Goal: Task Accomplishment & Management: Use online tool/utility

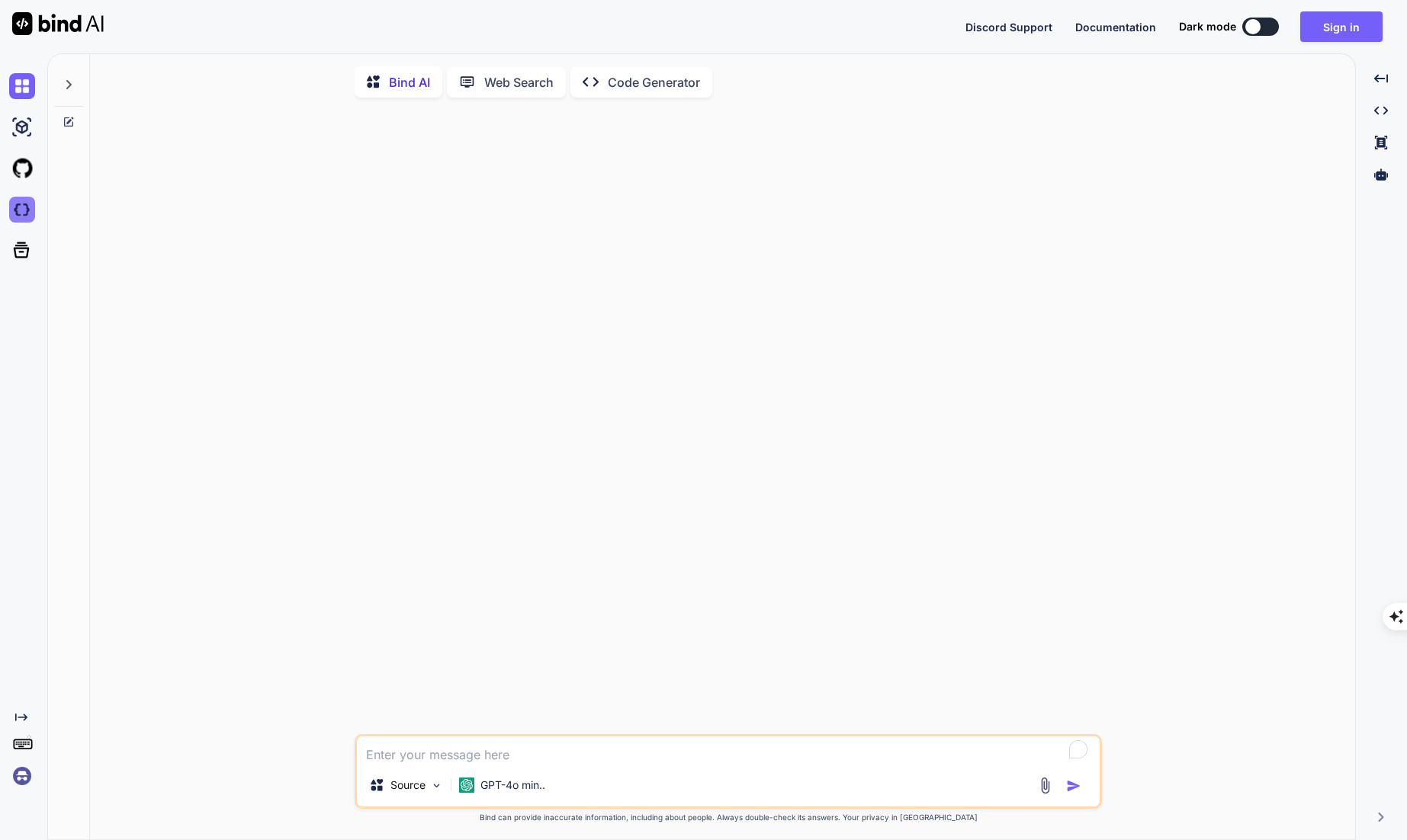
click at [28, 216] on img at bounding box center [22, 209] width 26 height 26
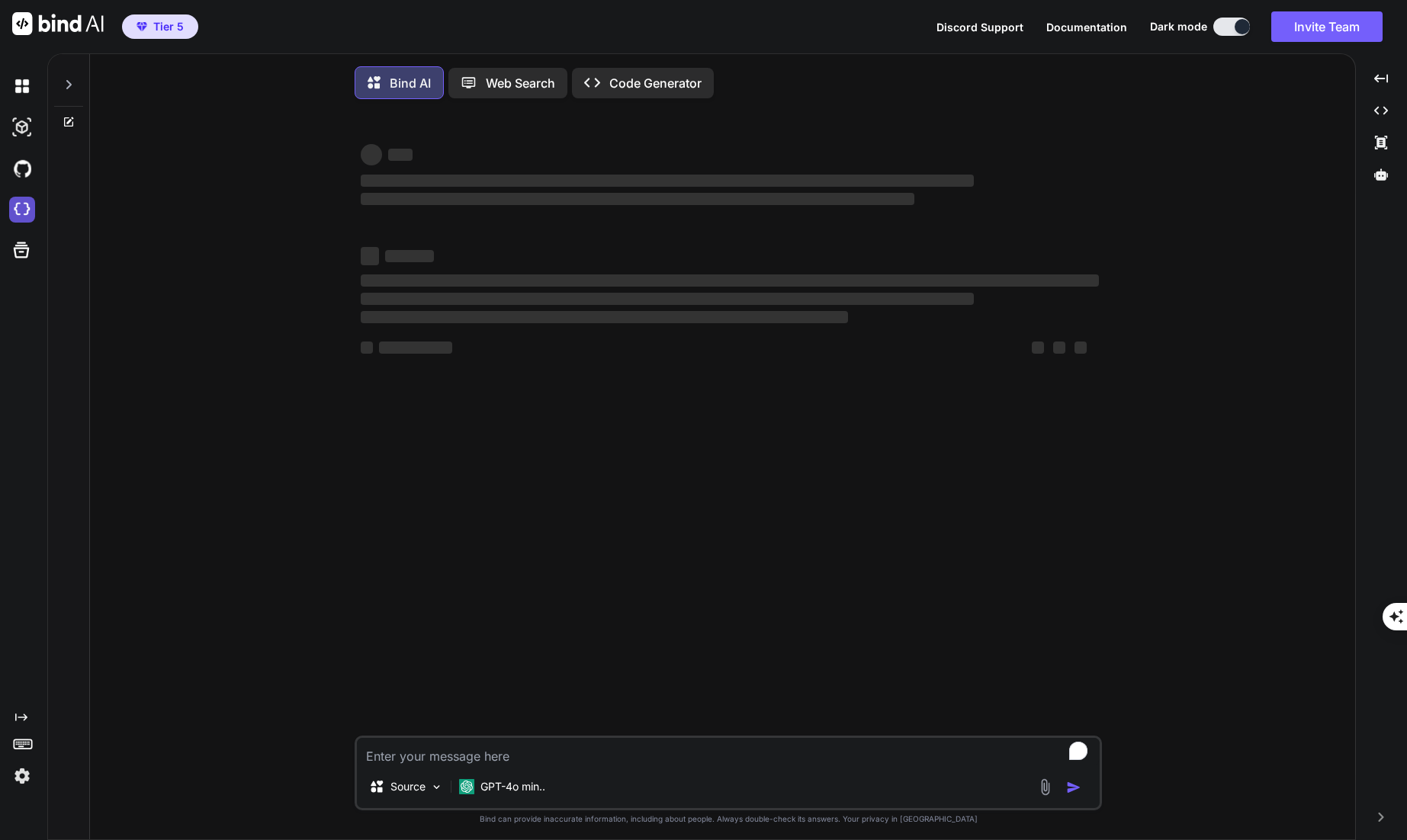
type textarea "x"
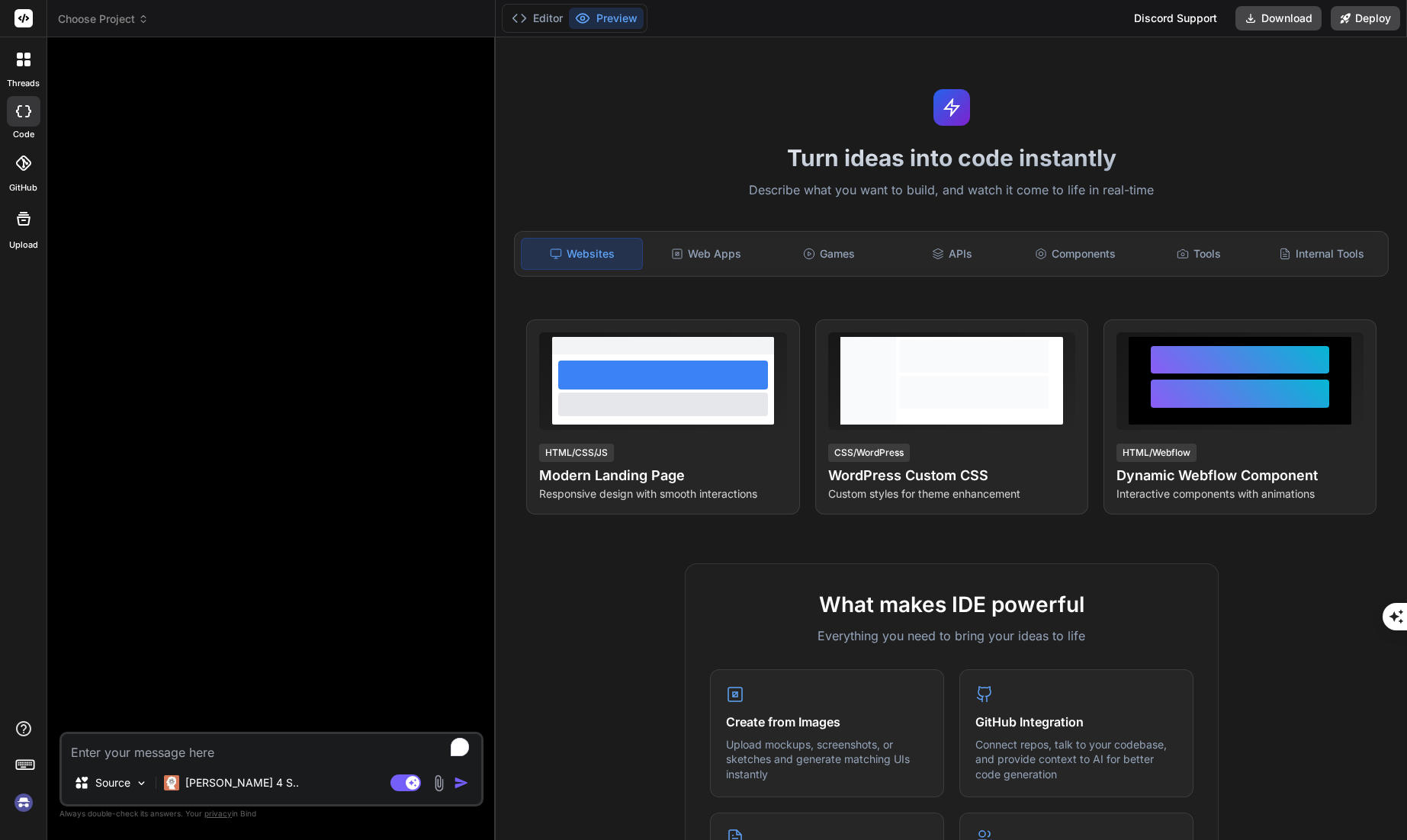
type textarea "x"
click at [104, 18] on span "Choose Project" at bounding box center [103, 19] width 90 height 15
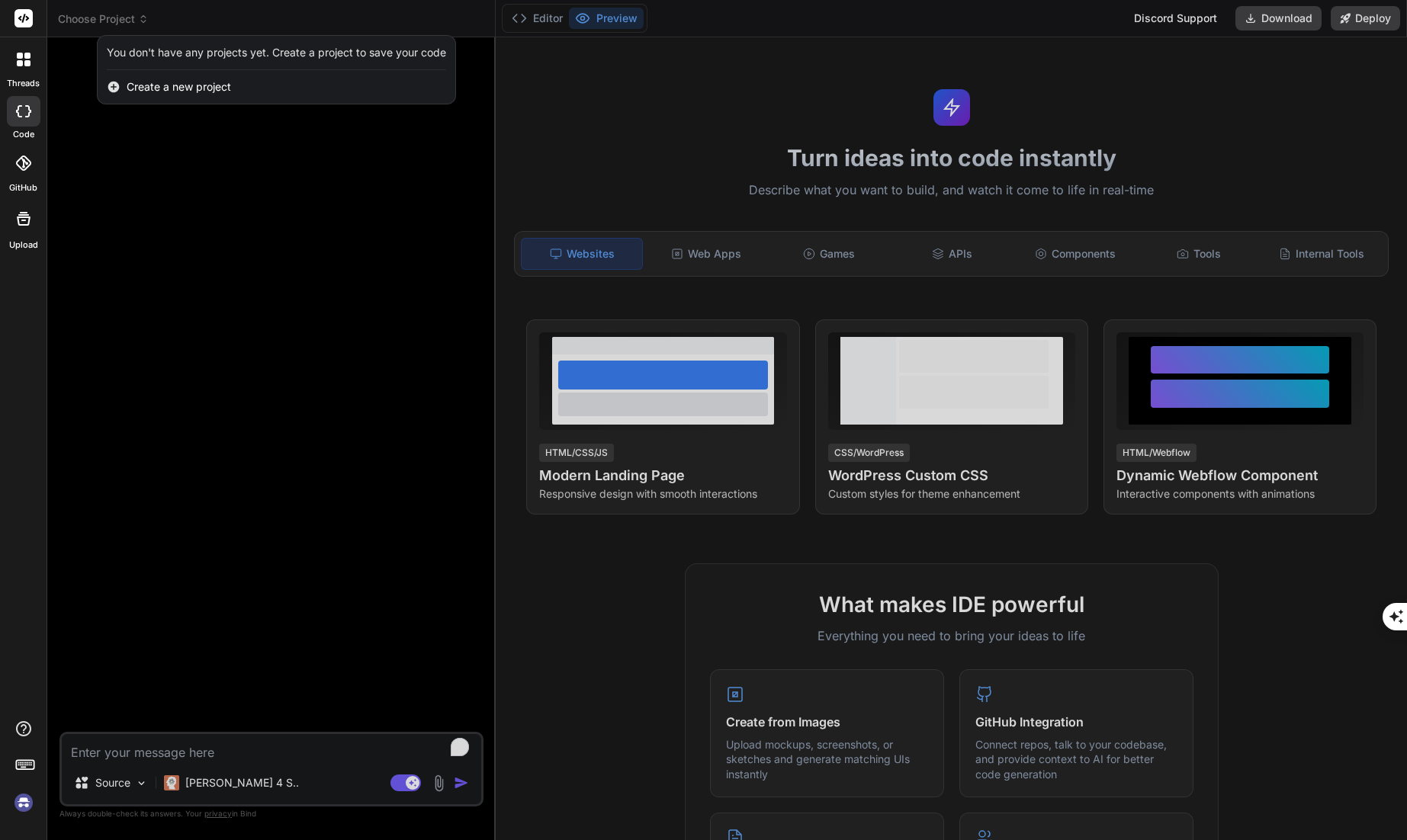
click at [162, 85] on span "Create a new project" at bounding box center [179, 87] width 104 height 15
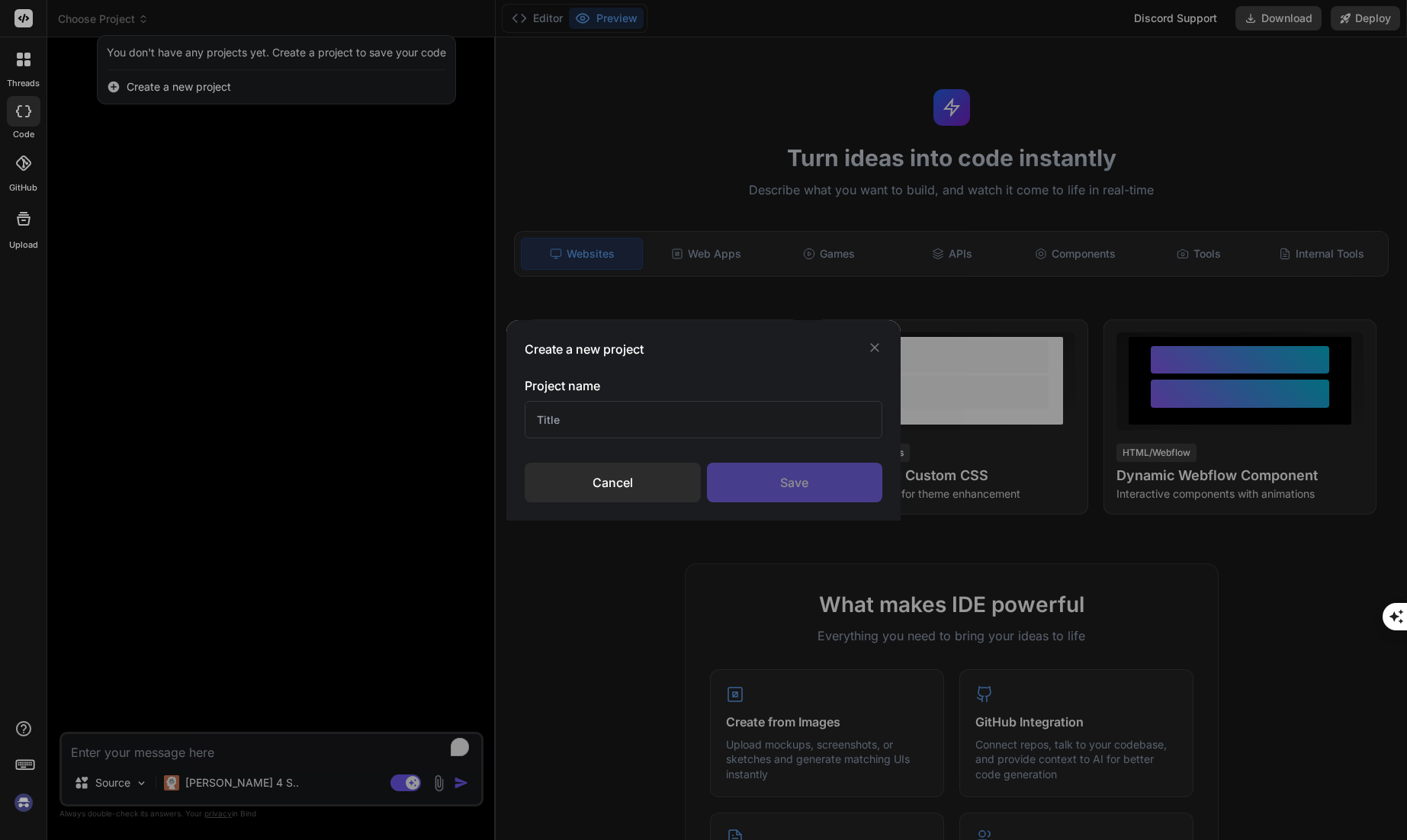
click at [684, 430] on input "text" at bounding box center [704, 420] width 358 height 37
click at [631, 491] on div "Cancel" at bounding box center [612, 482] width 175 height 39
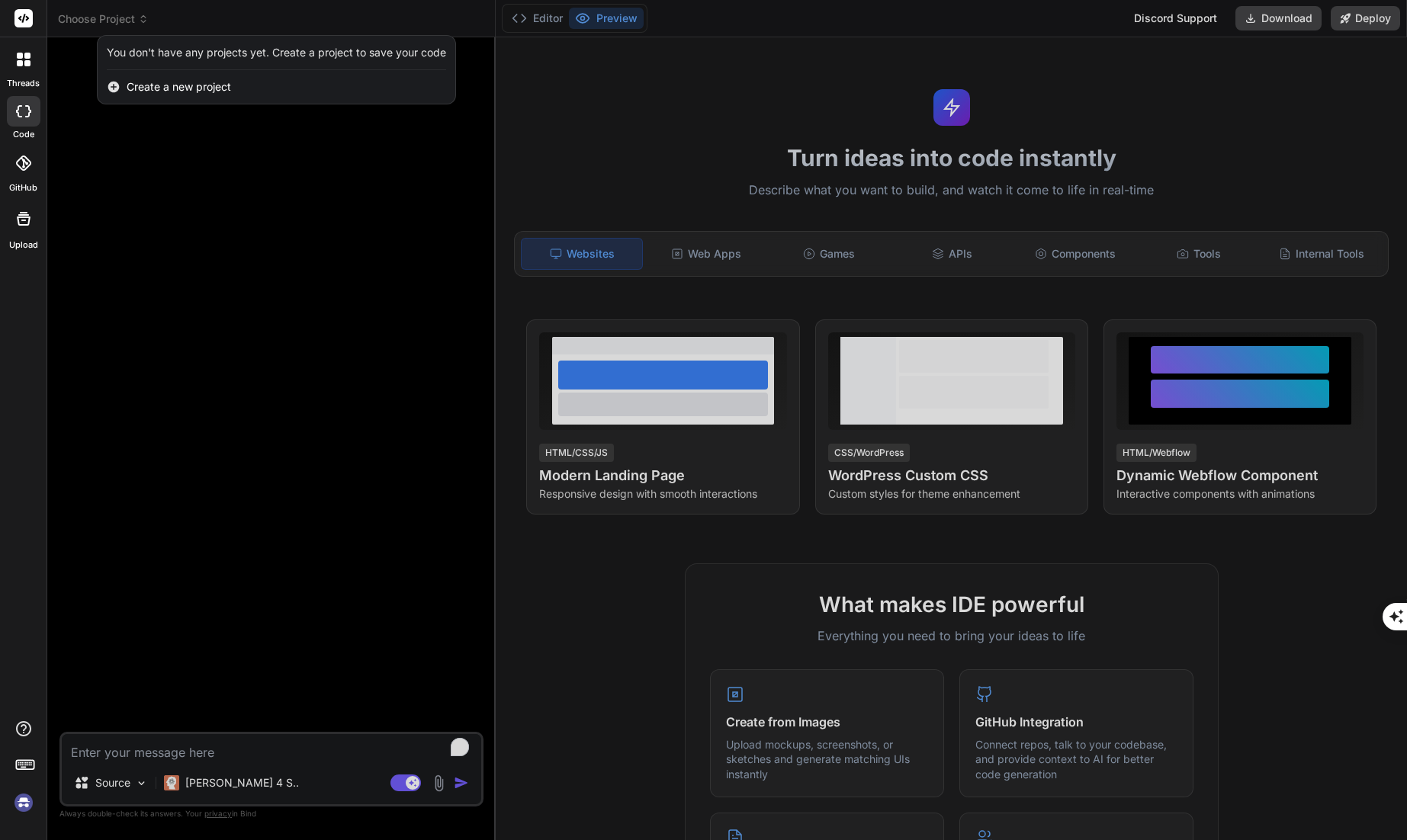
click at [196, 97] on div "Create a new project" at bounding box center [276, 87] width 358 height 33
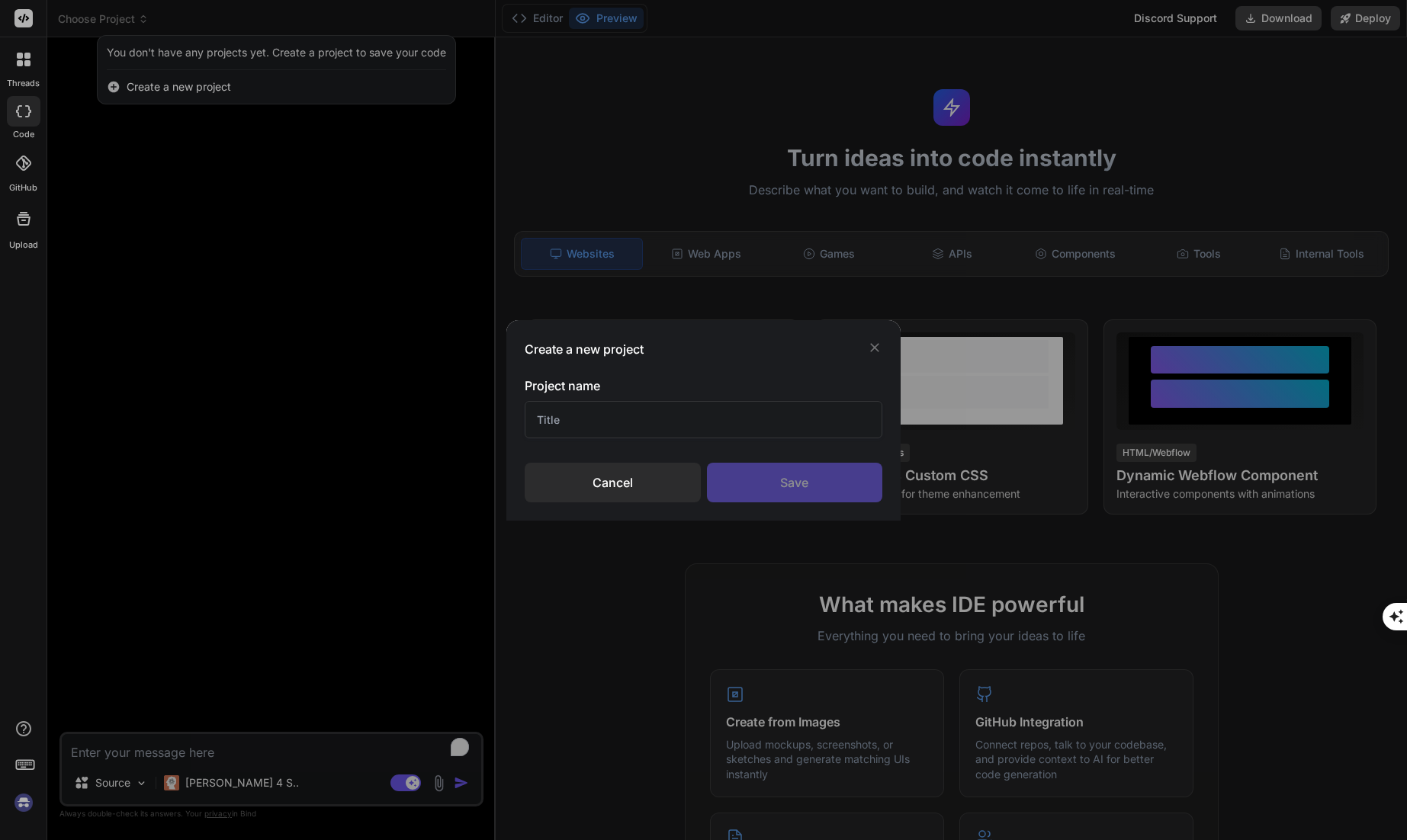
click at [594, 416] on input "text" at bounding box center [704, 420] width 358 height 37
type input "AE Test"
click at [801, 461] on div "Project name AE Test Cancel Save" at bounding box center [704, 439] width 358 height 126
click at [808, 474] on div "Save" at bounding box center [794, 482] width 175 height 39
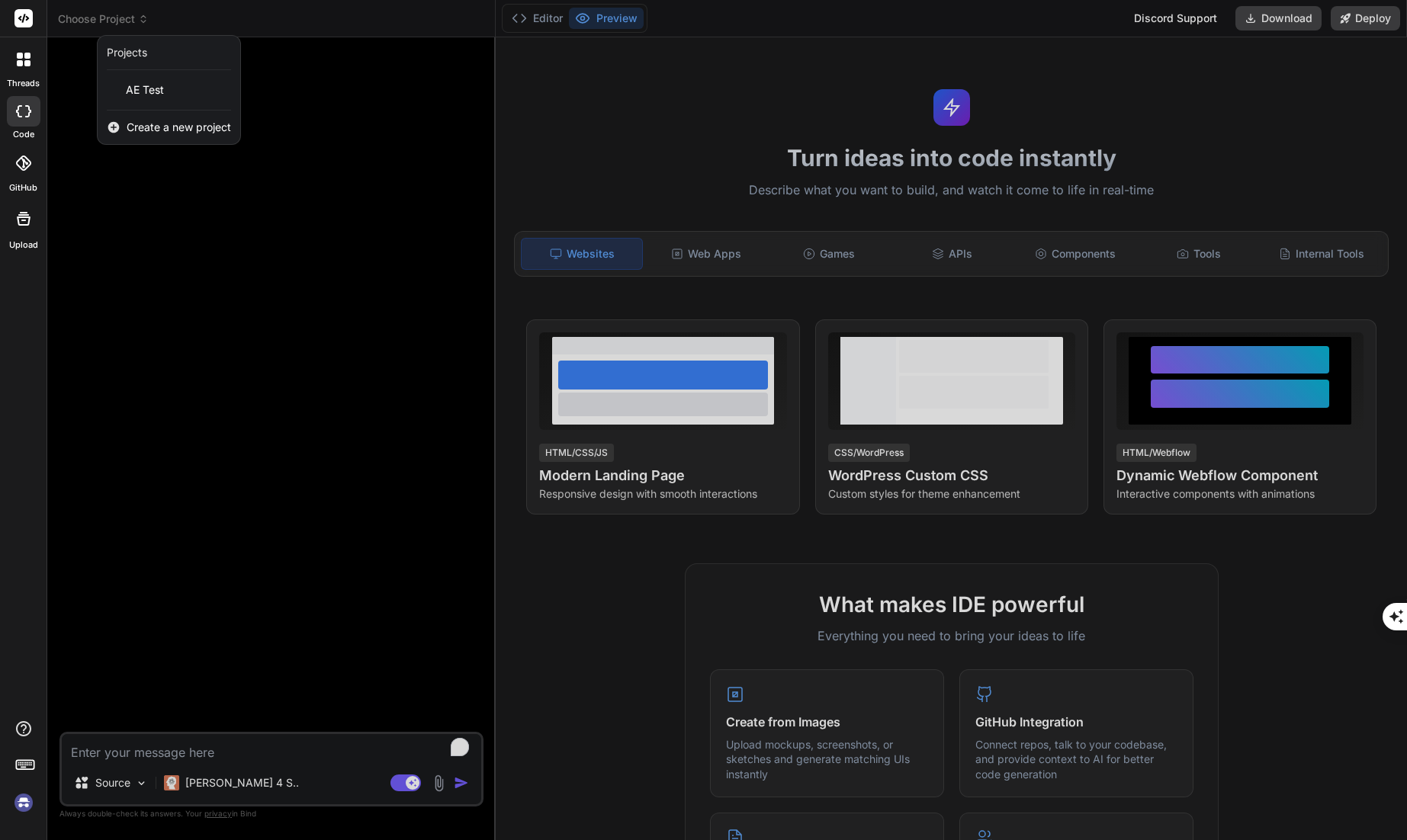
click at [20, 806] on img at bounding box center [24, 803] width 26 height 26
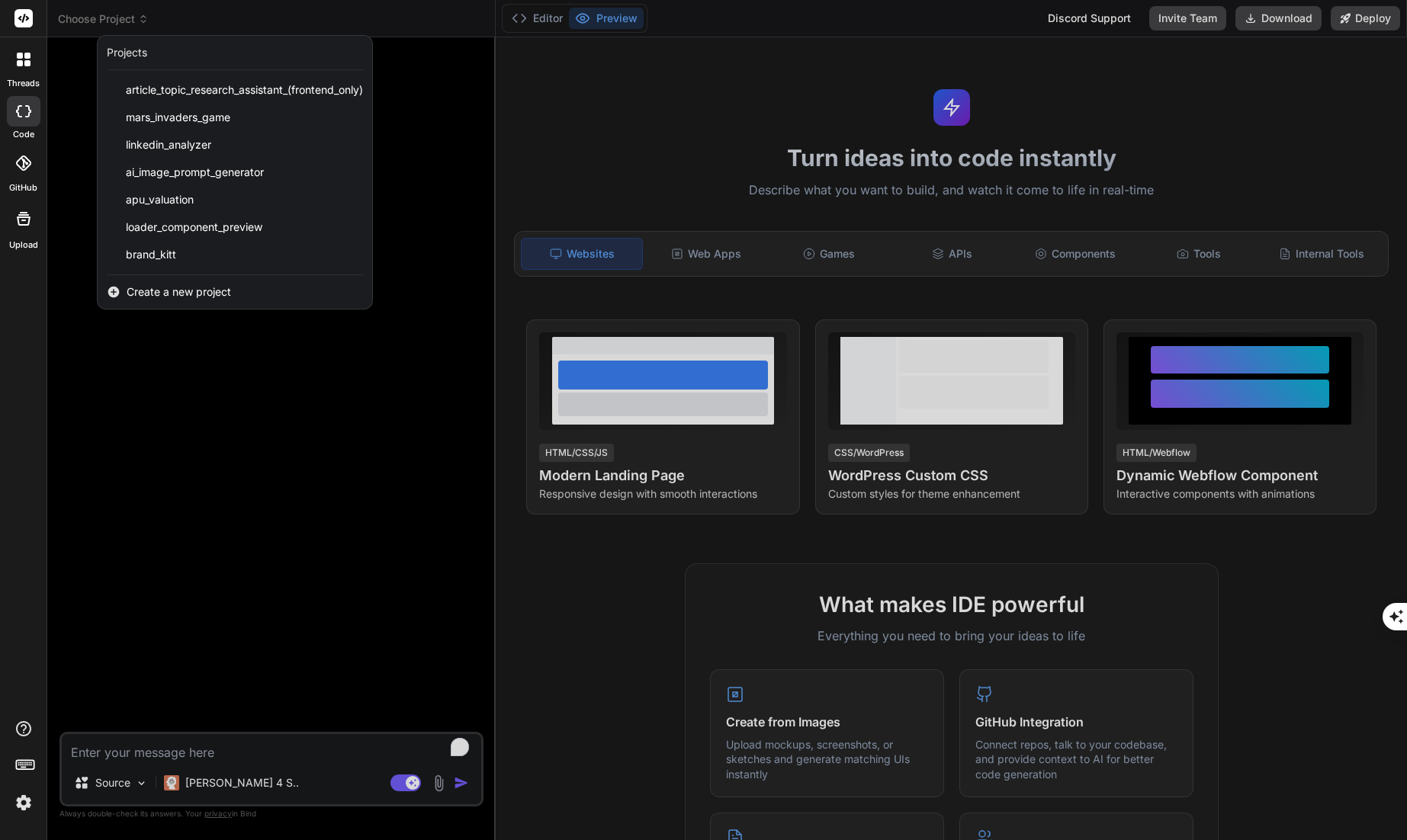
type textarea "x"
click at [203, 291] on span "Create a new project" at bounding box center [179, 292] width 104 height 15
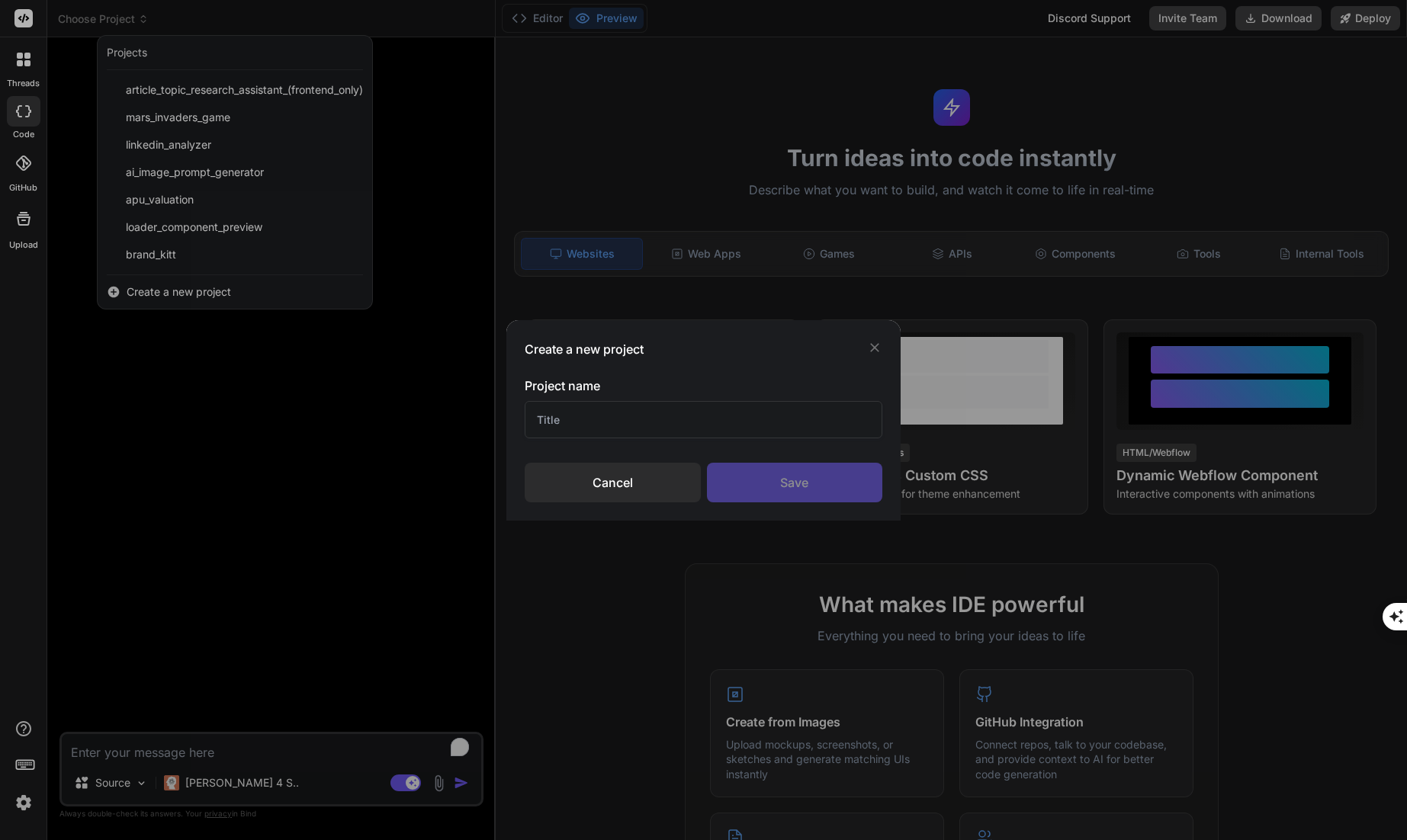
click at [649, 427] on input "text" at bounding box center [704, 420] width 358 height 37
type input "AE Test"
click at [736, 481] on div "Save" at bounding box center [794, 482] width 175 height 39
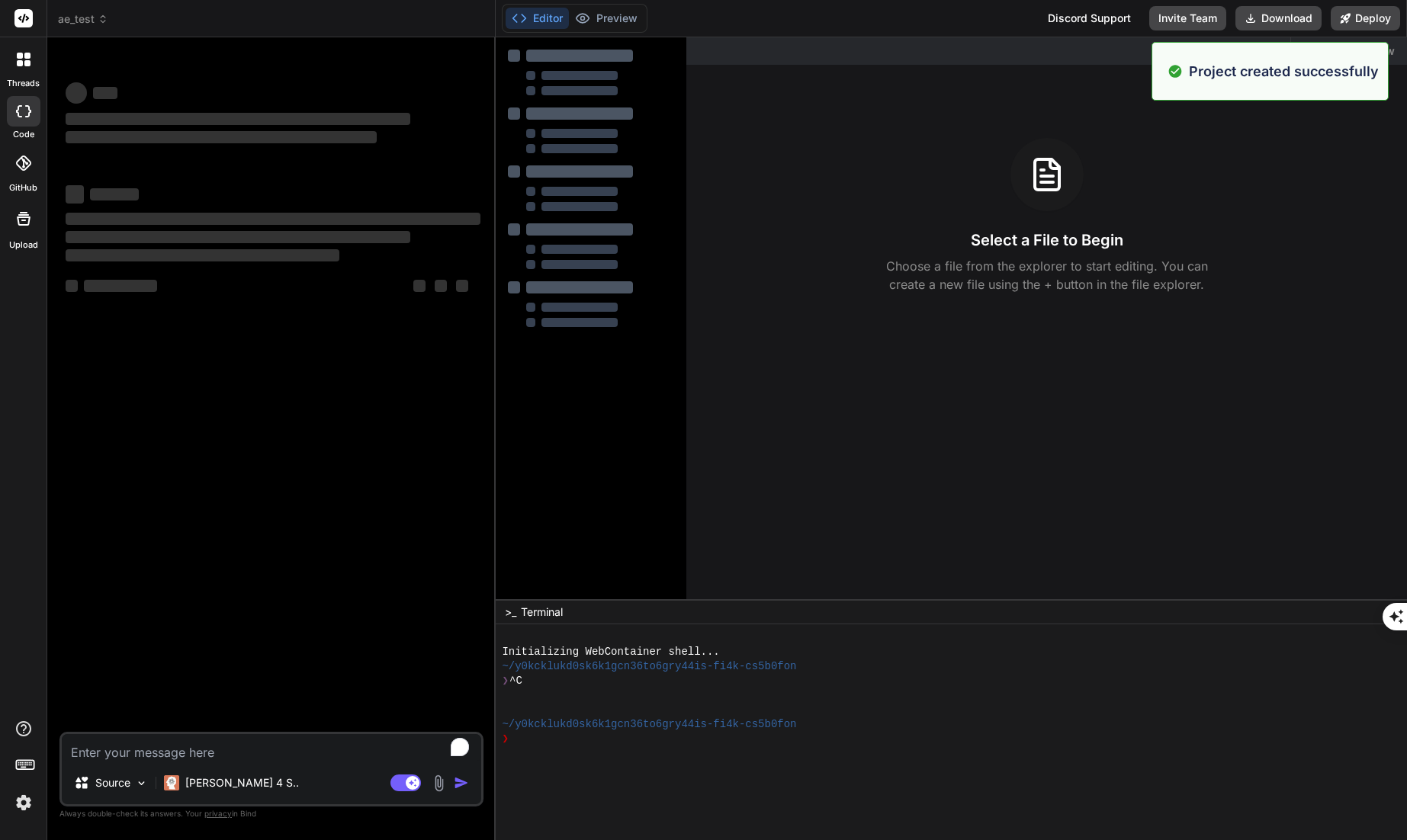
click at [164, 747] on textarea "To enrich screen reader interactions, please activate Accessibility in Grammarl…" at bounding box center [271, 748] width 419 height 28
type textarea "x"
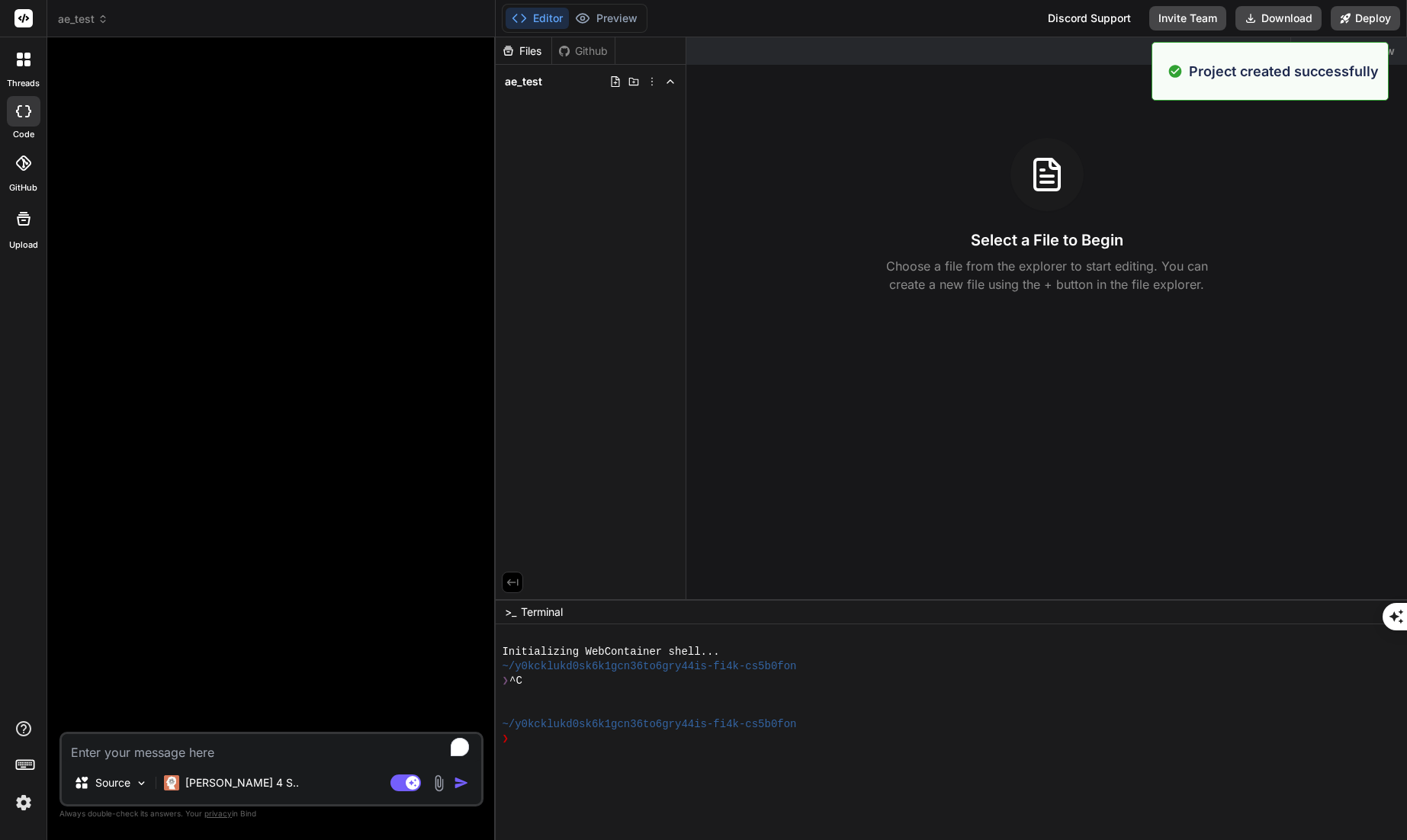
paste textarea "# Loremipsu Dolorsitametc: Adipi Elitsed do Eiusmodt Incid Utlabore Etdolo ## 2…"
type textarea "# Loremipsu Dolorsitametc: Adipi Elitsed do Eiusmodt Incid Utlabore Etdolo ## 2…"
type textarea "x"
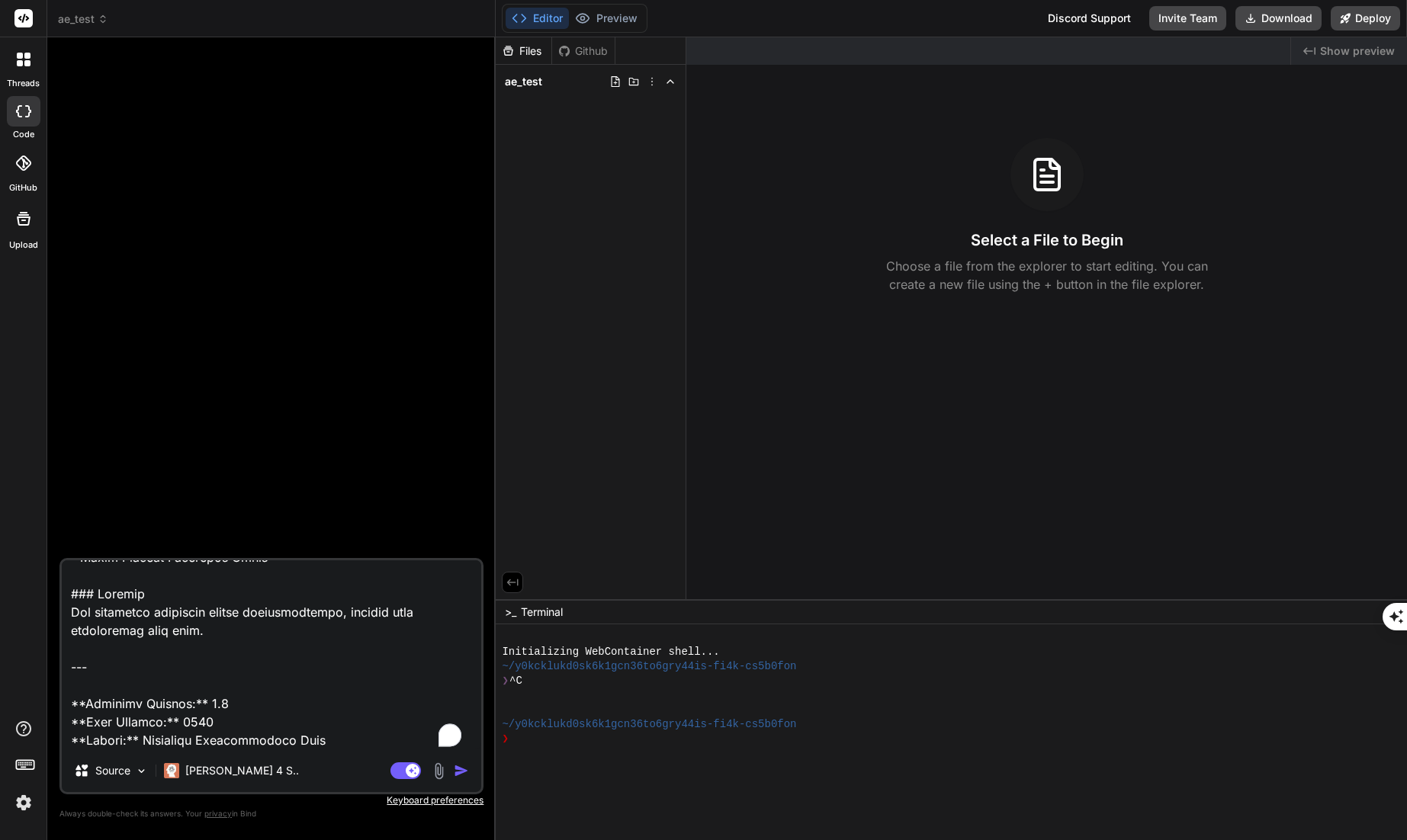
type textarea "# Loremipsu Dolorsitametc: Adipi Elitsed do Eiusmodt Incid Utlabore Etdolo ## 2…"
click at [454, 774] on img "button" at bounding box center [462, 770] width 15 height 15
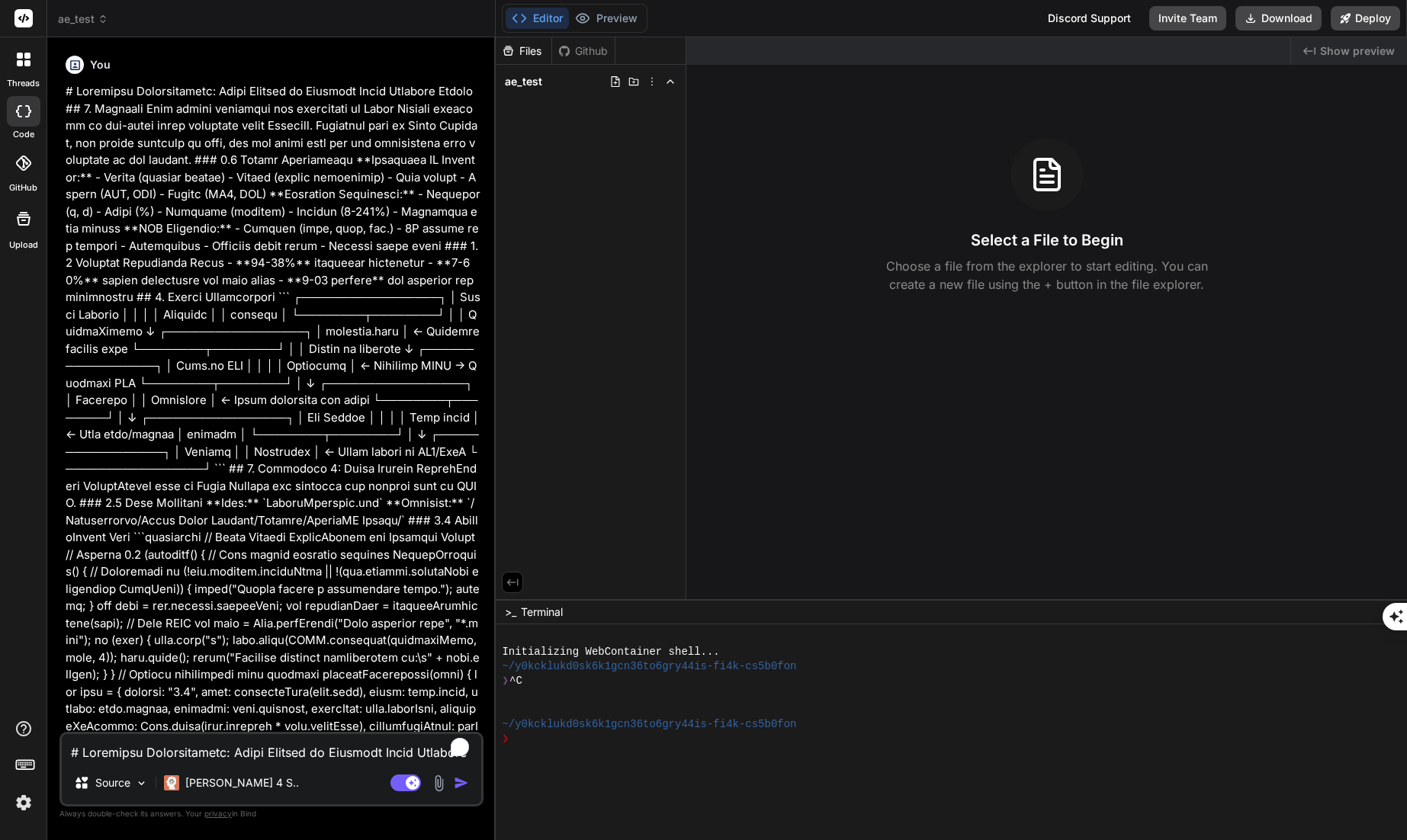
type textarea "x"
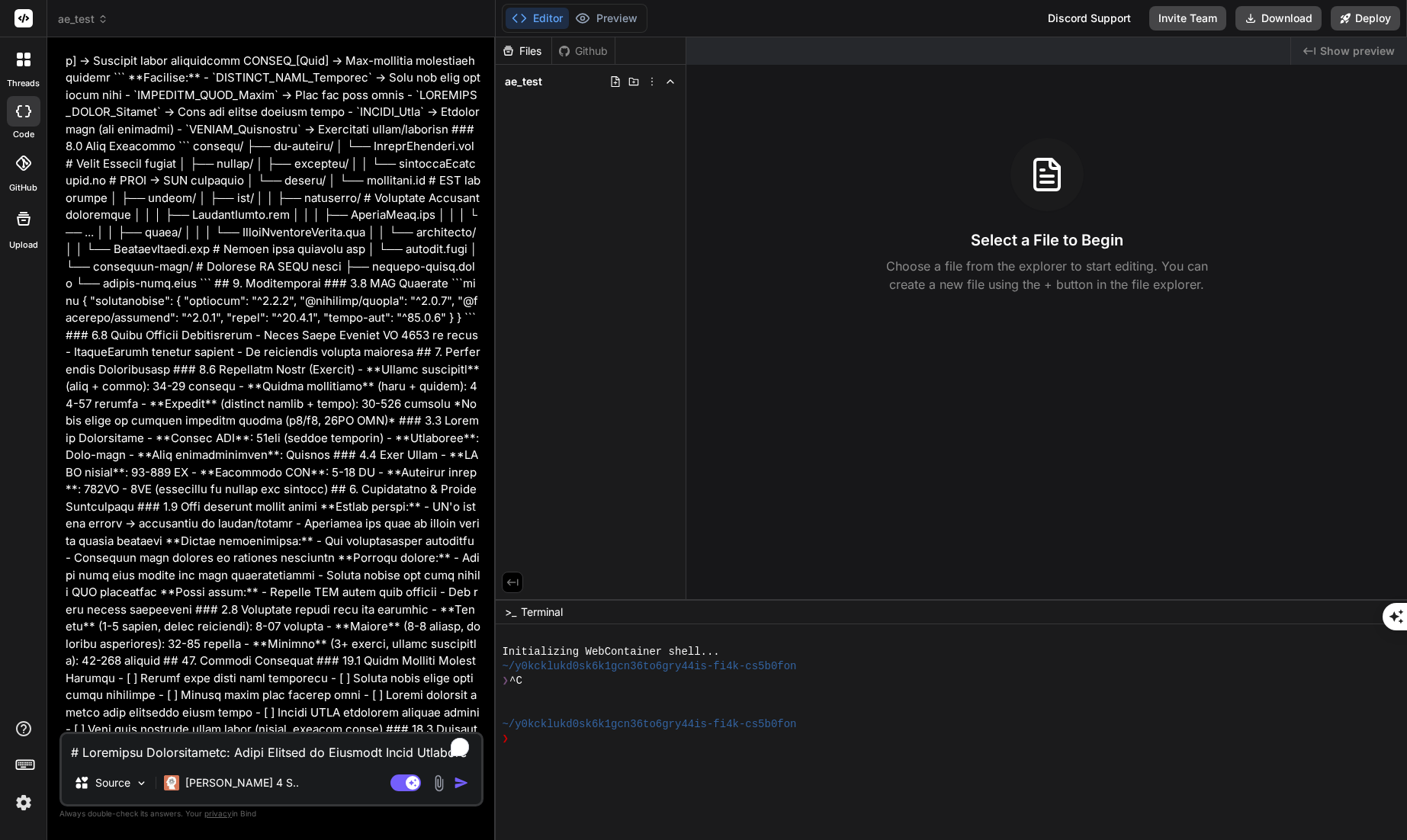
scroll to position [6364, 0]
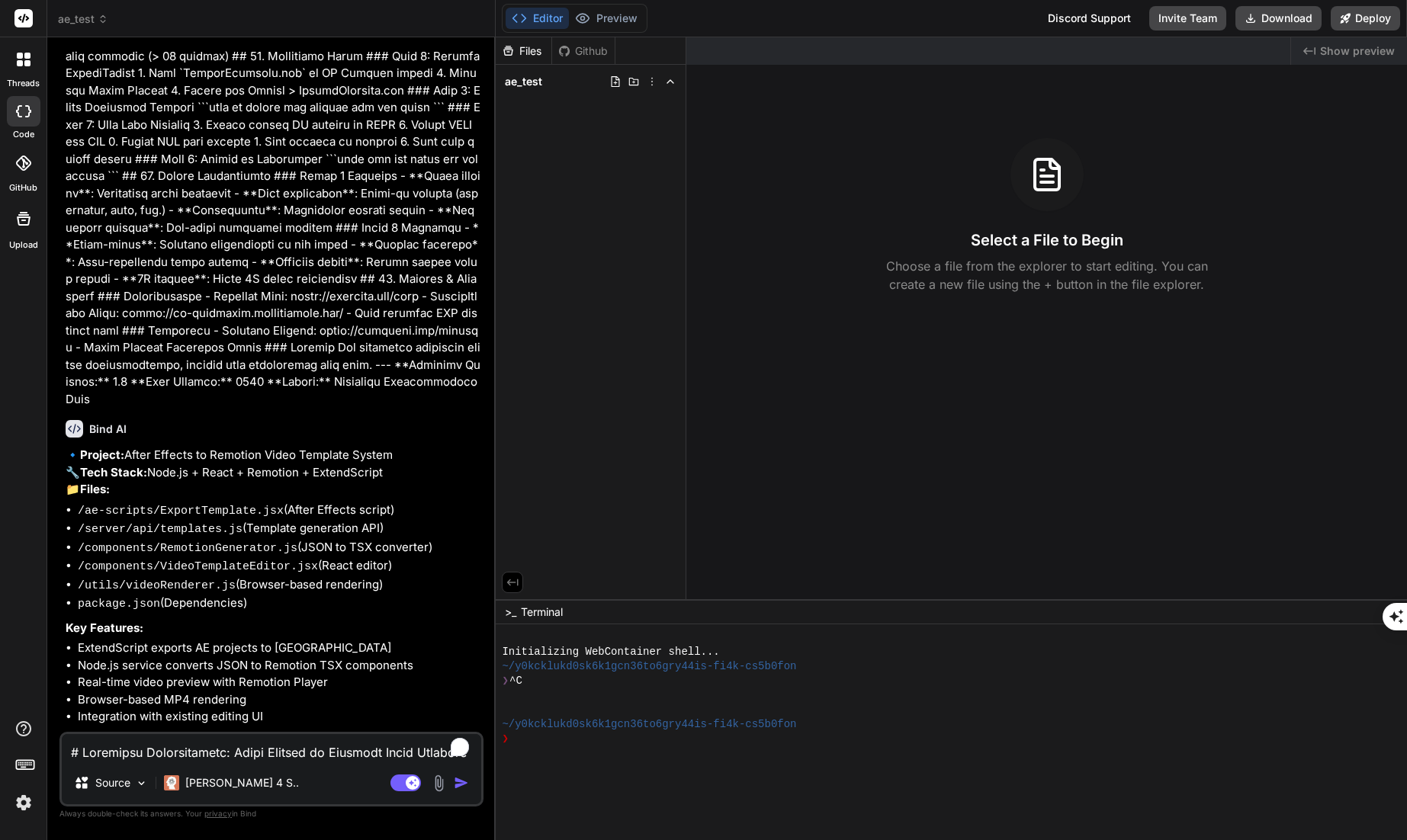
click at [242, 753] on textarea "To enrich screen reader interactions, please activate Accessibility in Grammarl…" at bounding box center [271, 748] width 419 height 28
type textarea "y"
type textarea "x"
type textarea "ye"
type textarea "x"
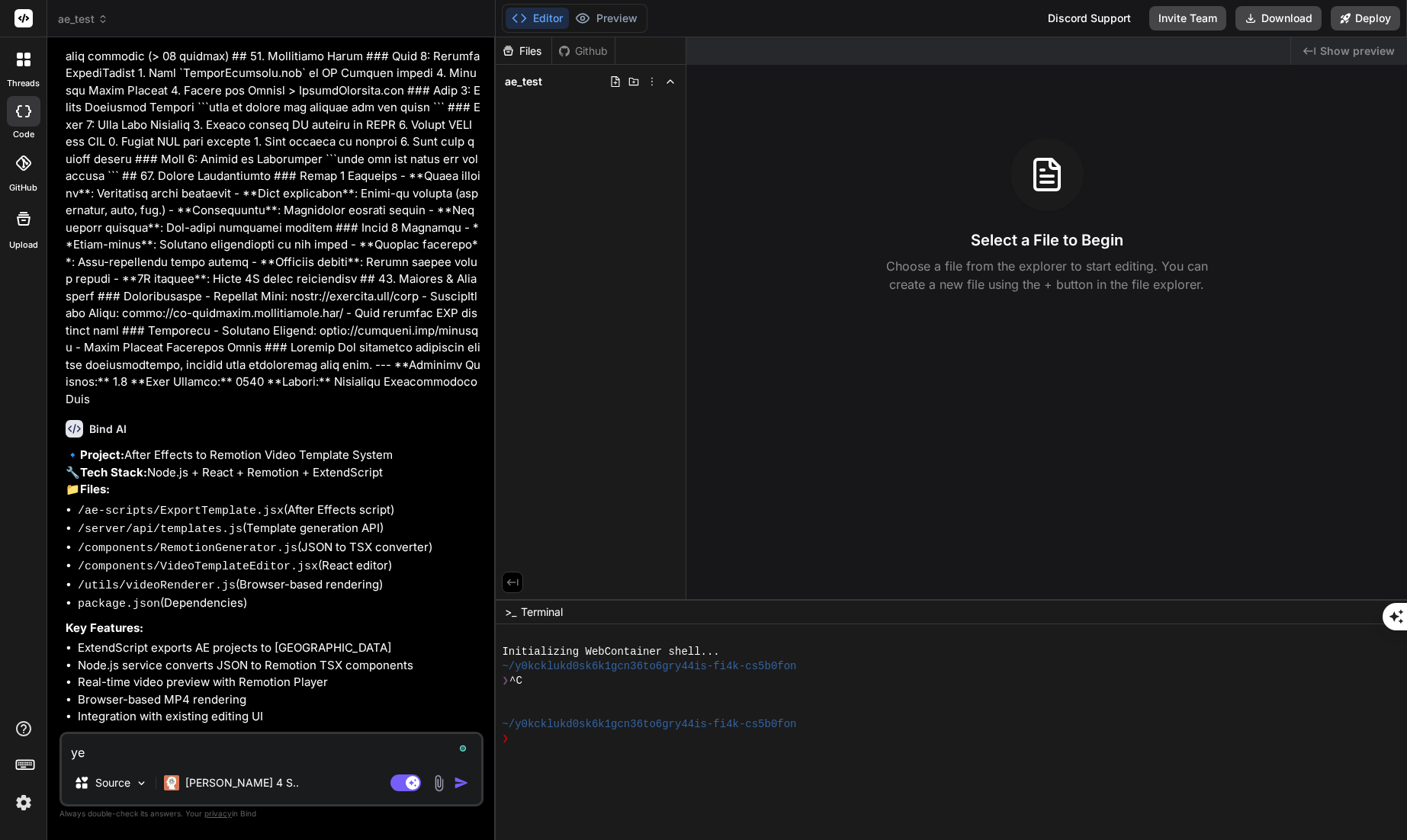
type textarea "yes"
type textarea "x"
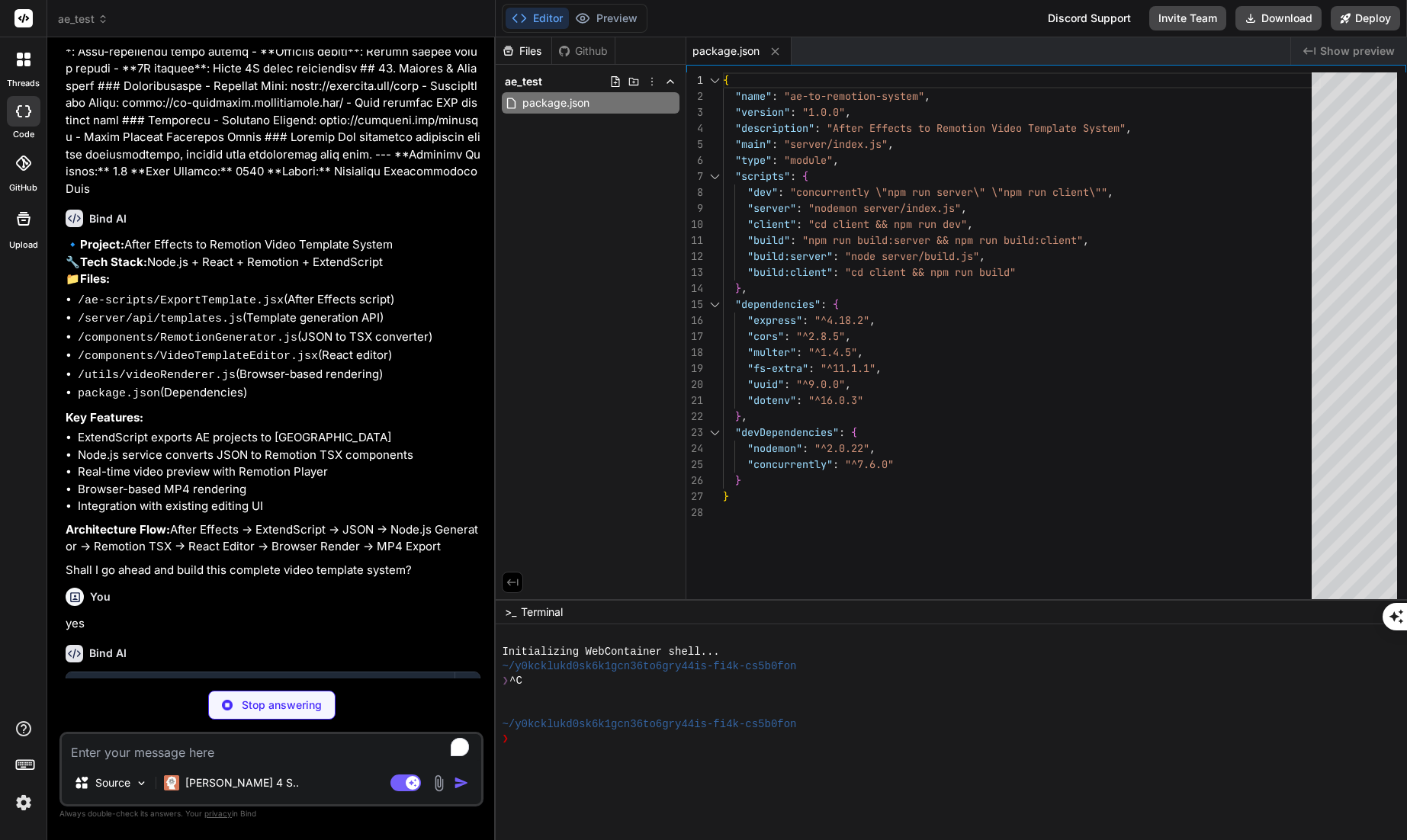
scroll to position [6629, 0]
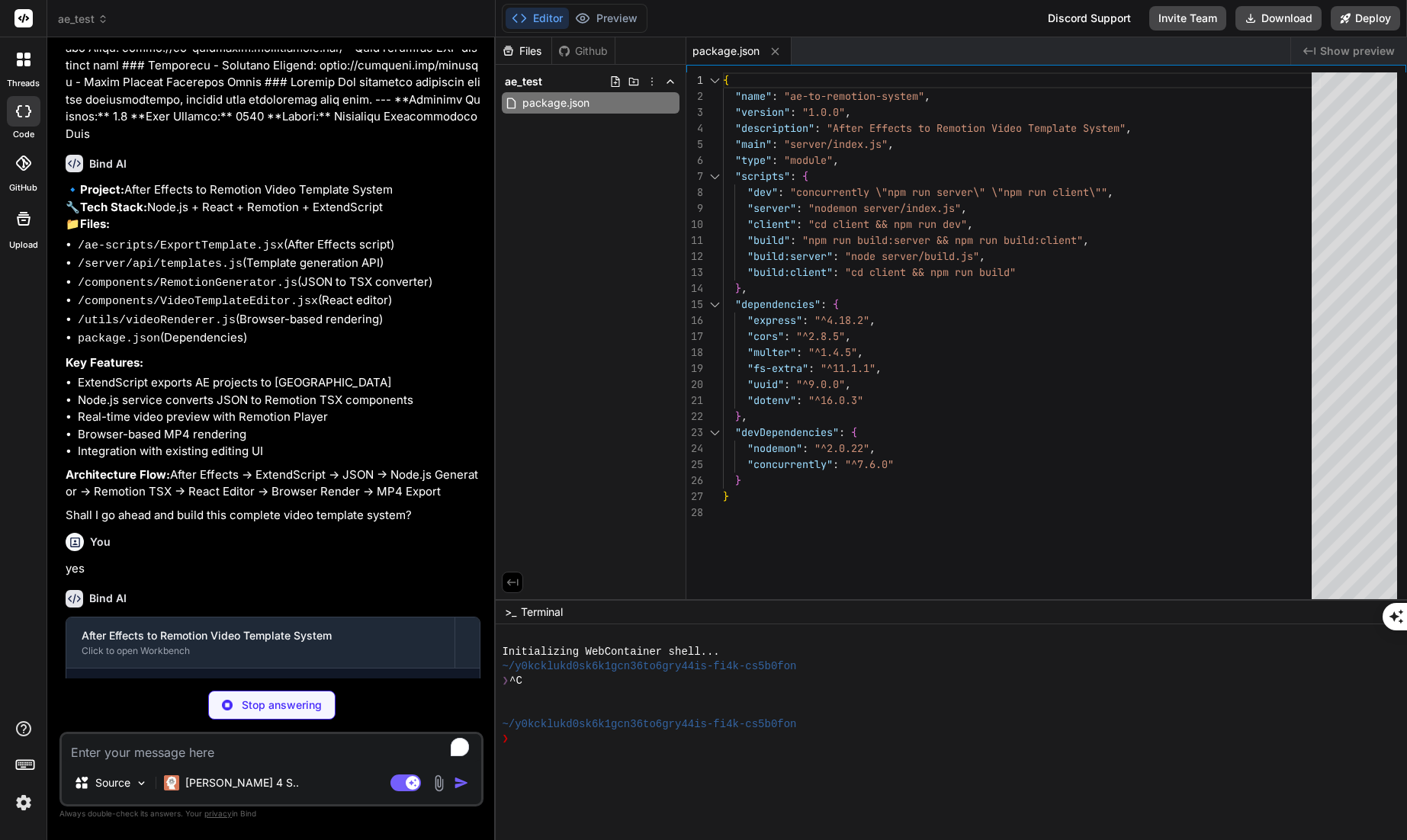
type textarea "x"
type textarea "{multiline: true} ); infoText.preferredSize.width = 300; [DOMAIN_NAME](); })();"
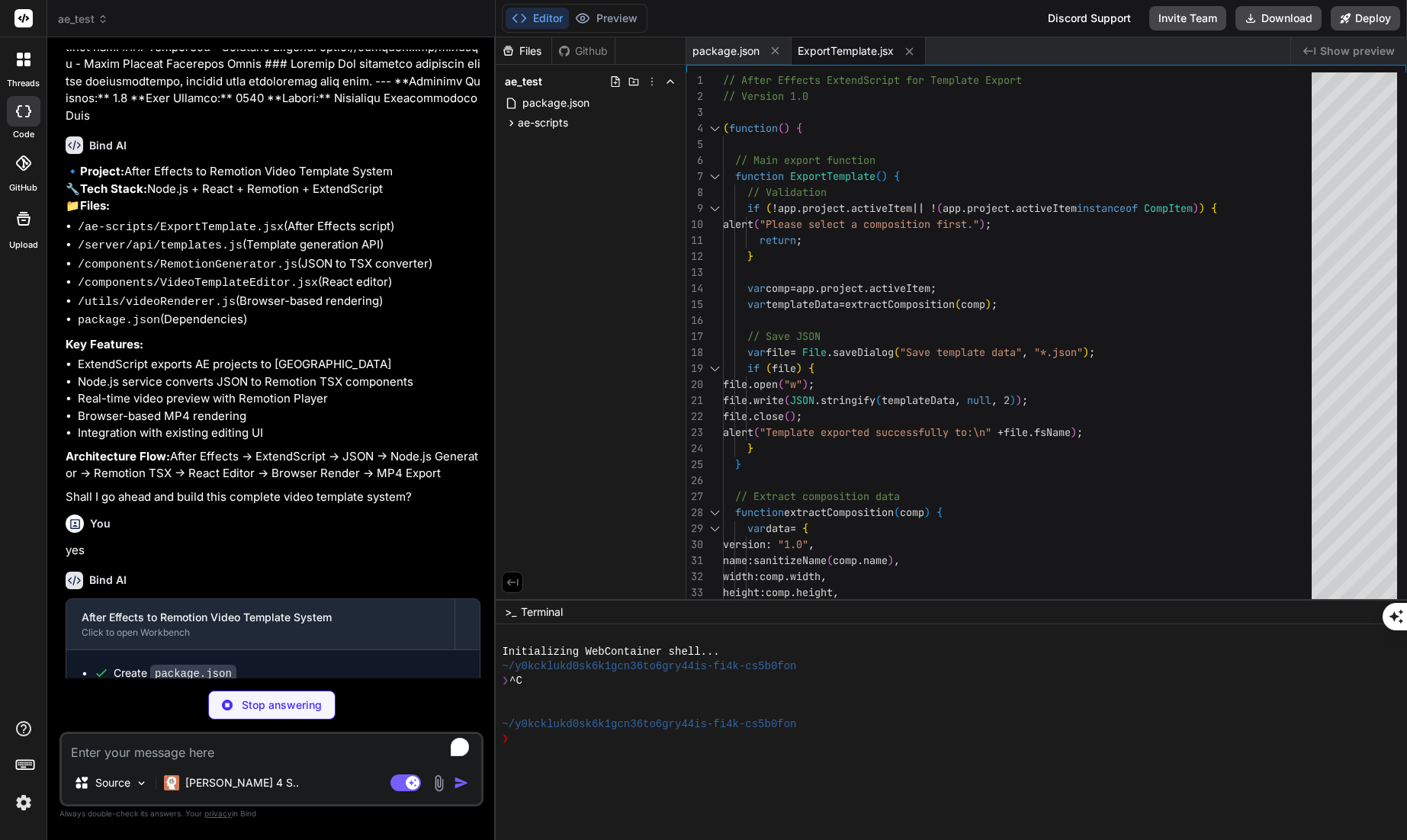
scroll to position [6653, 0]
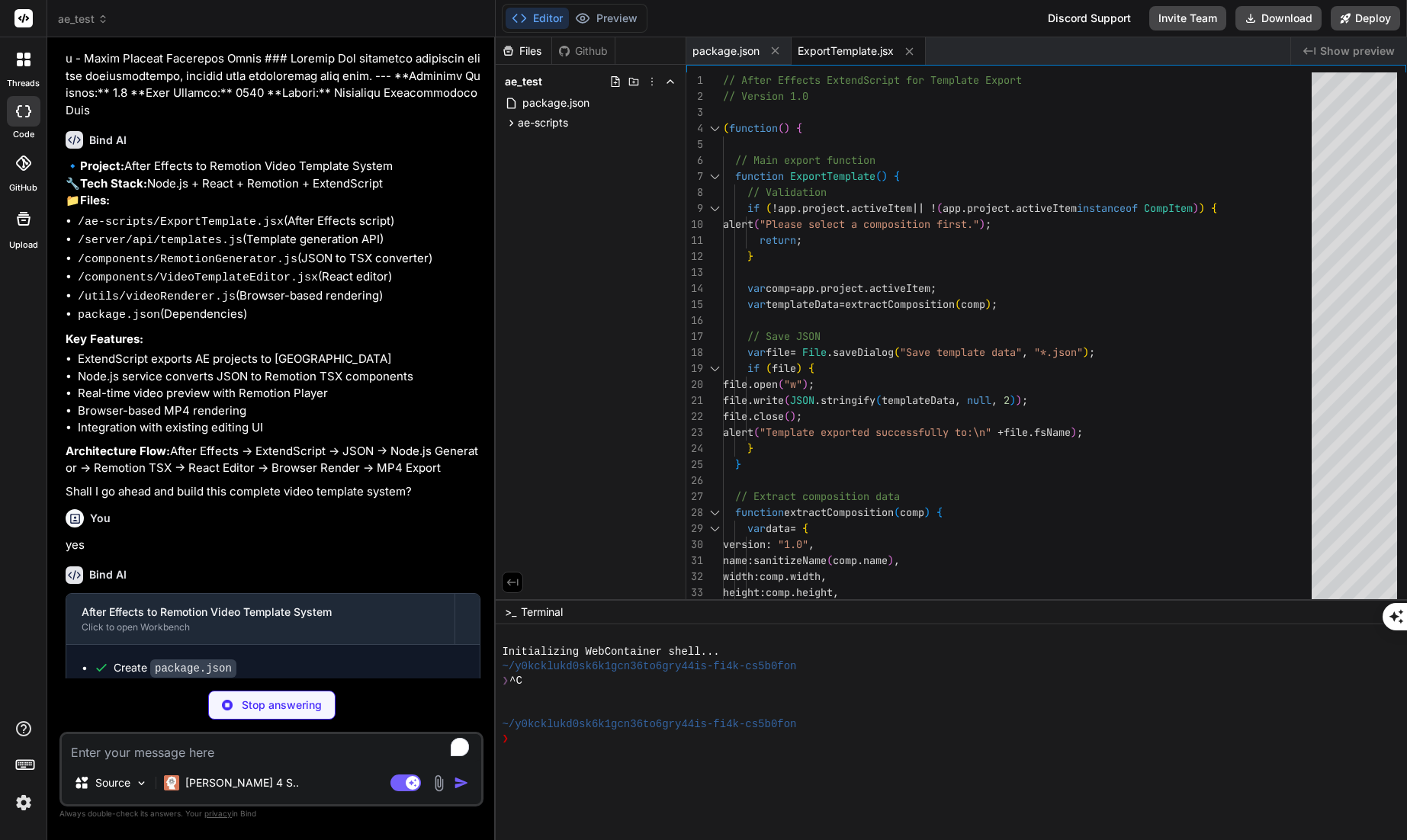
type textarea "x"
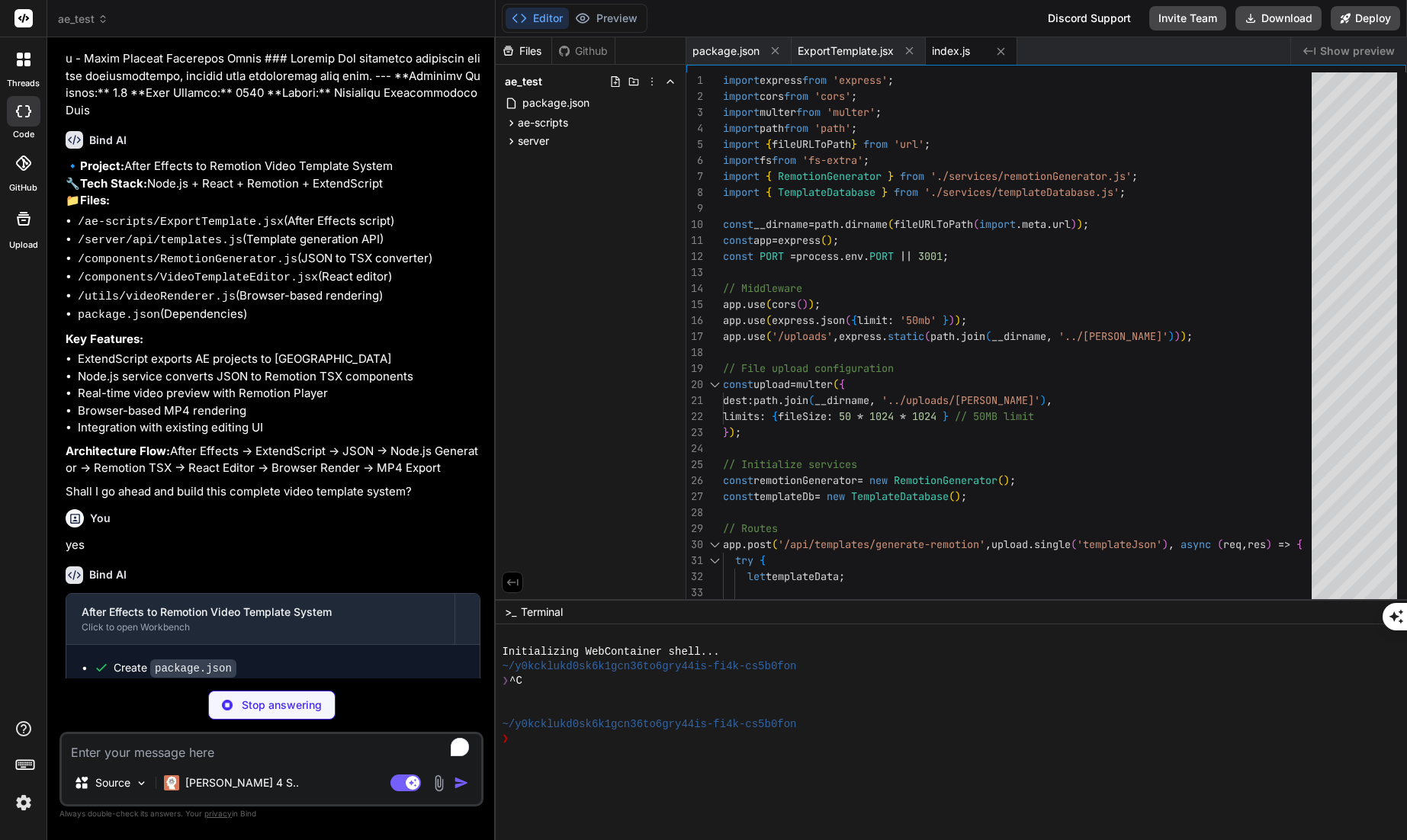
type textarea "x"
type textarea "} formatFieldName(name) { return name .split('_') .map(word => word.charAt(0).t…"
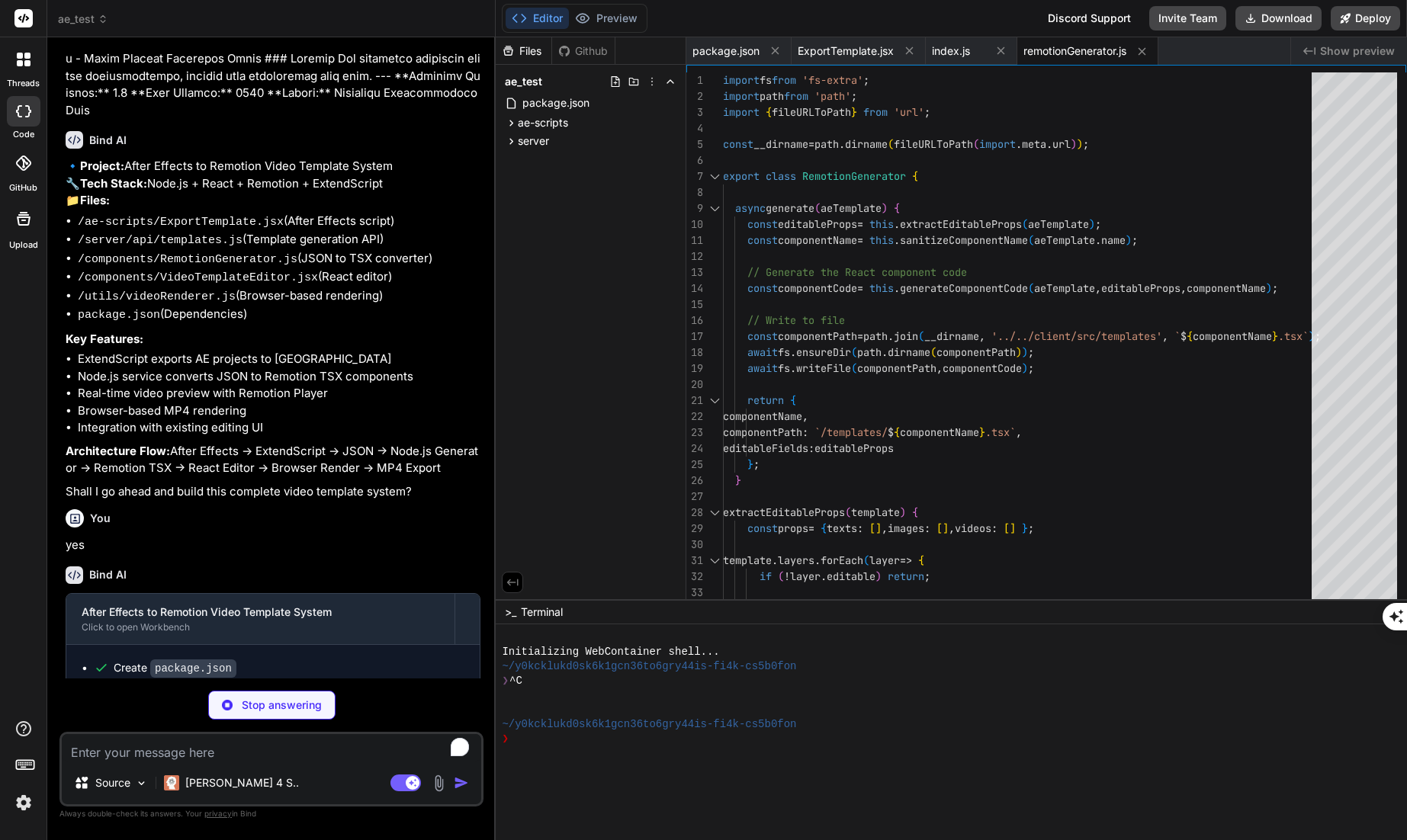
type textarea "x"
type textarea "await fs.writeJson(DB_PATH, data, { spaces: 2 }); return true; } }"
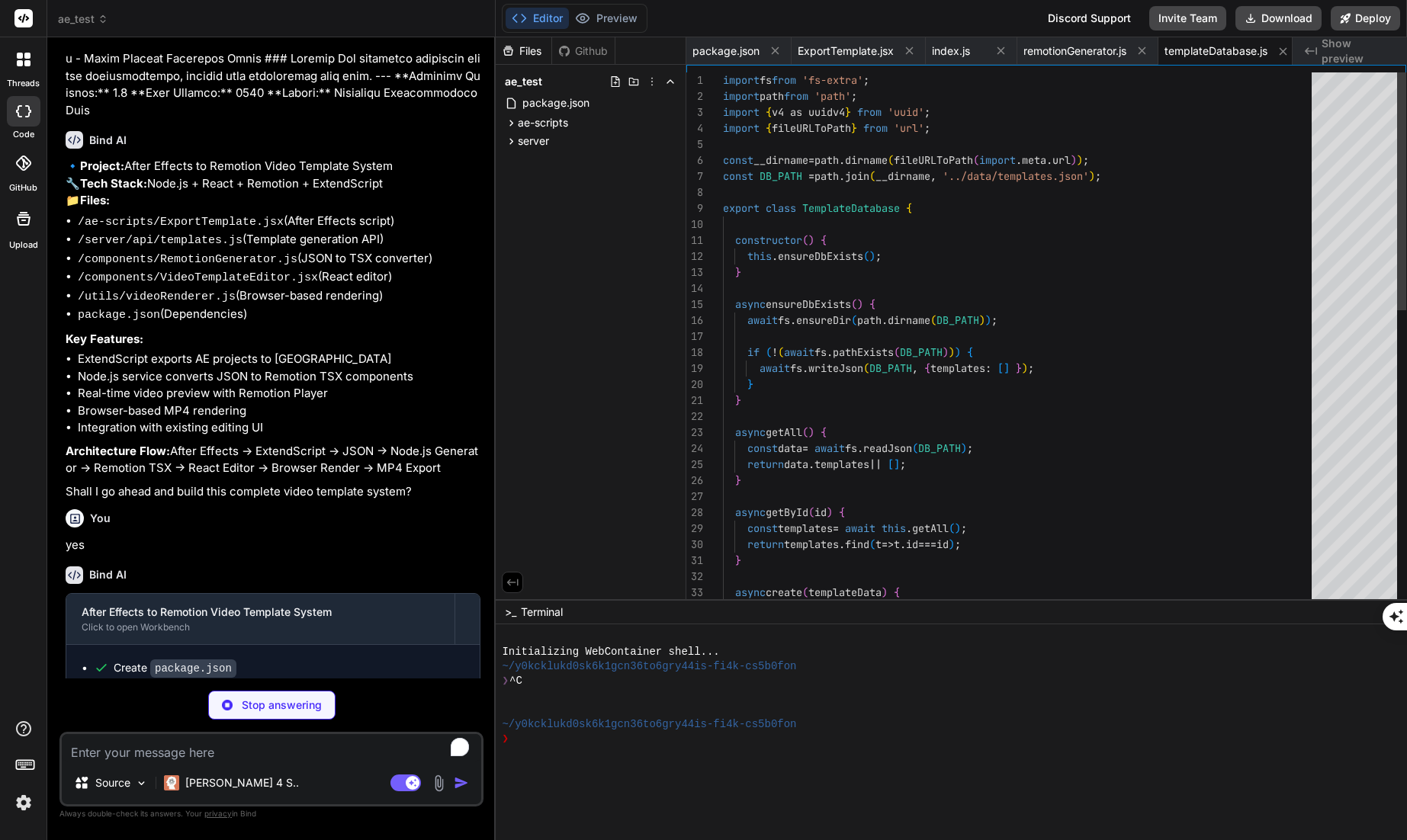
scroll to position [0, 11]
type textarea "x"
type textarea ""devDependencies": { "@types/react": "^[DATE]", "@types/react-dom": "^18.2.7", …"
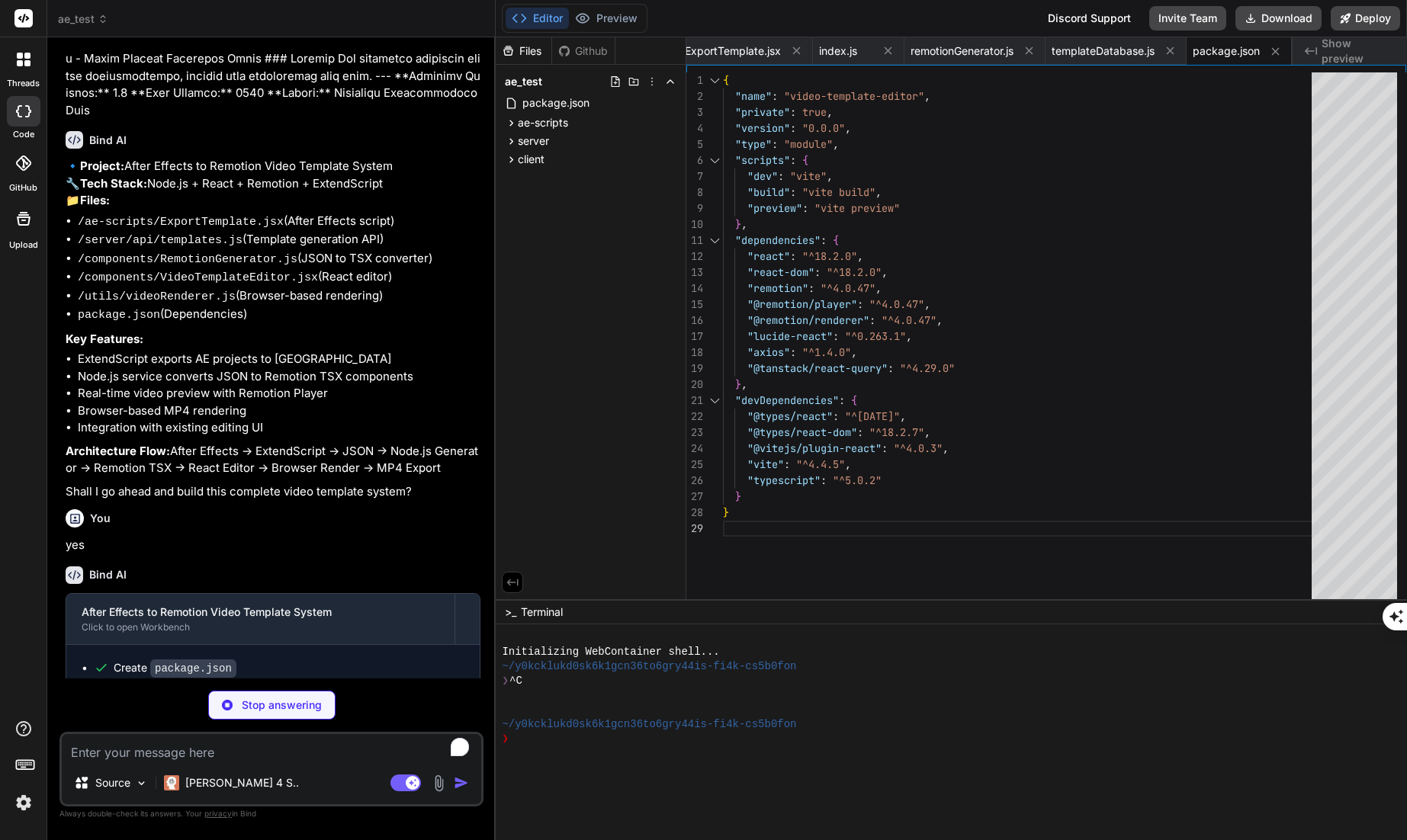
type textarea "x"
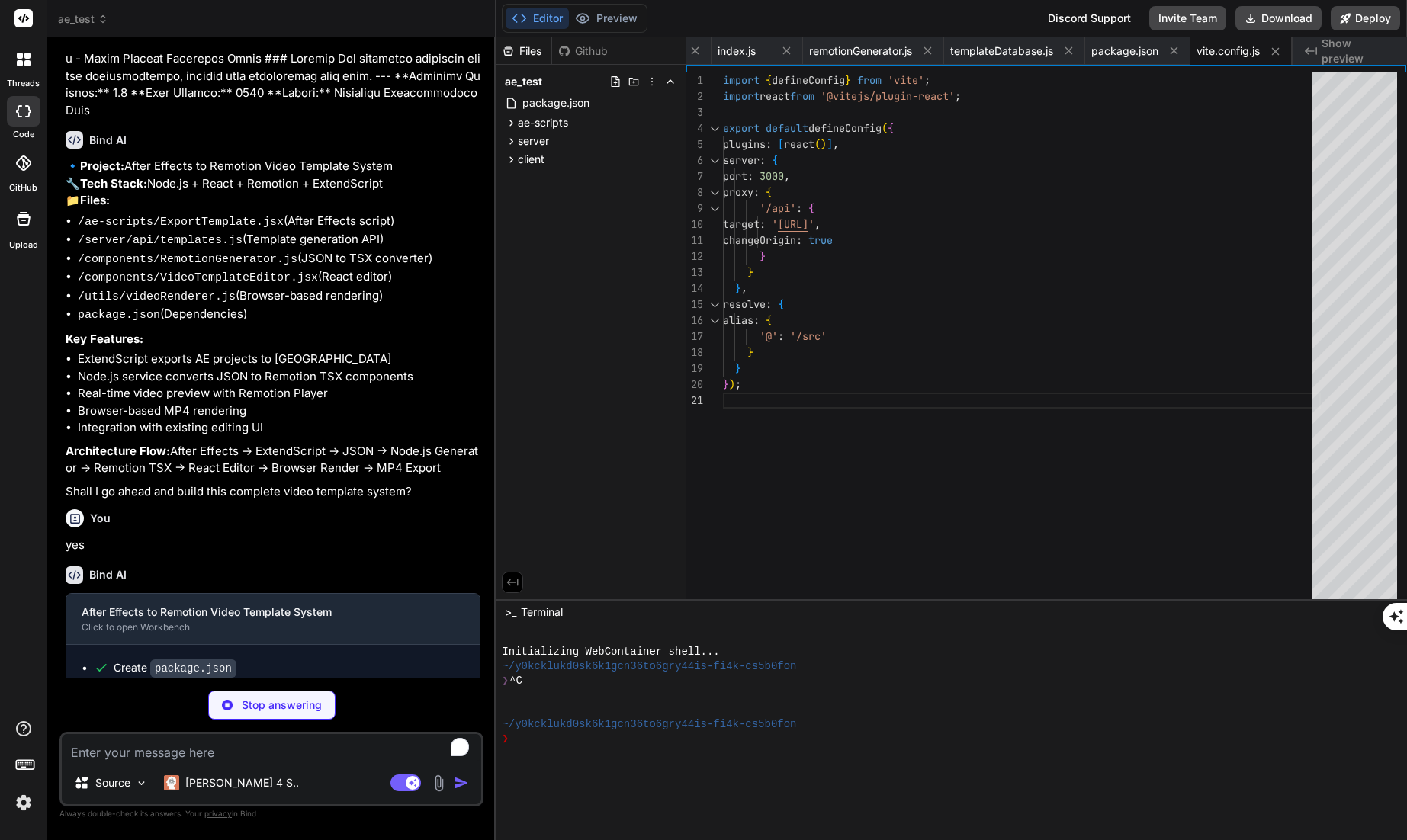
type textarea "x"
type textarea "<script type="module" src="/src/main.jsx"></script> </body> </html>"
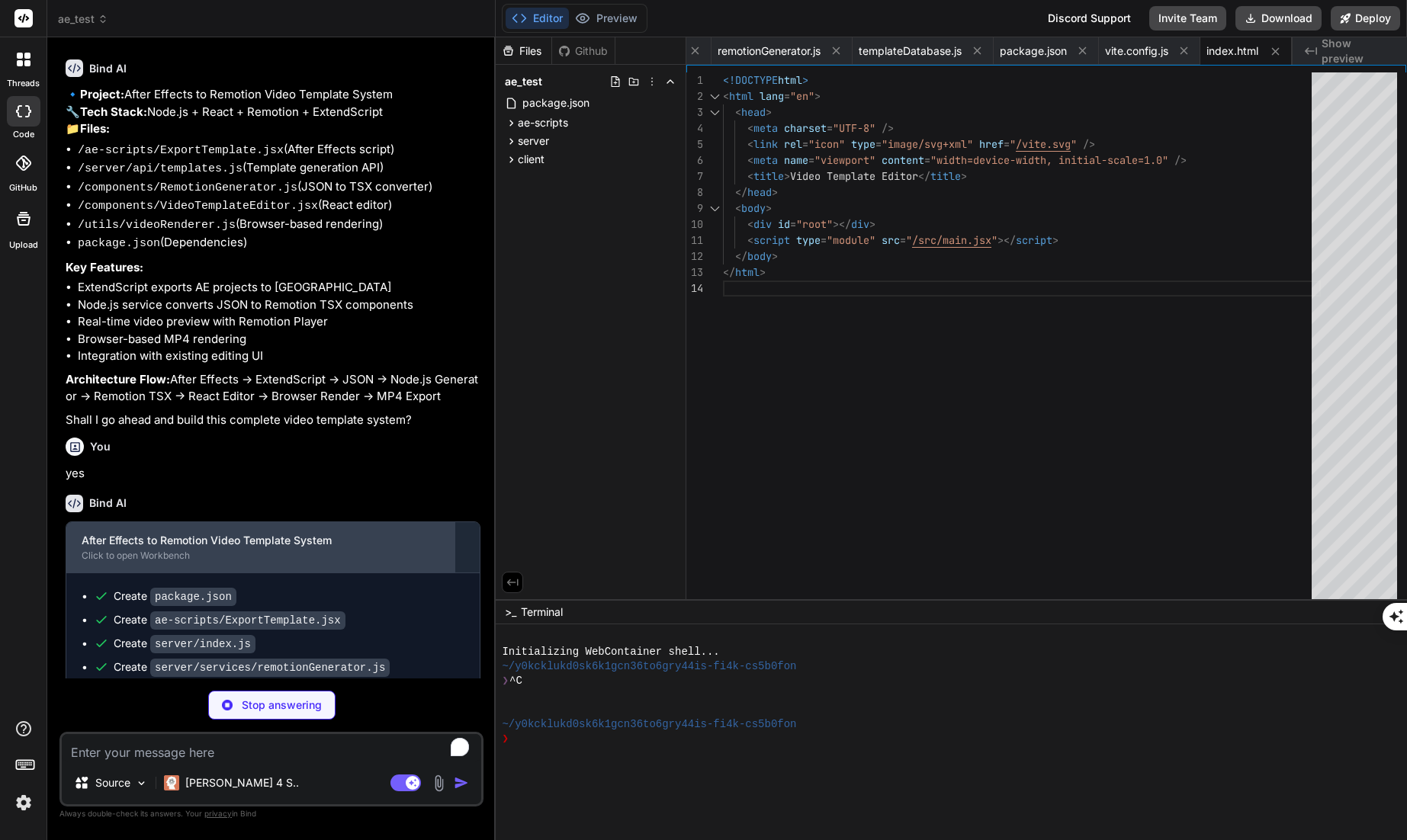
scroll to position [6794, 0]
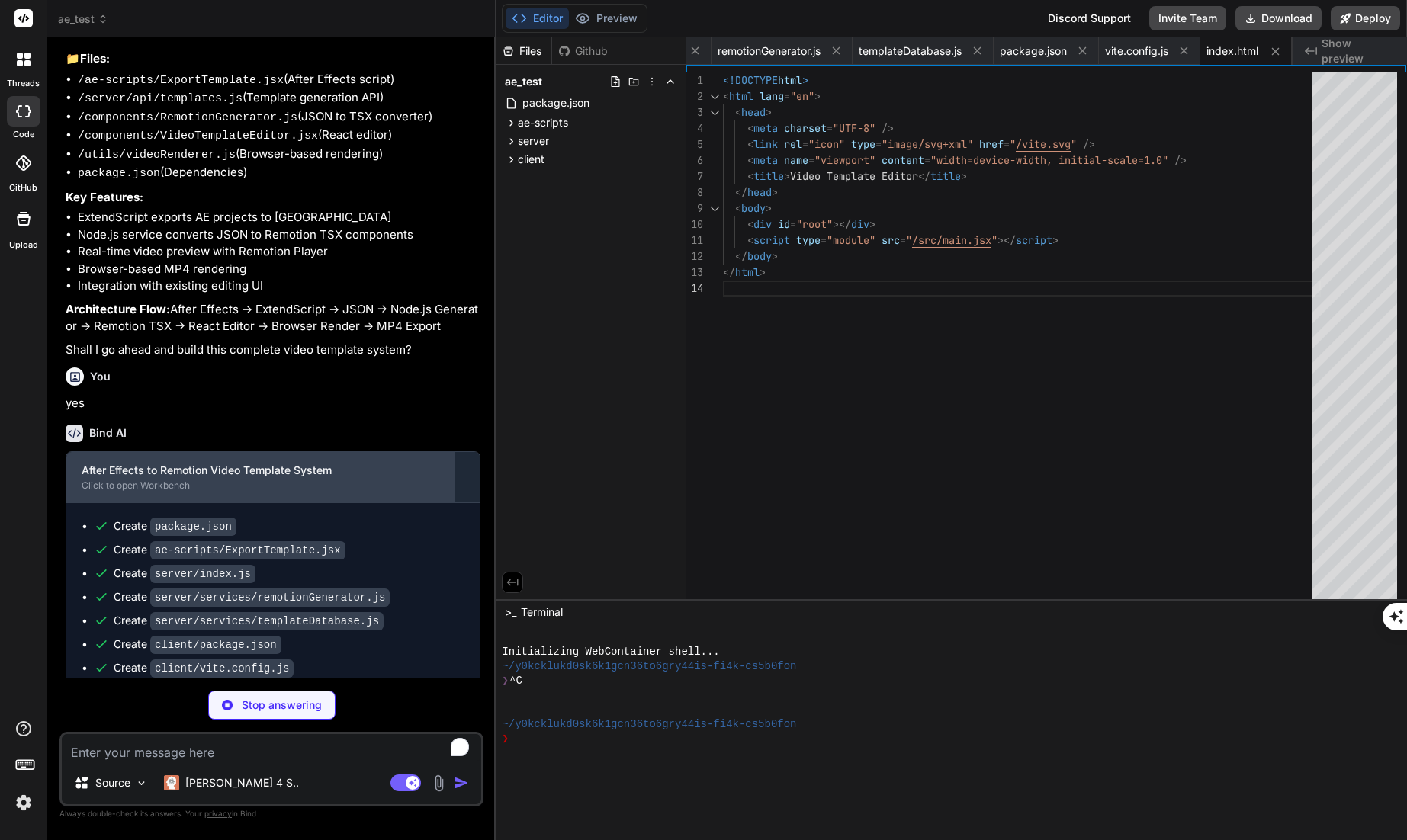
type textarea "x"
type textarea "<QueryClientProvider client={queryClient}> <App /> </QueryClientProvider> </Rea…"
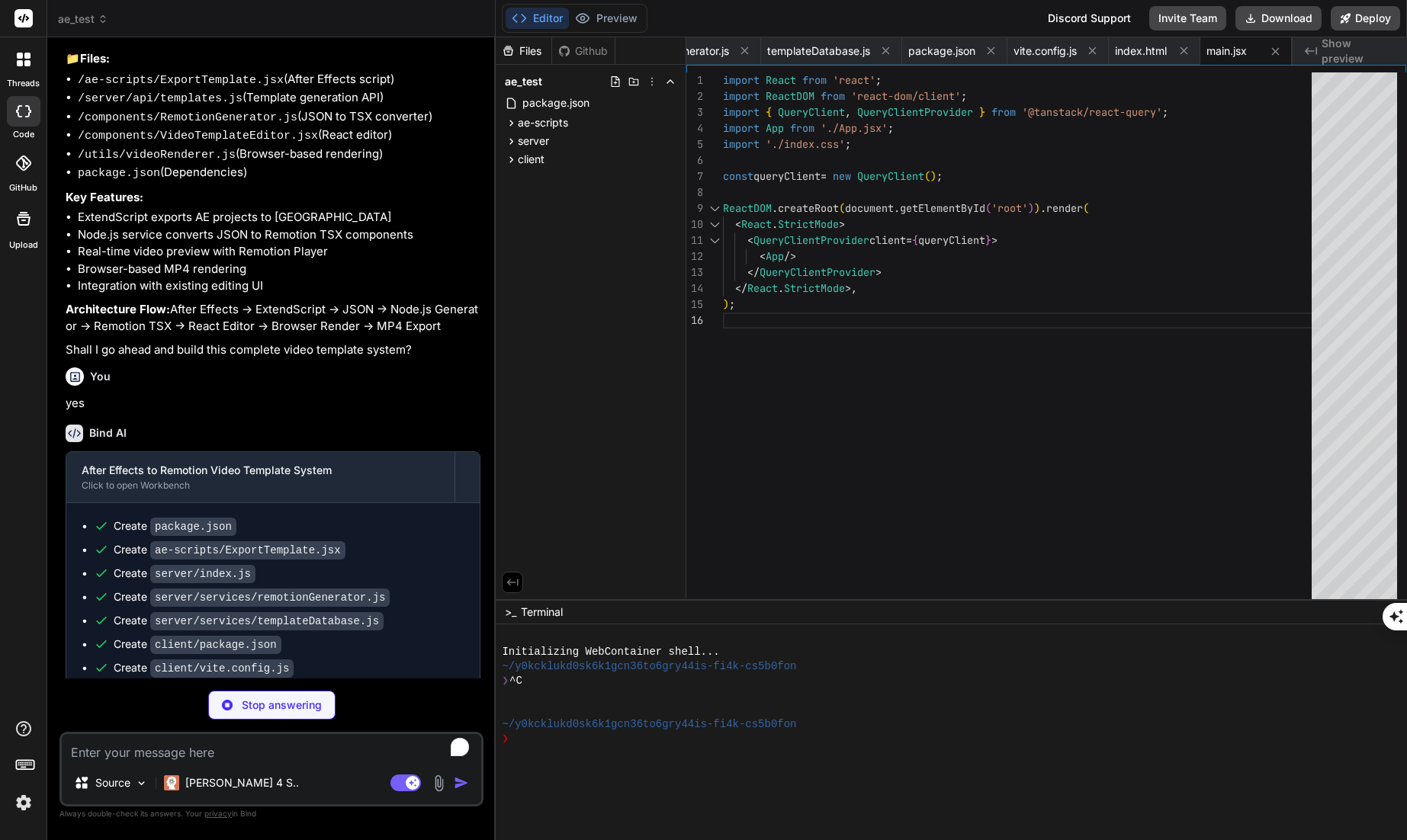
scroll to position [6818, 0]
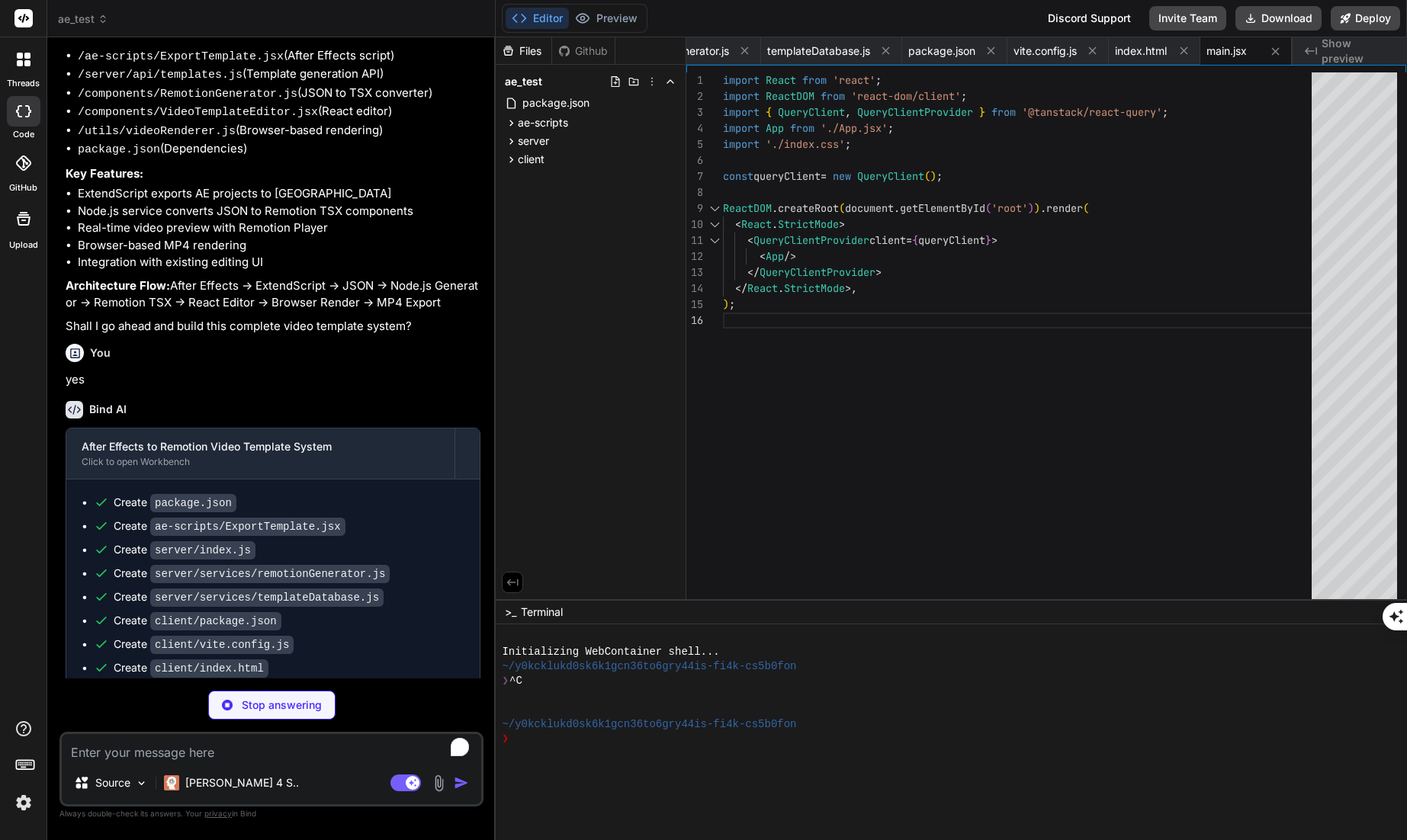
type textarea "x"
type textarea "background: #3b82f6; transition: width 0.3s ease; }"
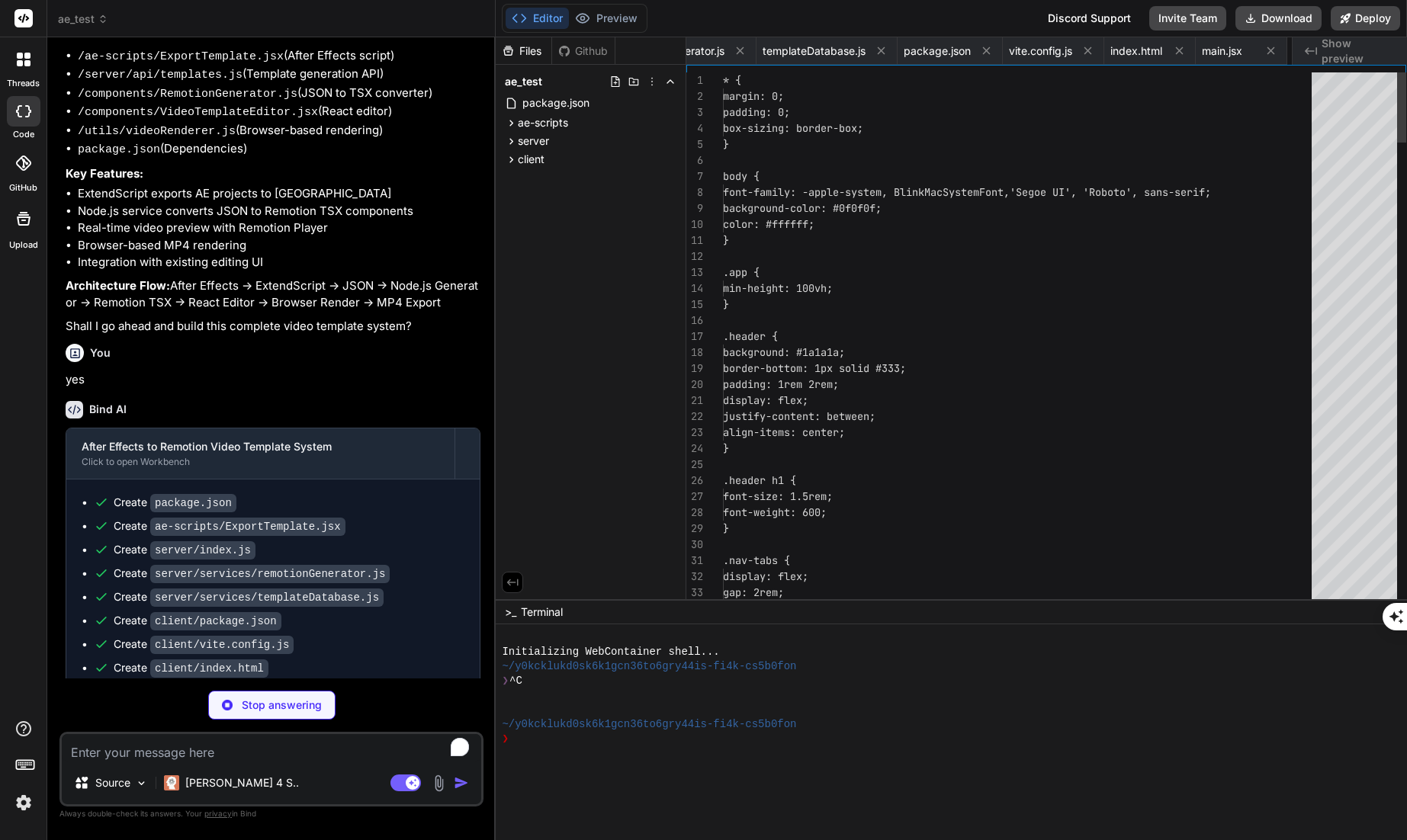
scroll to position [0, 493]
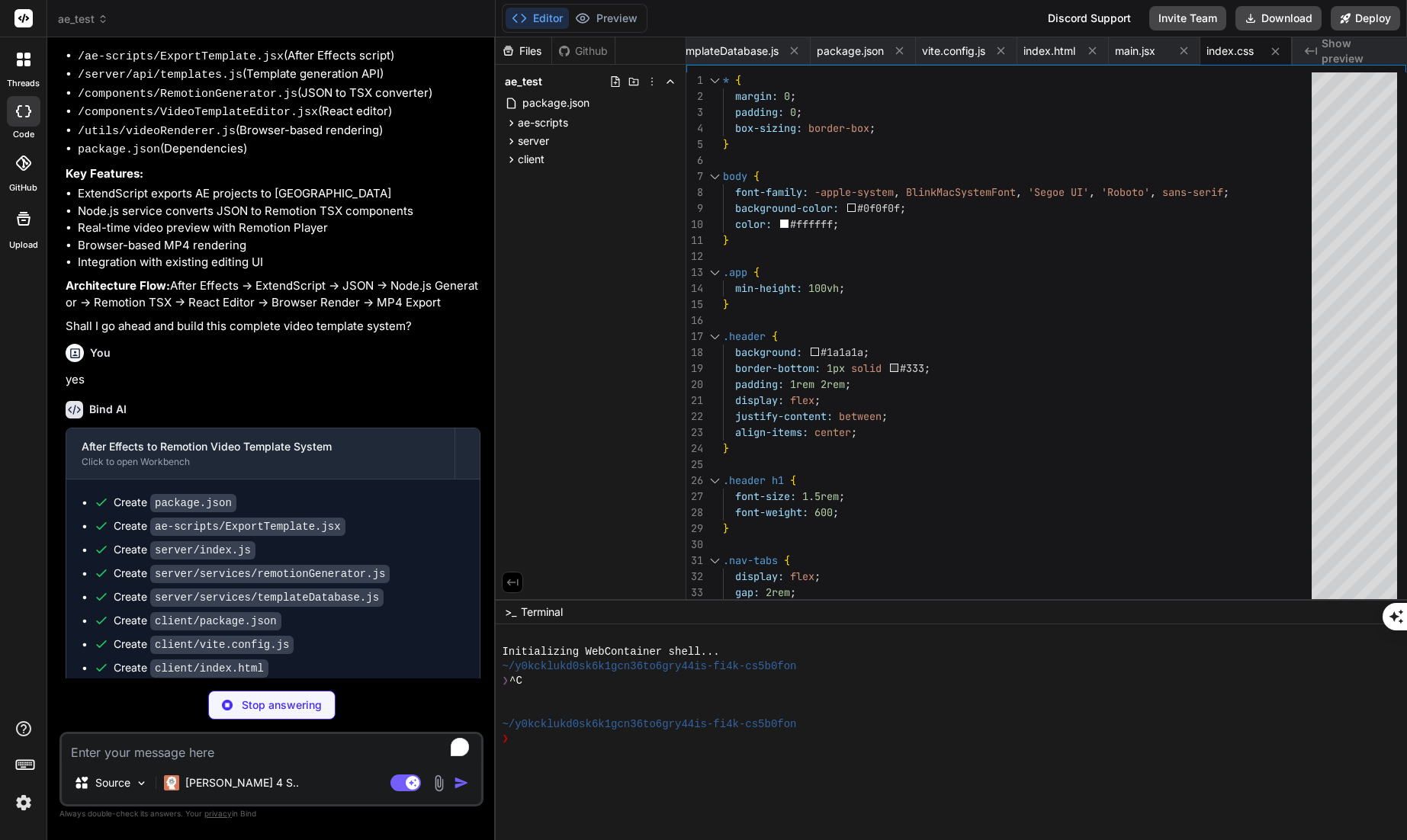
type textarea "x"
type textarea "{activeTab === 'admin' && ( <AdminPanel /> )} </main> </div> ); }"
type textarea "x"
type textarea ")} </div> </div> ); }"
type textarea "x"
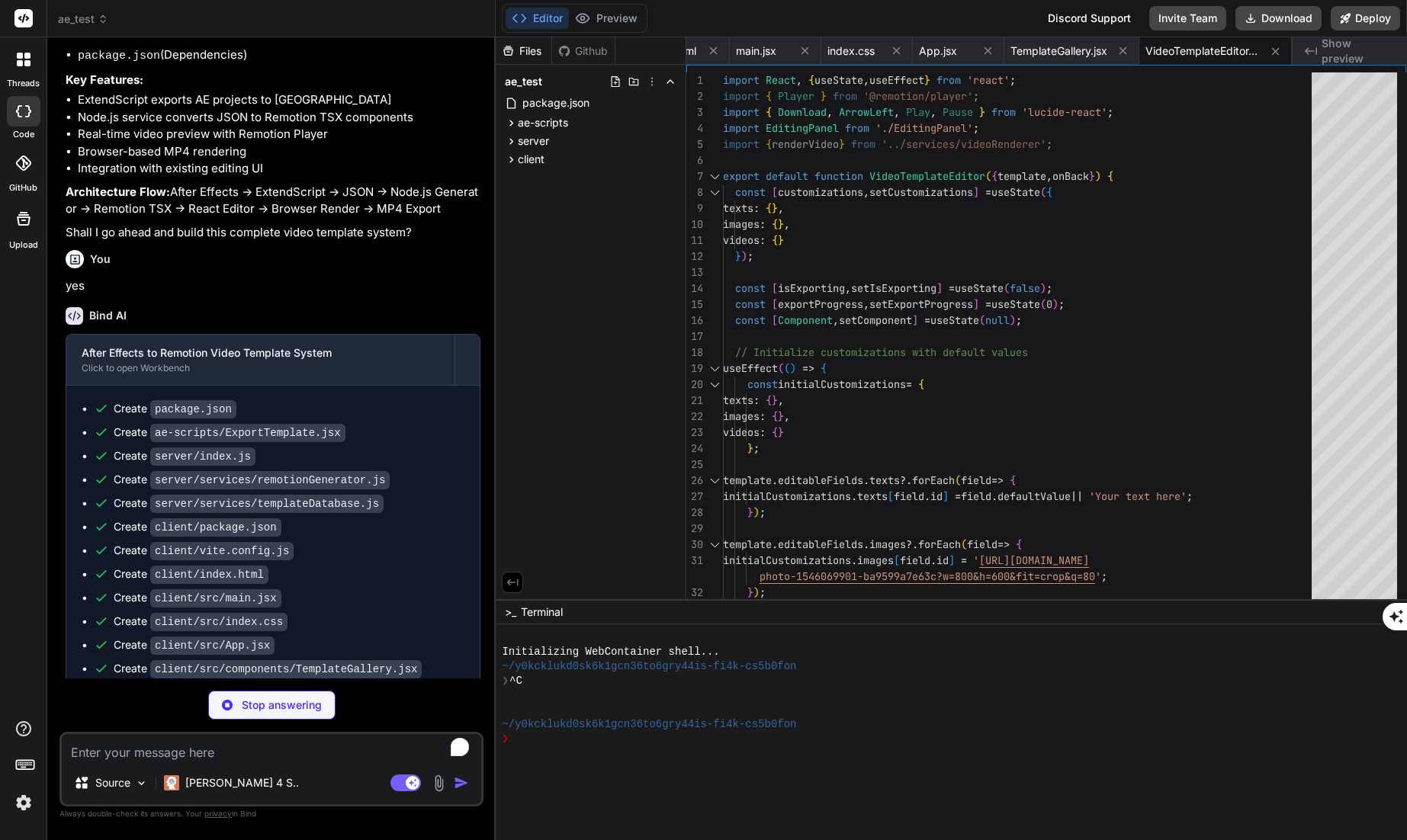
scroll to position [6912, 0]
type textarea "x"
type textarea "</div> </div> ); }"
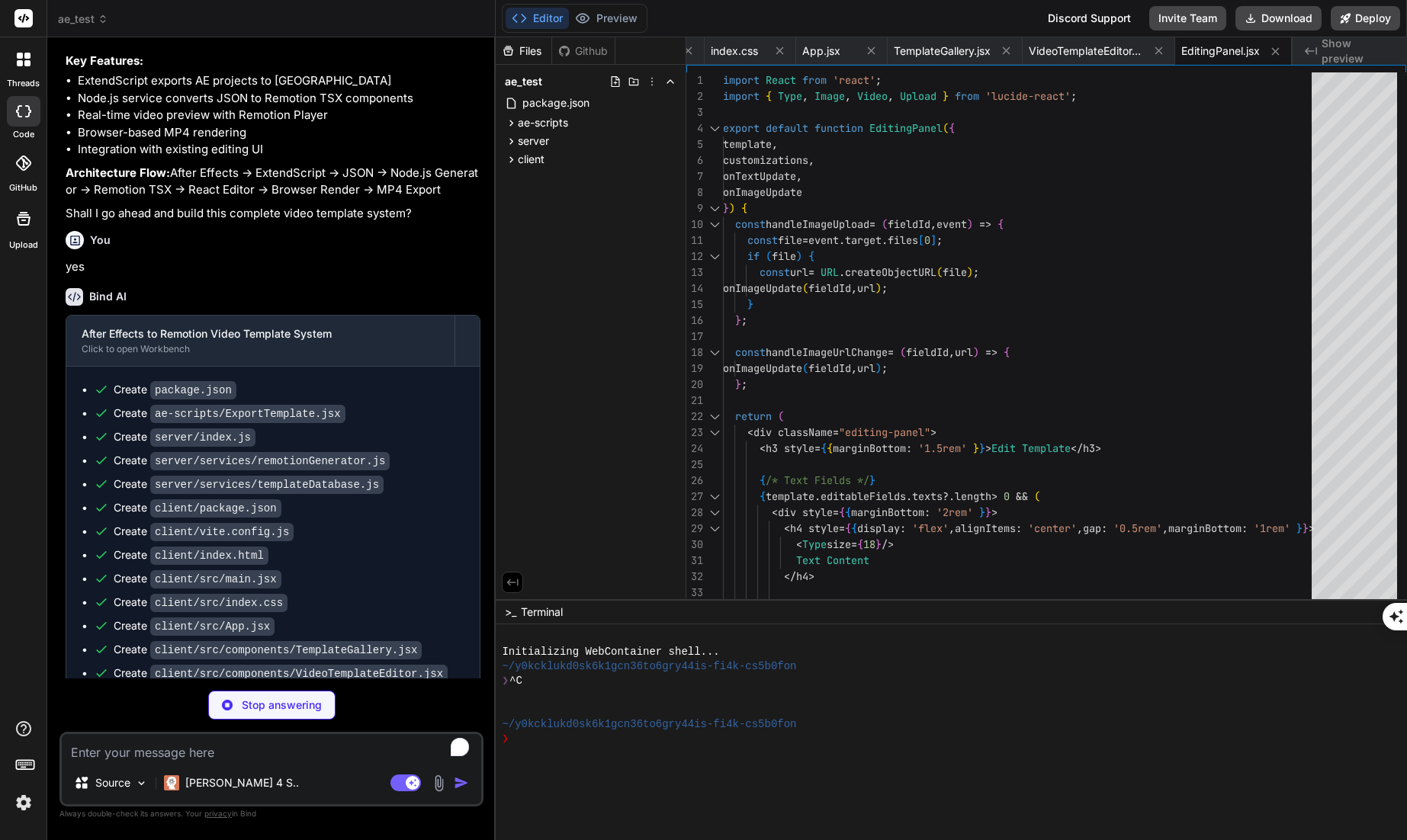
scroll to position [6936, 0]
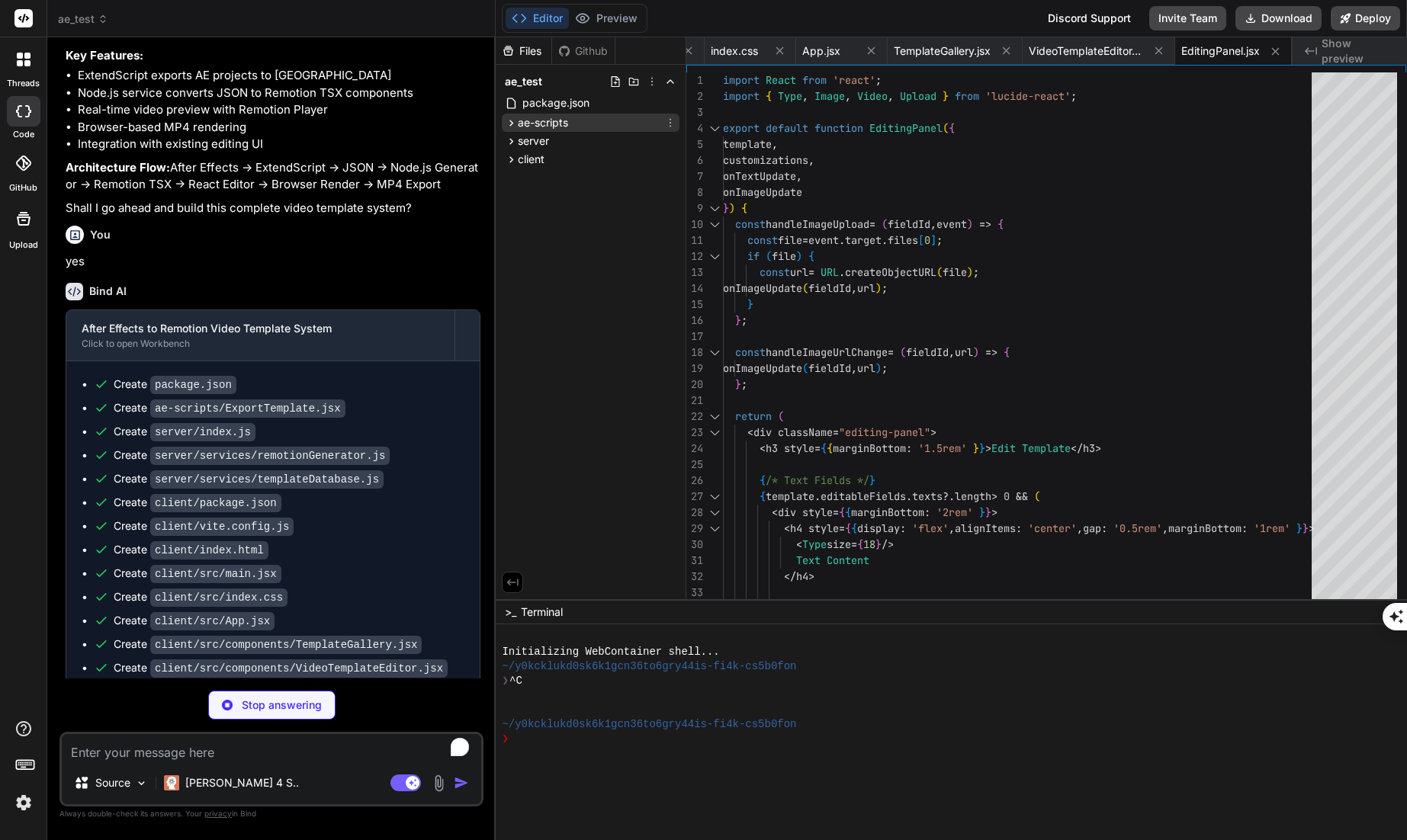
click at [512, 125] on icon at bounding box center [511, 123] width 13 height 13
type textarea "x"
click at [578, 145] on span "ExportTemplate.jsx" at bounding box center [583, 145] width 99 height 19
type textarea "{multiline: true} ); infoText.preferredSize.width = 300; [DOMAIN_NAME](); })();"
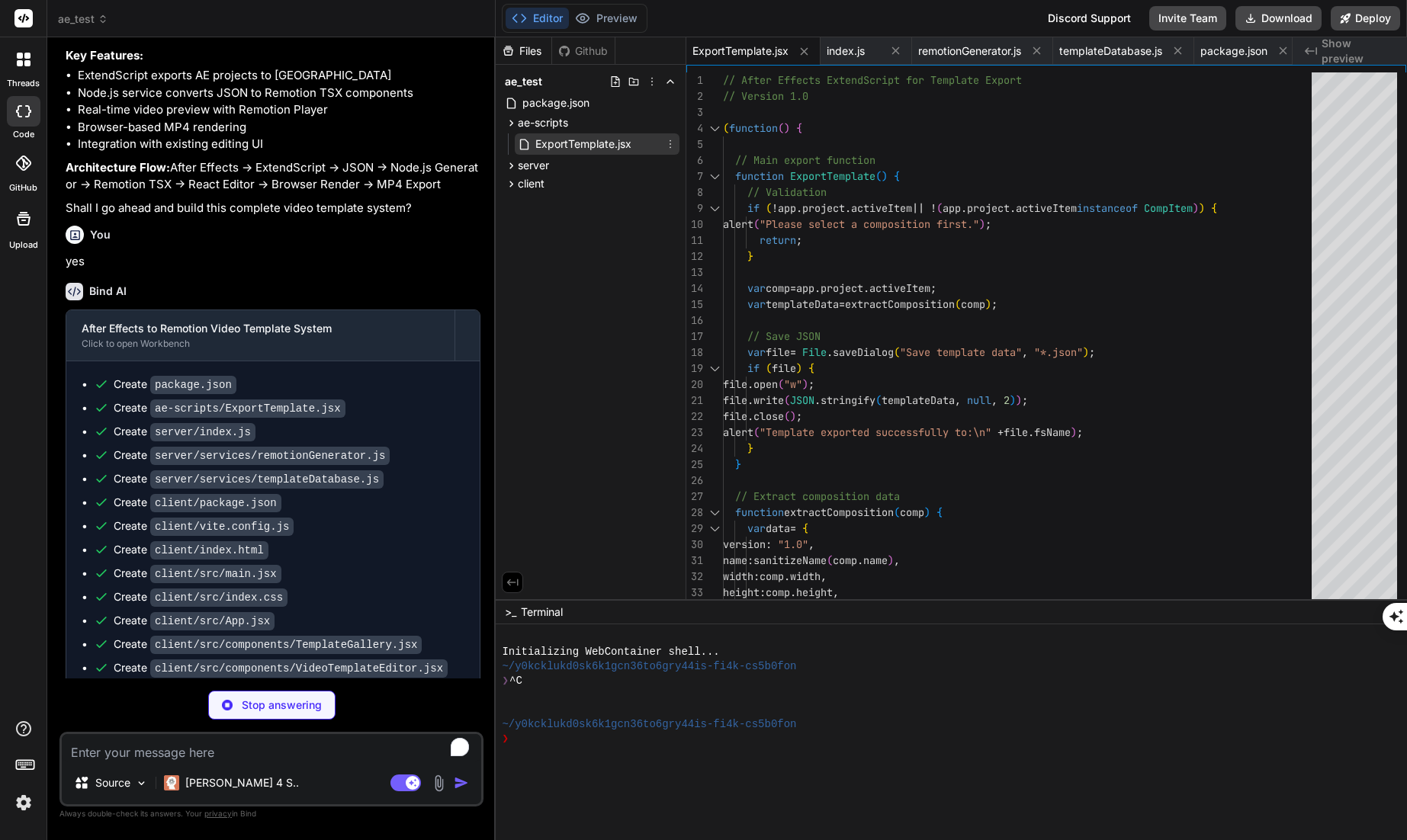
click at [670, 141] on icon at bounding box center [671, 144] width 2 height 9
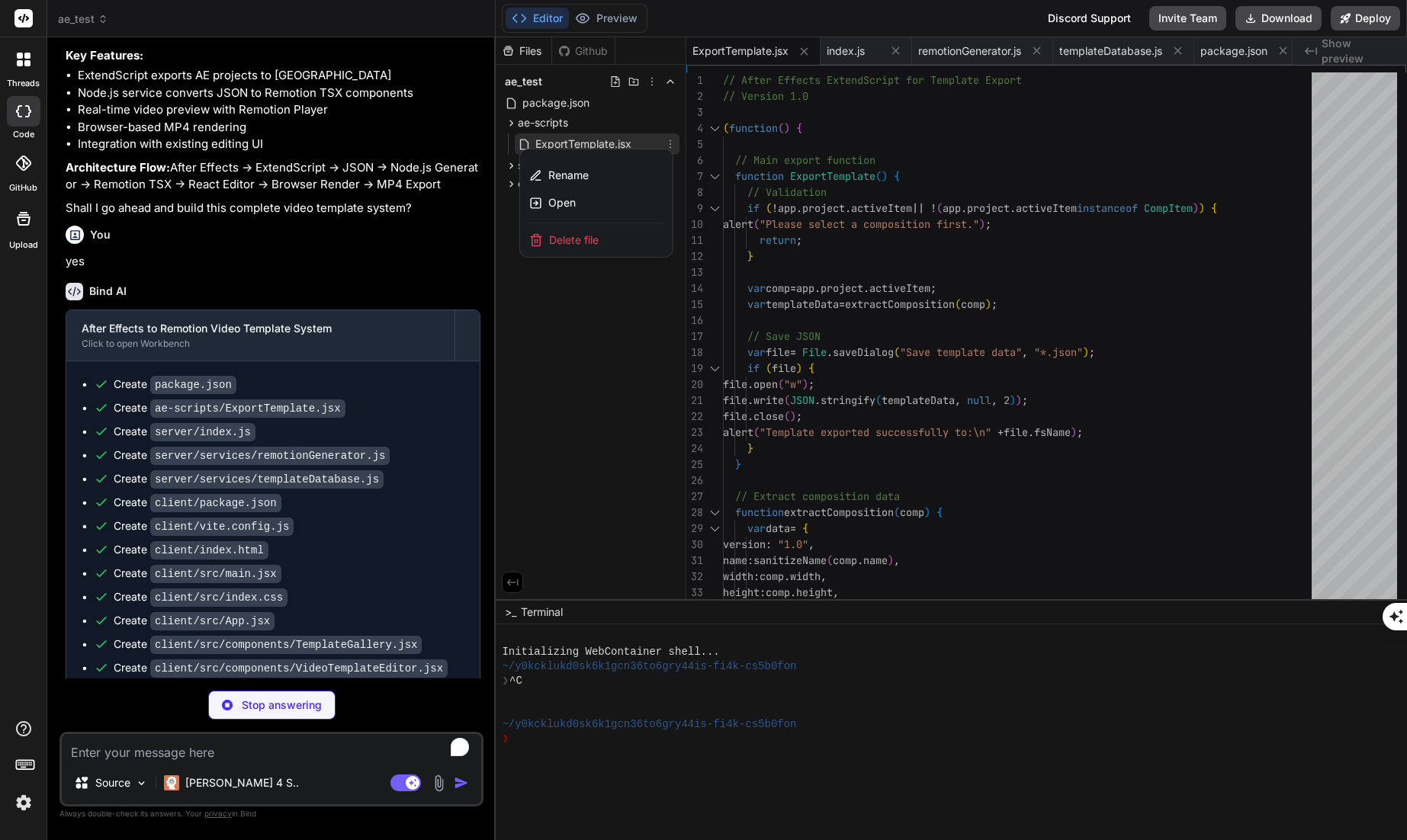
click at [584, 139] on div at bounding box center [951, 438] width 911 height 803
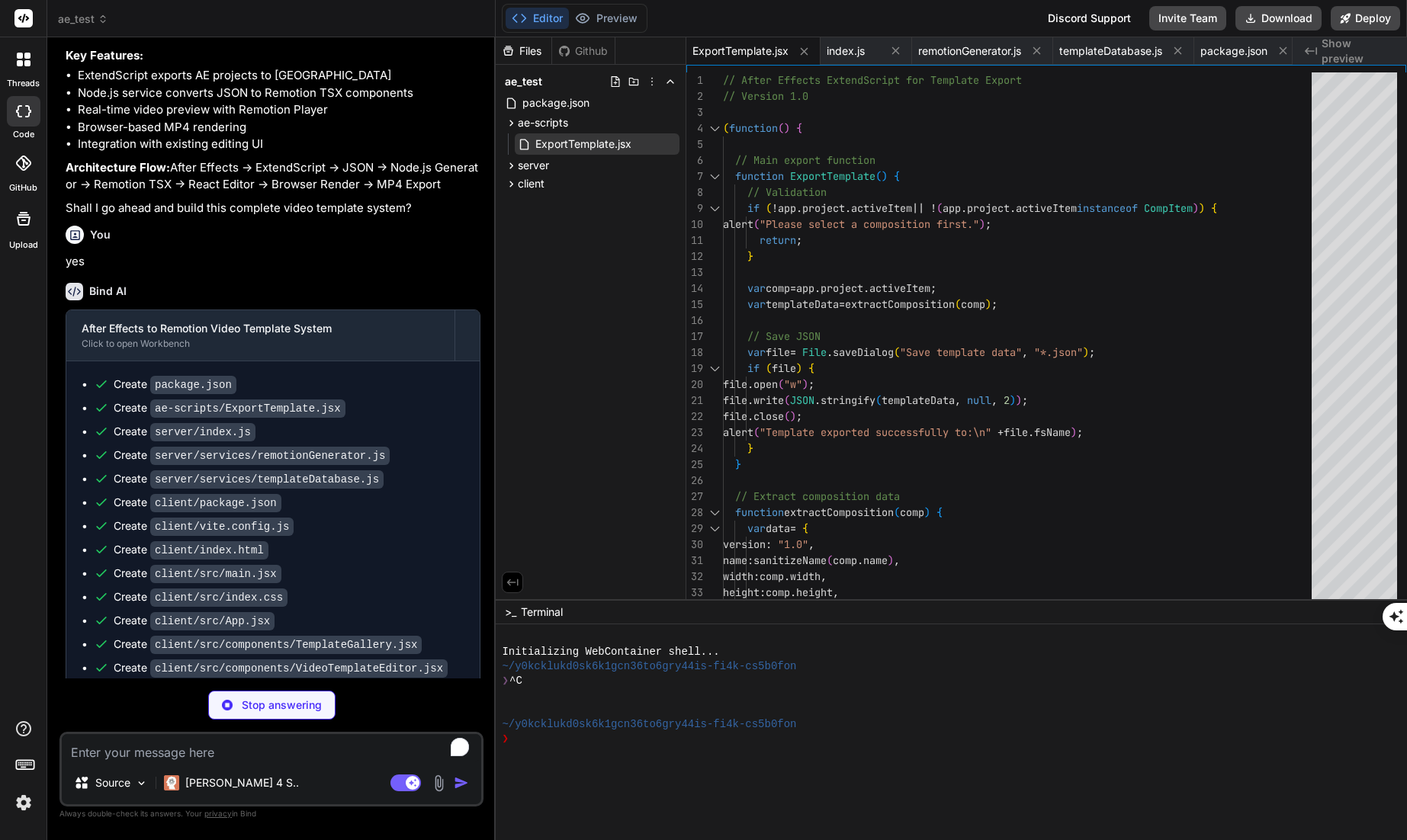
click at [1330, 49] on span "Show preview" at bounding box center [1358, 50] width 73 height 30
click at [511, 164] on icon at bounding box center [512, 165] width 4 height 6
click at [523, 203] on icon at bounding box center [524, 206] width 13 height 13
click at [510, 272] on icon at bounding box center [511, 272] width 13 height 13
type textarea "x"
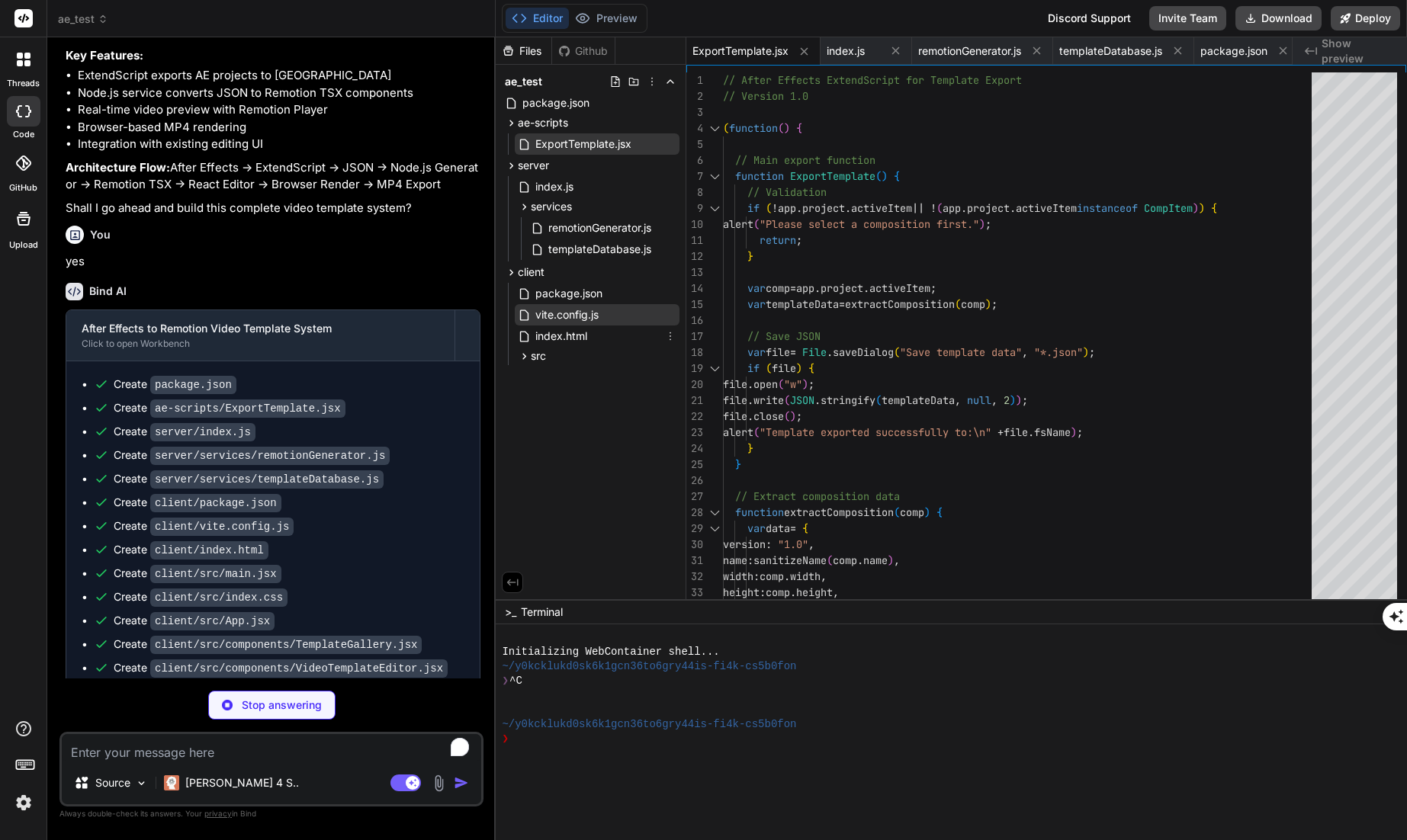
type textarea "}"
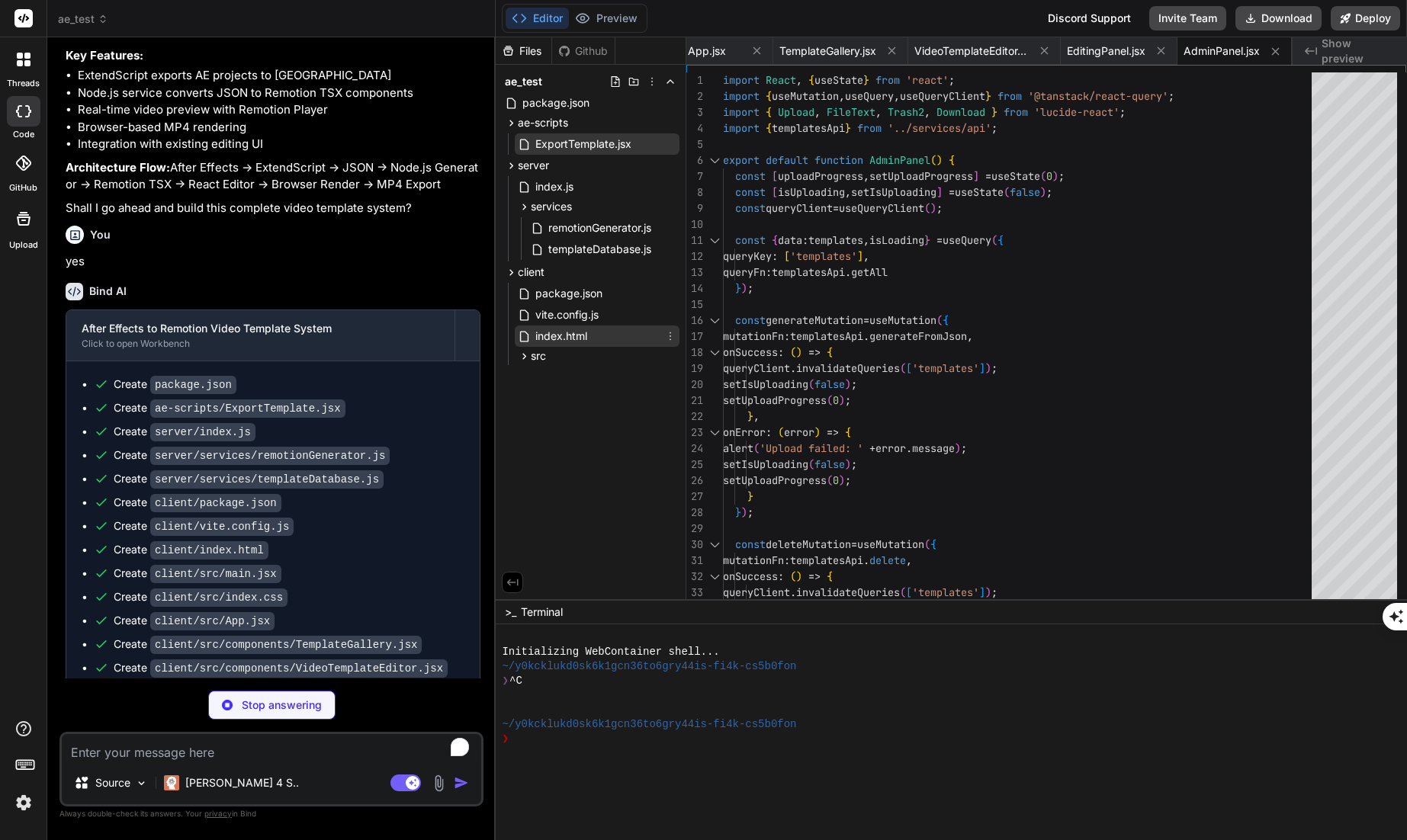
type textarea "x"
click at [549, 332] on span "index.html" at bounding box center [560, 336] width 55 height 19
type textarea "<script type="module" src="/src/main.jsx"></script> </body> </html>"
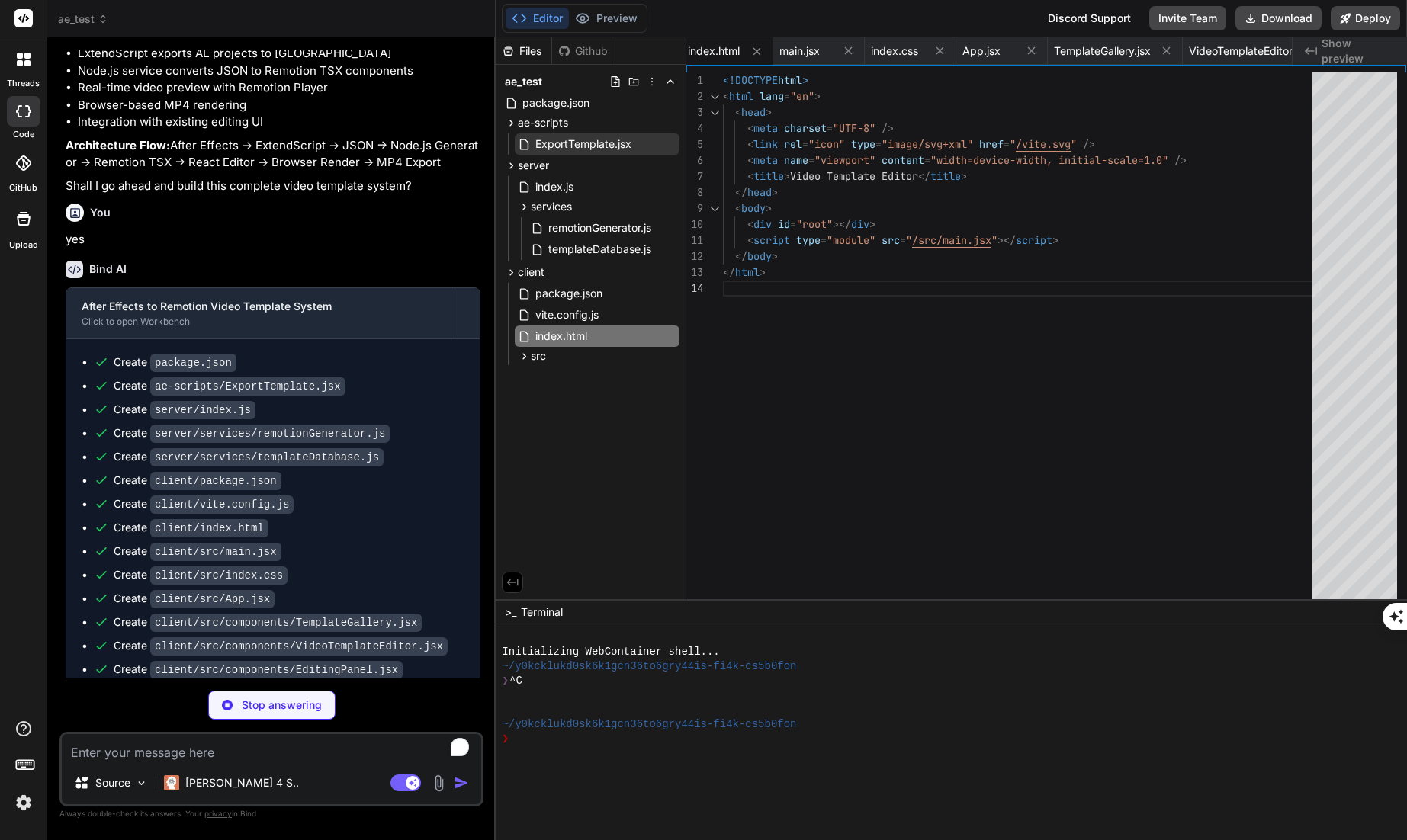
type textarea "x"
type textarea "await api.delete(`/templates/${id}`); return true; } };"
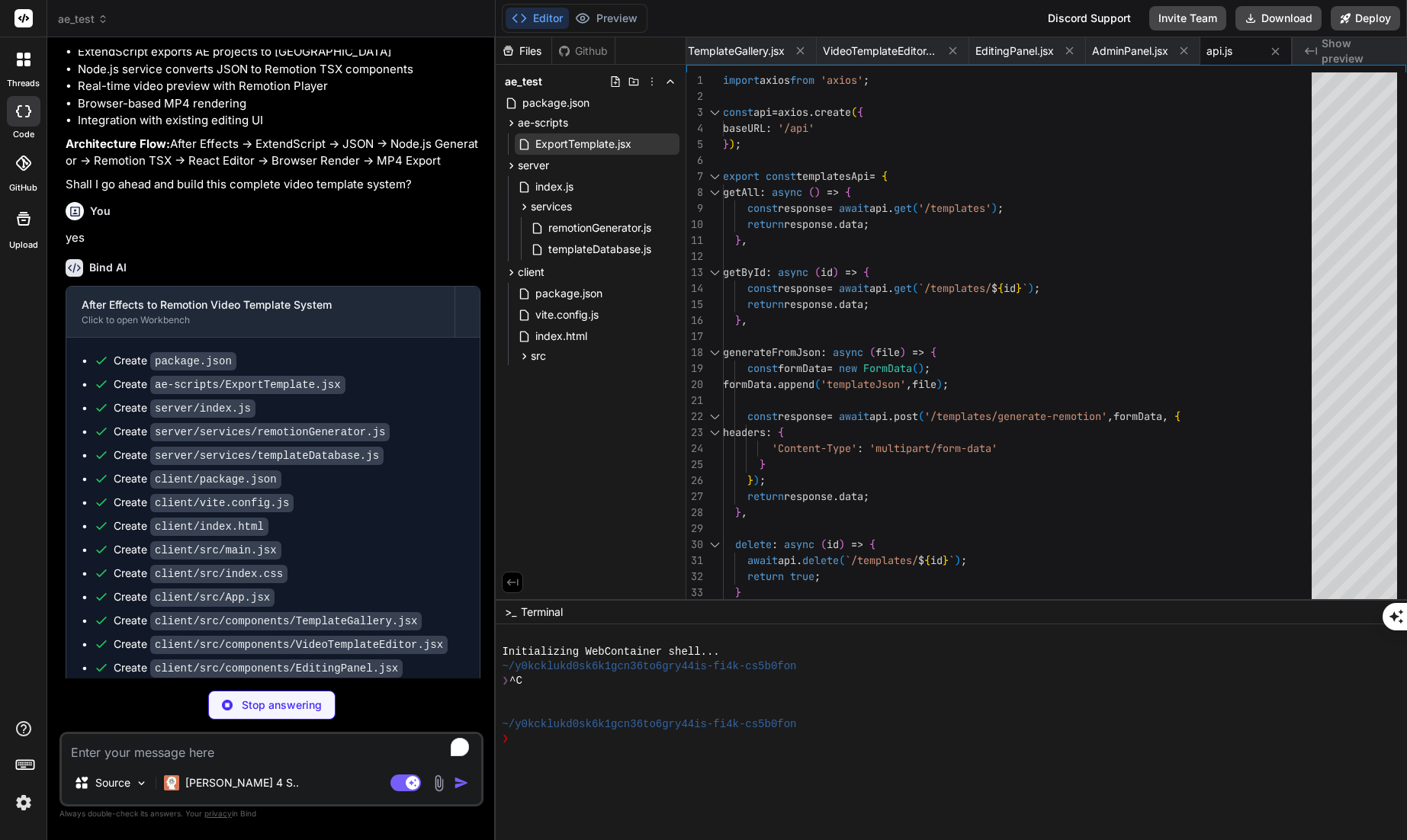
scroll to position [6984, 0]
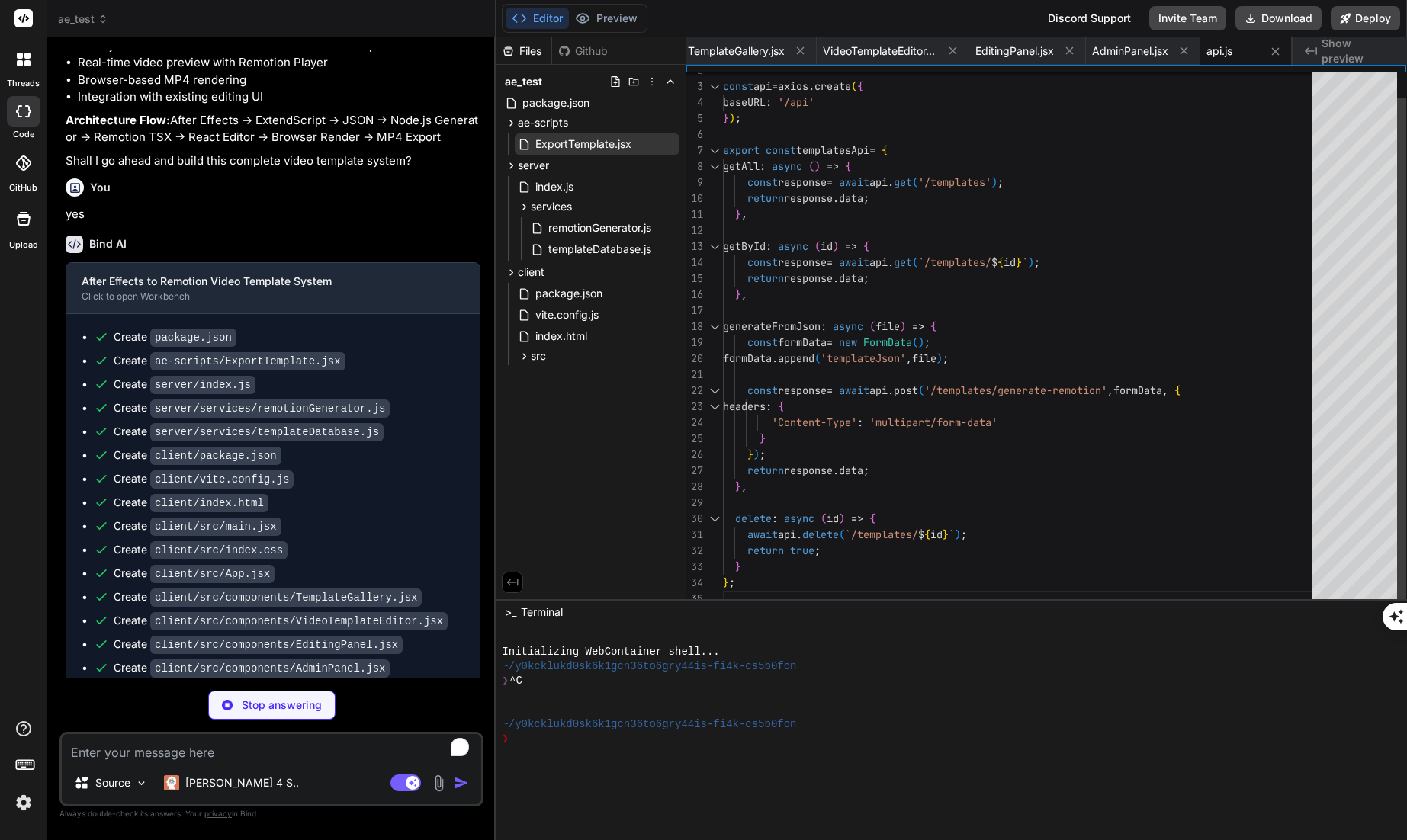
type textarea "x"
type textarea "durationInFrames: template.durationInFrames, props: { ...customizations.texts, …"
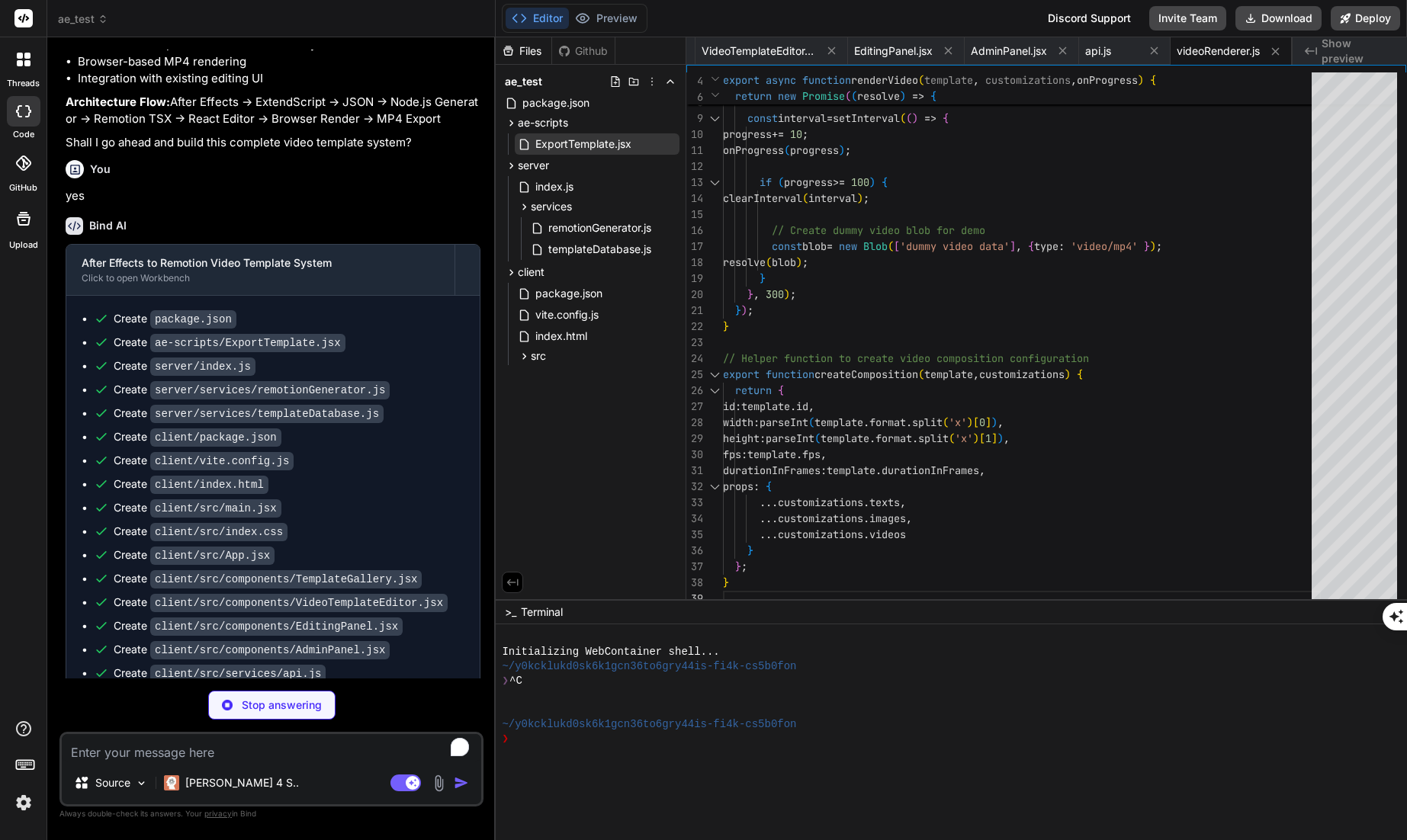
scroll to position [7007, 0]
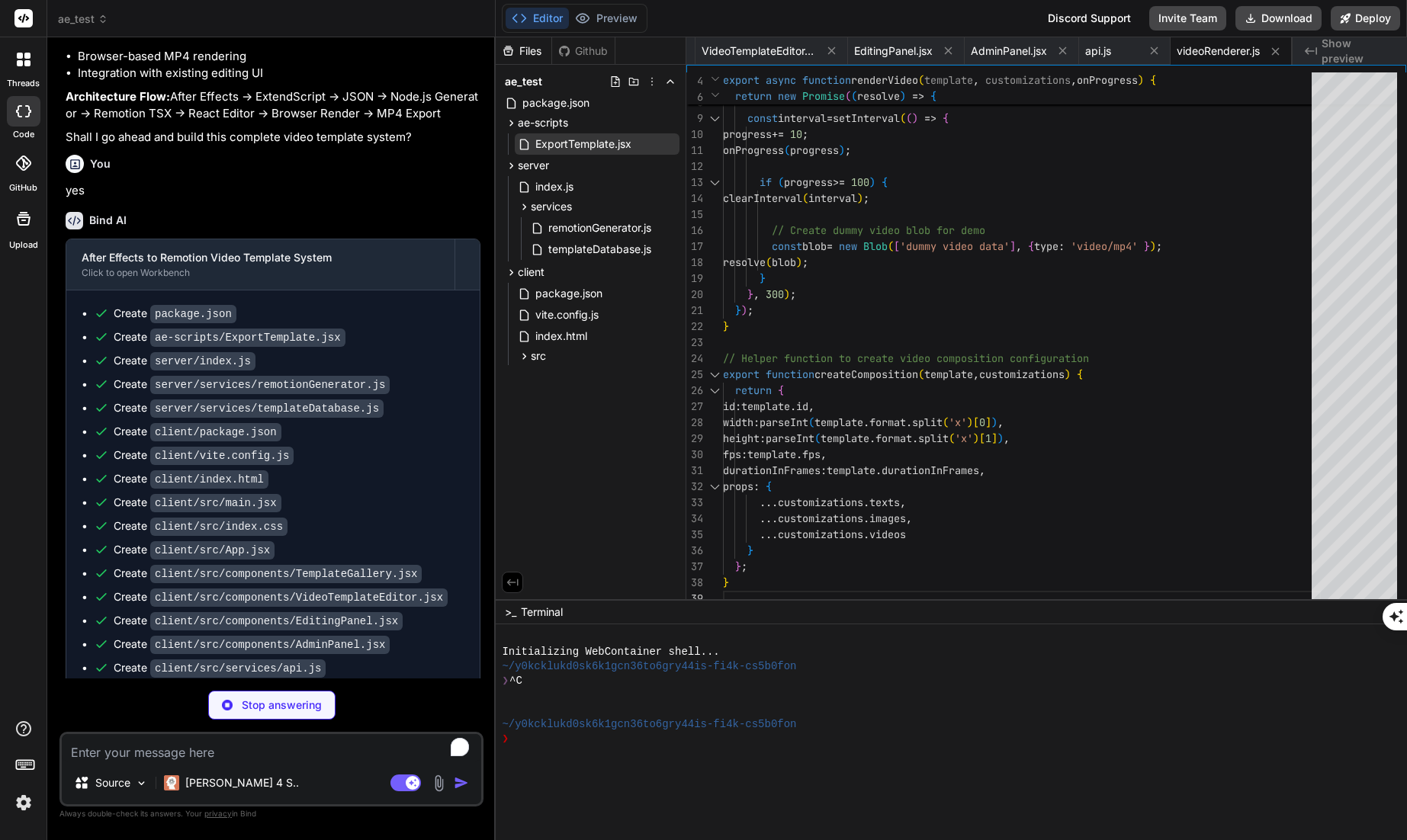
type textarea "x"
type textarea "}} /> ); })()} </AbsoluteFill> ); };"
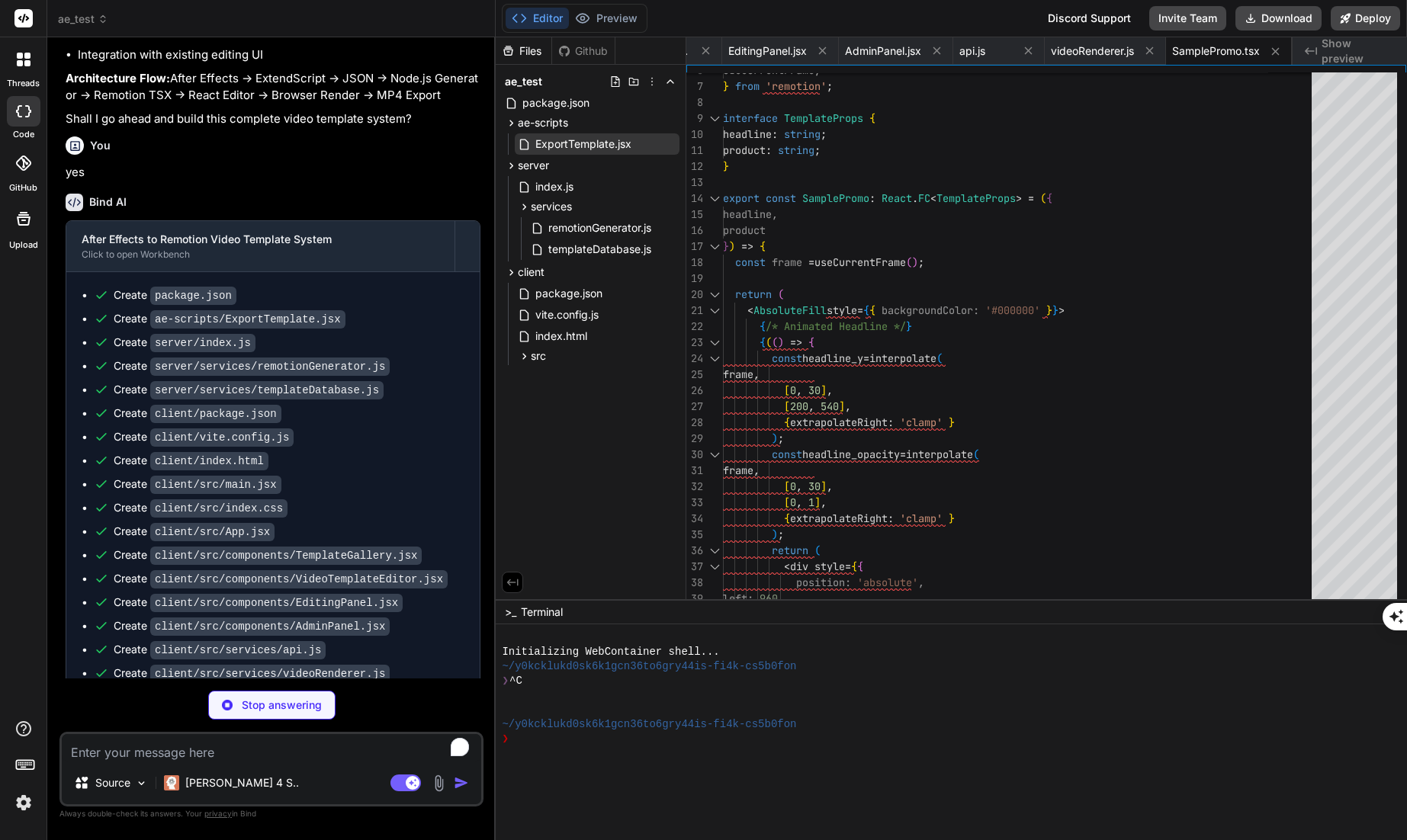
scroll to position [7031, 0]
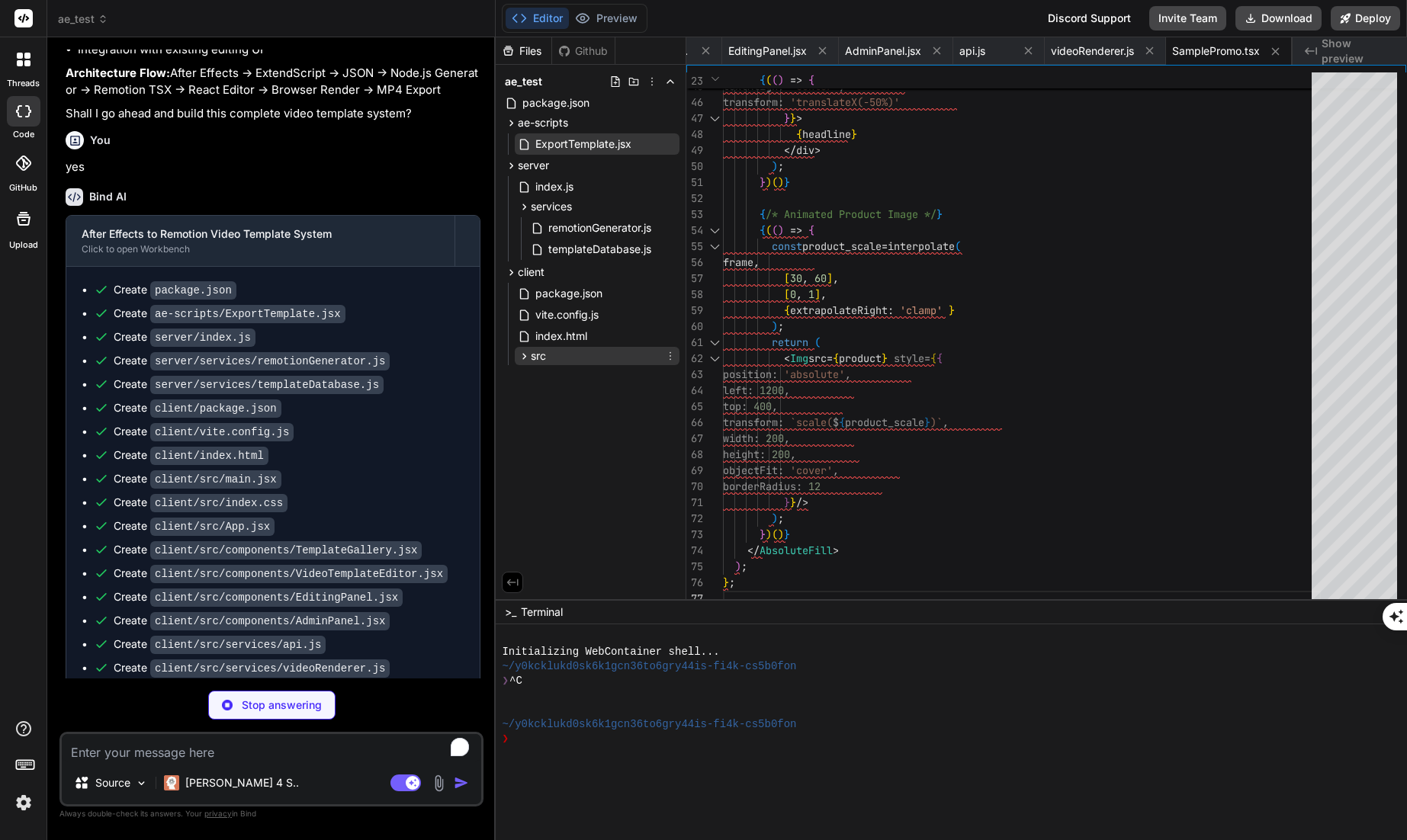
type textarea "x"
type textarea "--- Built with ❤️ using React, Remotion, and After Effects"
click at [522, 358] on icon at bounding box center [524, 356] width 13 height 13
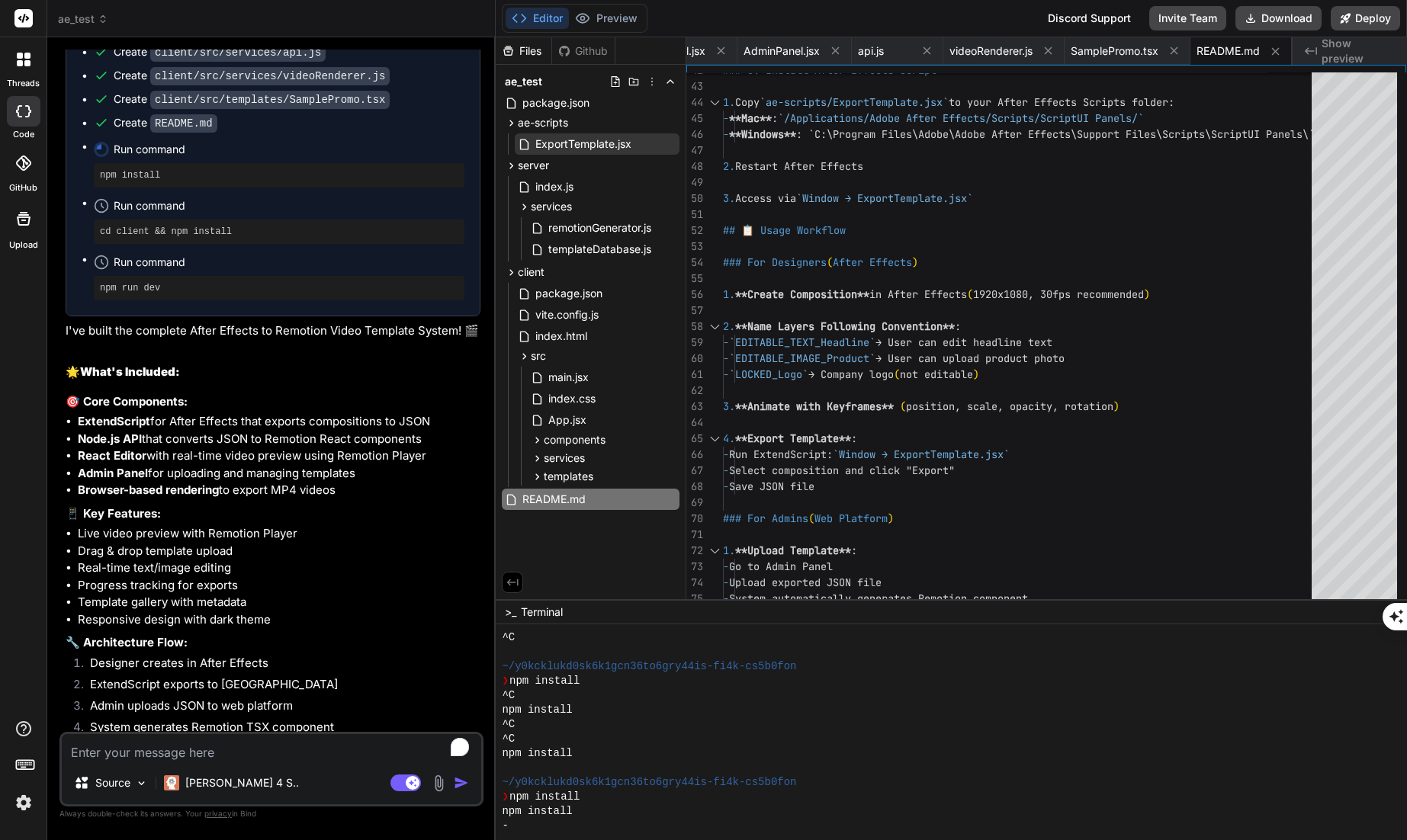
scroll to position [7640, 0]
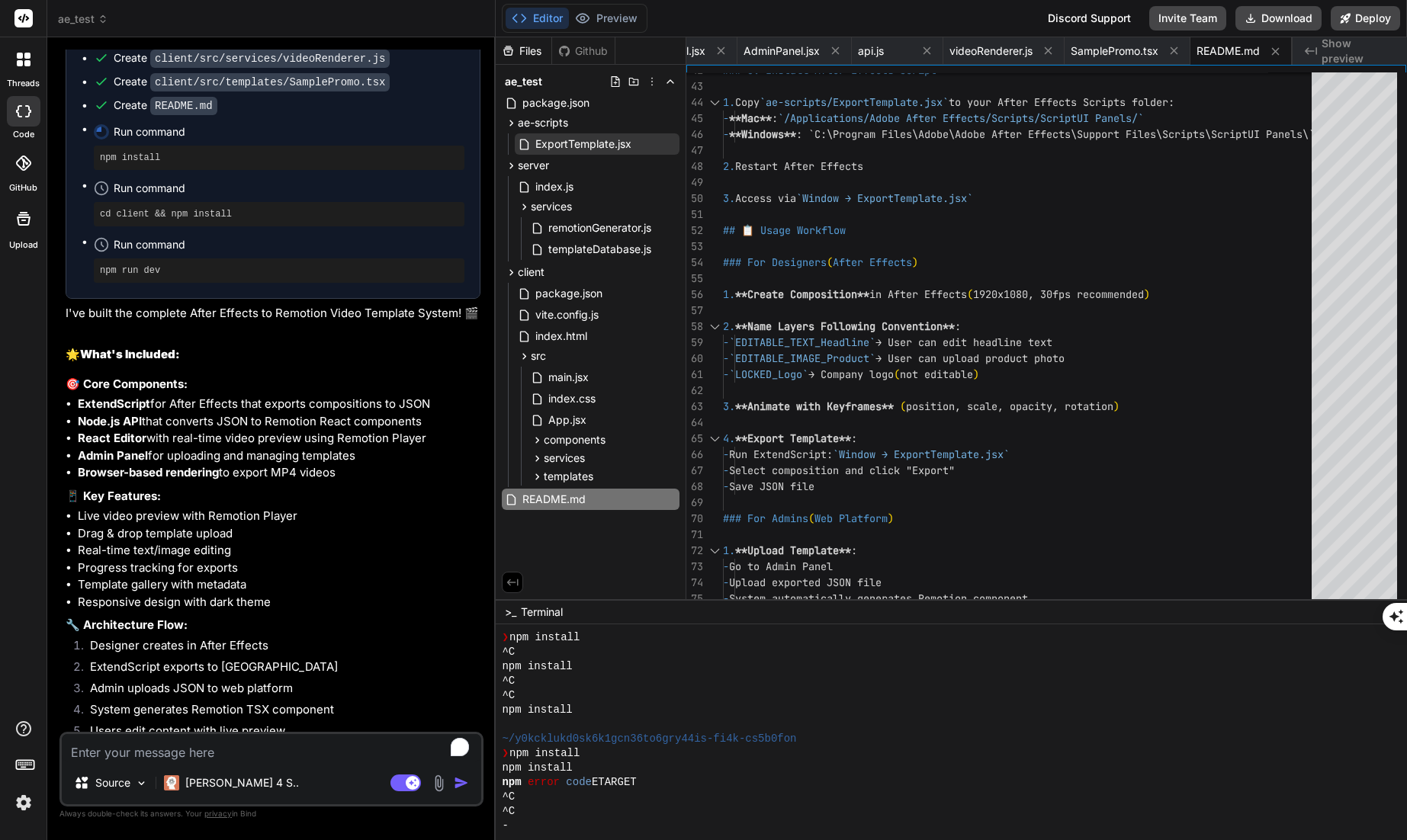
type textarea "x"
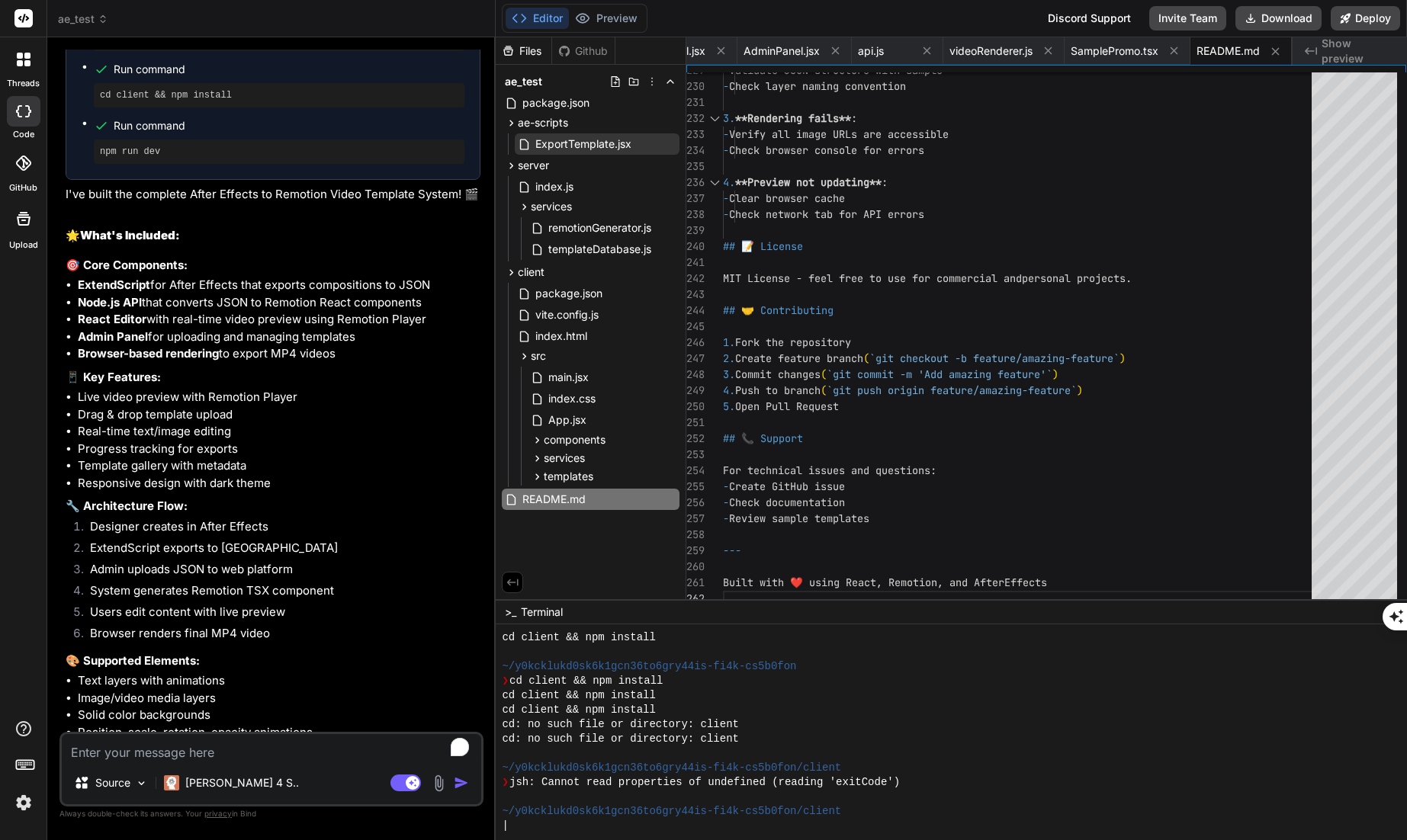
scroll to position [7881, 0]
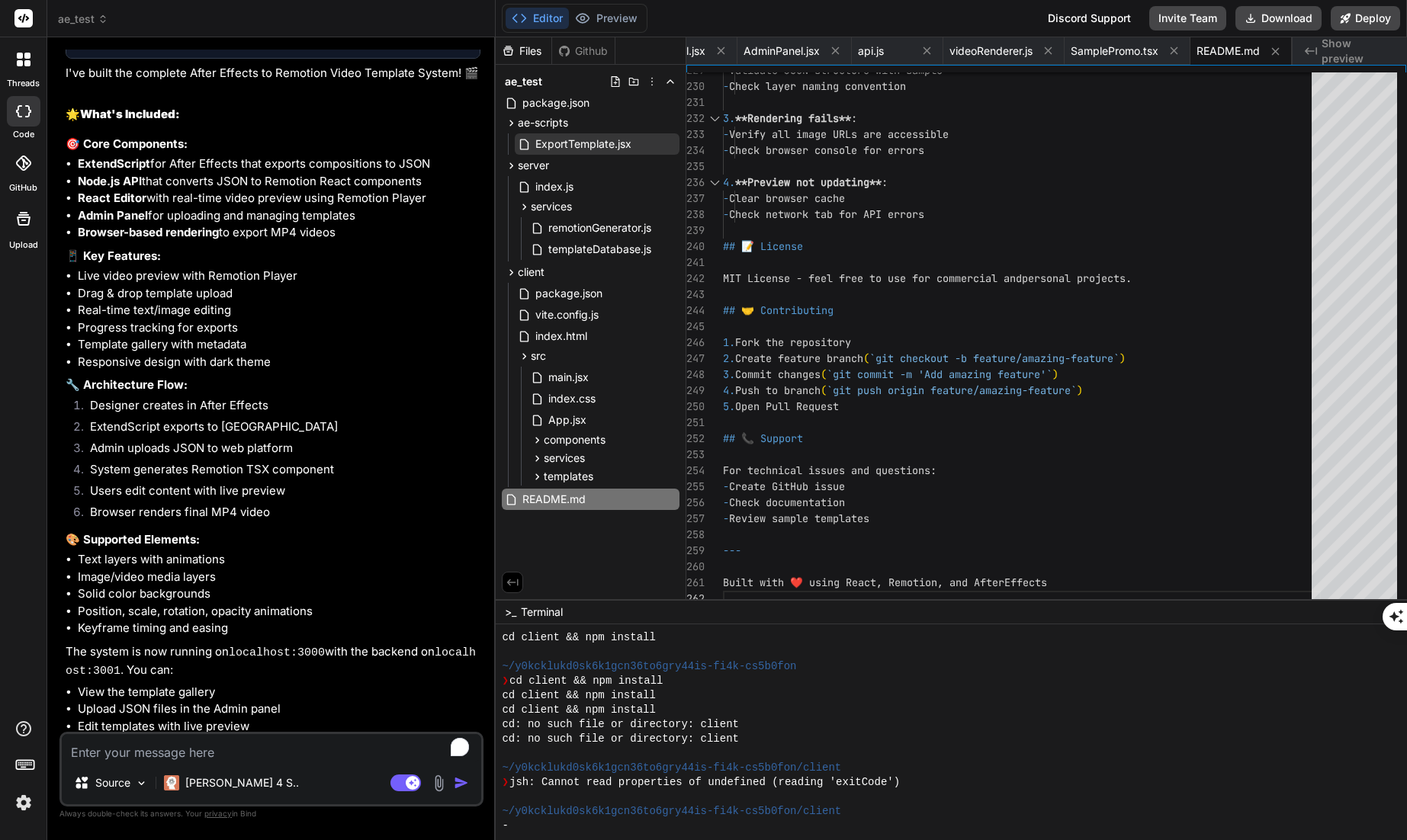
click at [261, 746] on textarea "To enrich screen reader interactions, please activate Accessibility in Grammarl…" at bounding box center [271, 748] width 419 height 28
click at [200, 752] on textarea "To enrich screen reader interactions, please activate Accessibility in Grammarl…" at bounding box center [271, 748] width 419 height 28
type textarea "r"
type textarea "x"
type textarea "ru"
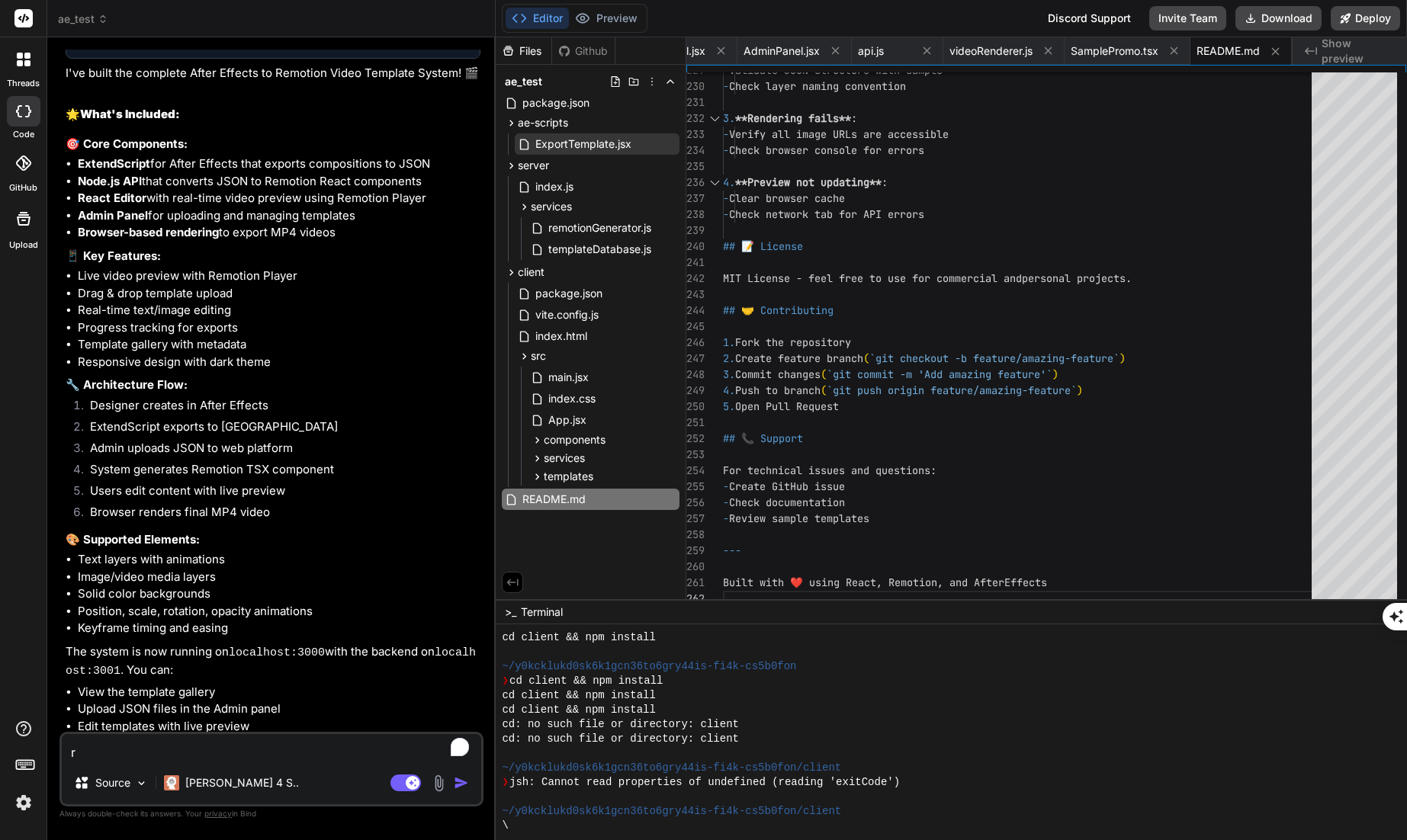
type textarea "x"
type textarea "run"
type textarea "x"
type textarea "run"
type textarea "x"
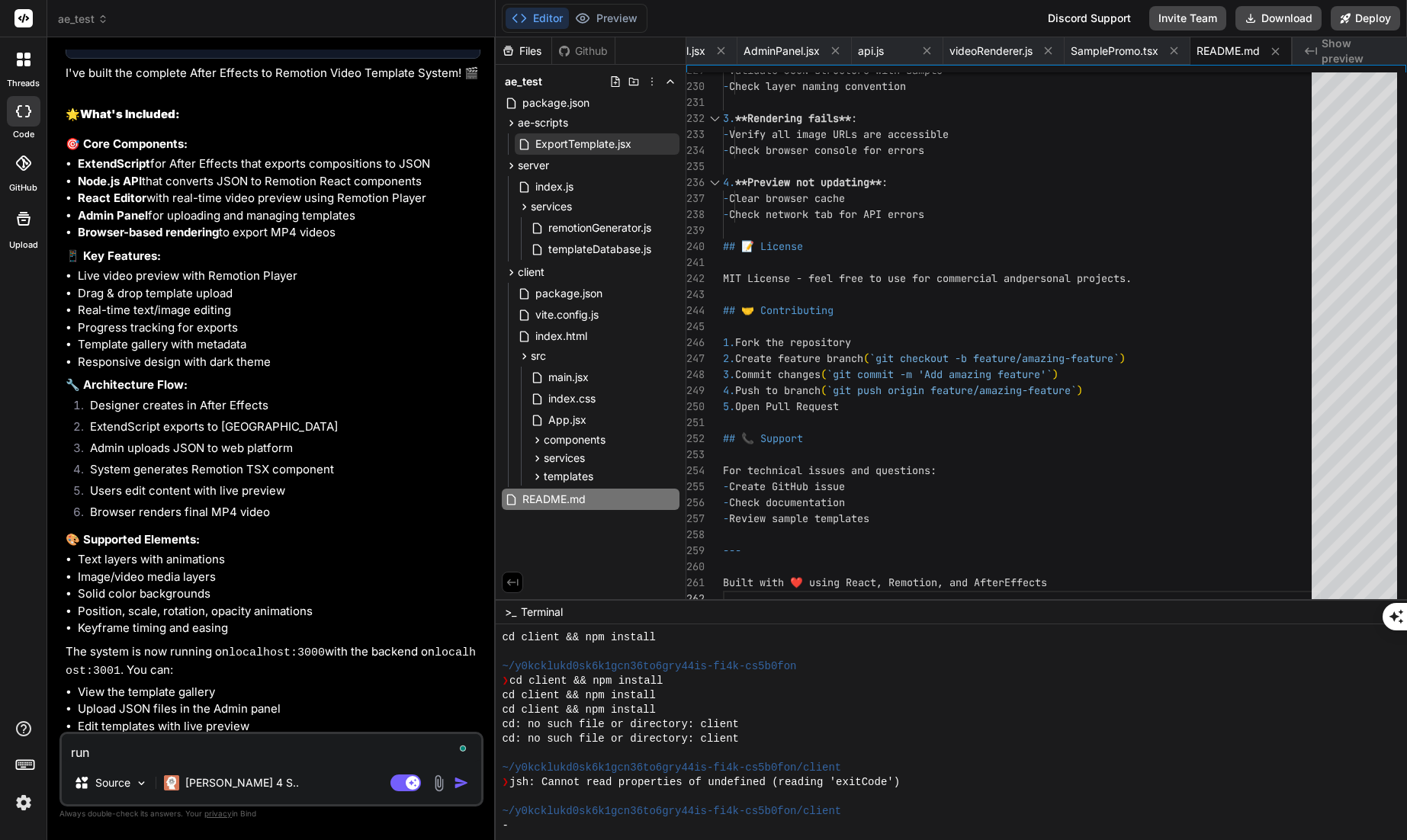
type textarea "run c"
type textarea "x"
type textarea "run co"
type textarea "x"
type textarea "run com"
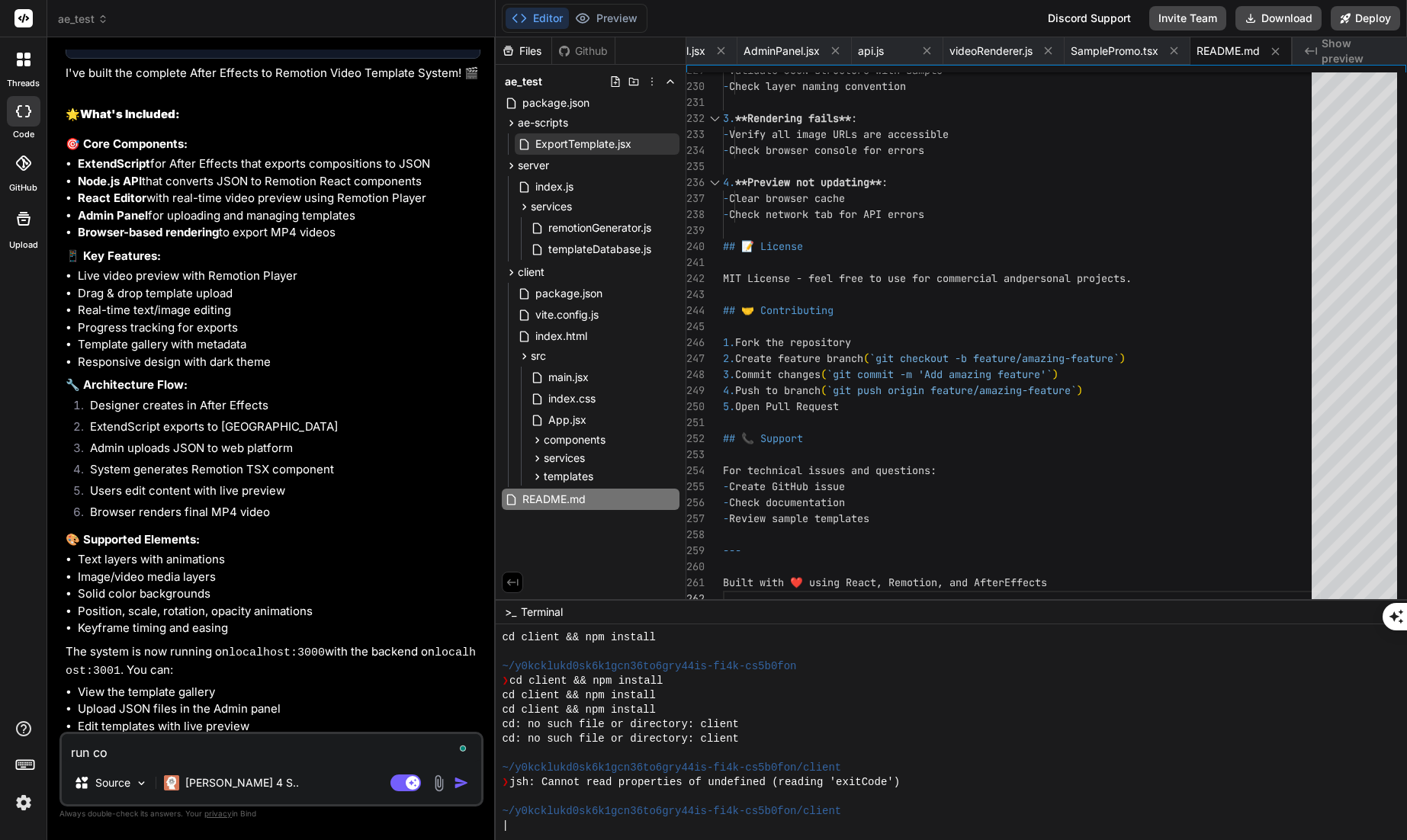
type textarea "x"
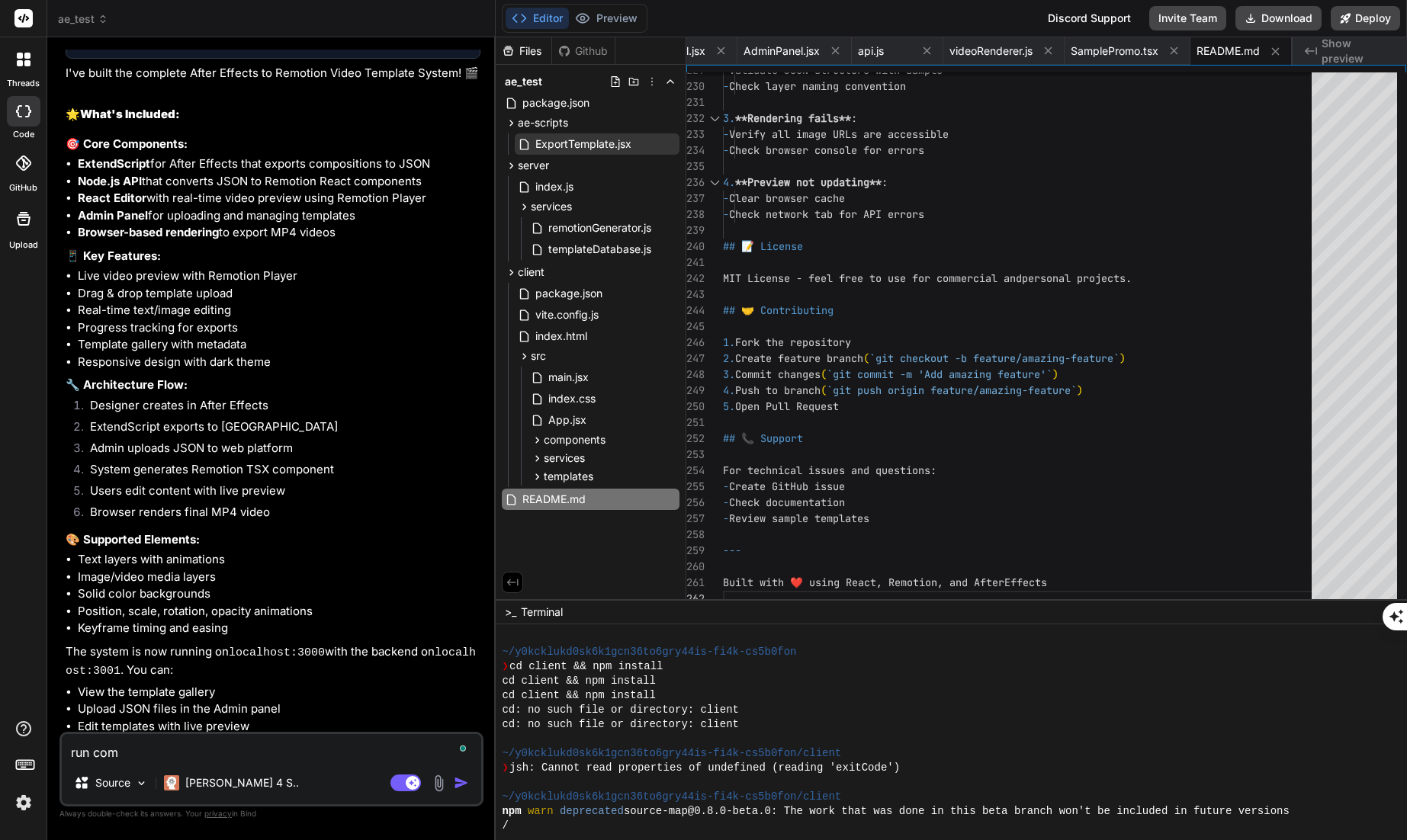
scroll to position [666, 0]
type textarea "run comm"
type textarea "x"
type textarea "run comma"
type textarea "x"
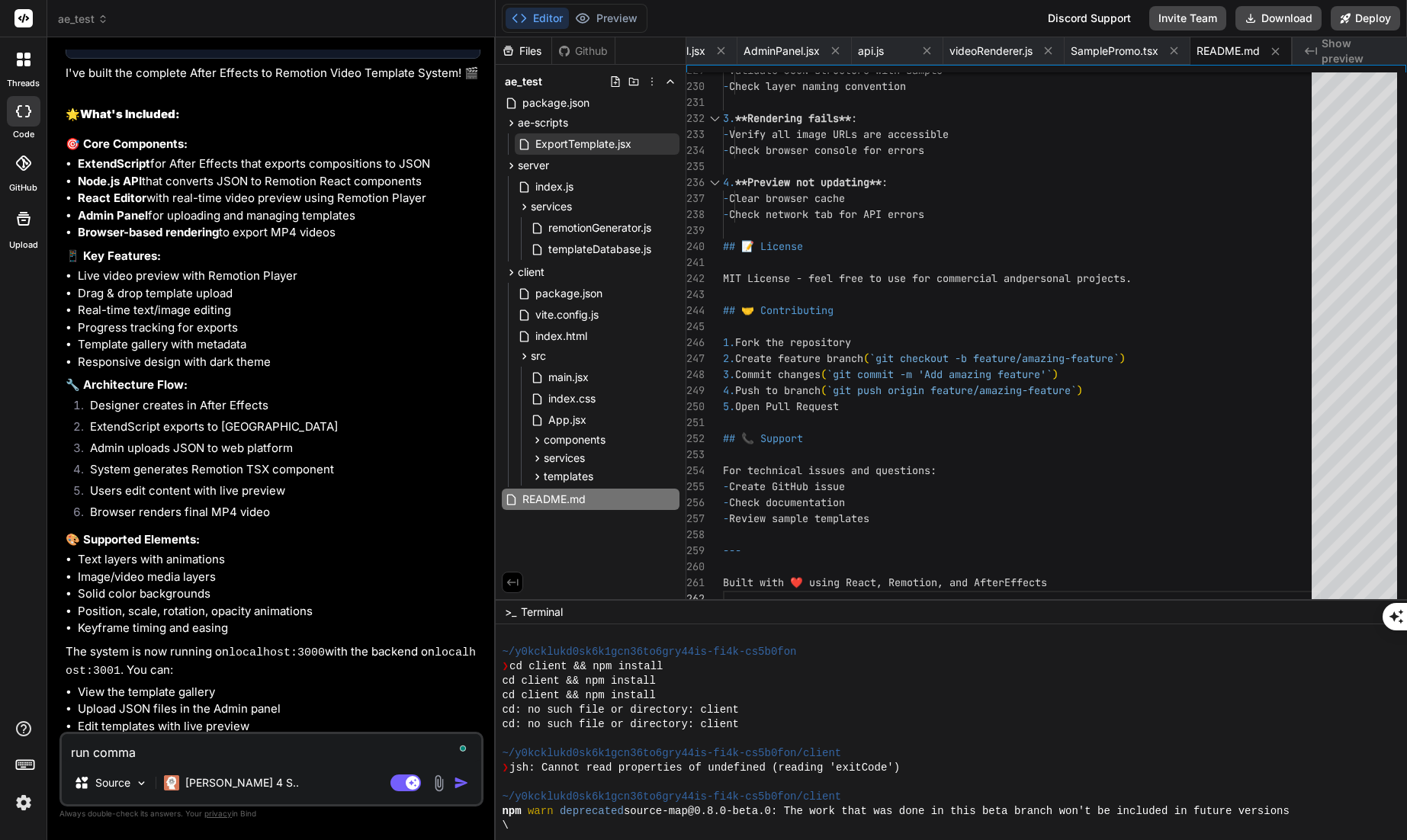
type textarea "run comman"
type textarea "x"
type textarea "run command"
type textarea "x"
type textarea "run command"
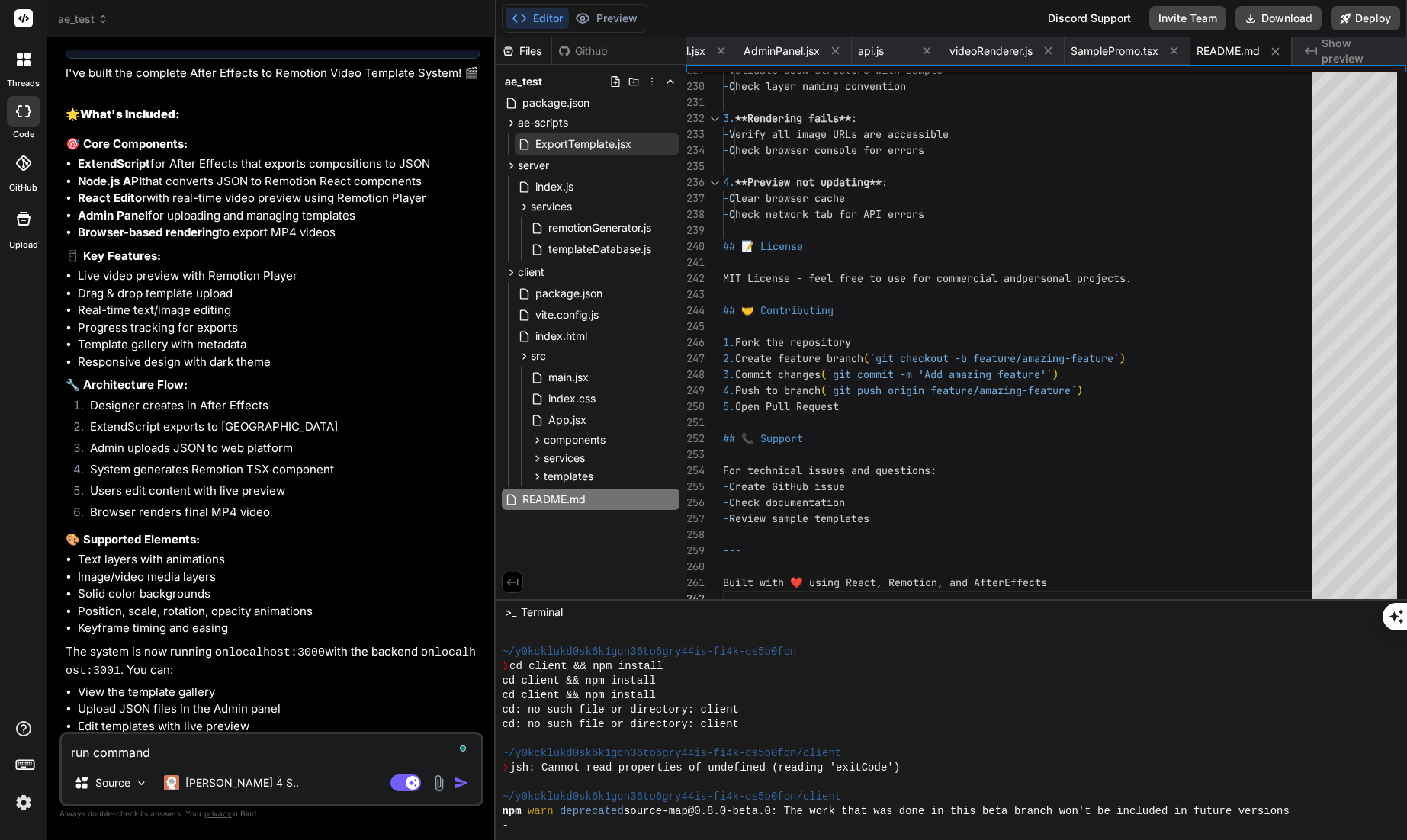
type textarea "x"
type textarea "run command d"
type textarea "x"
type textarea "run command di"
type textarea "x"
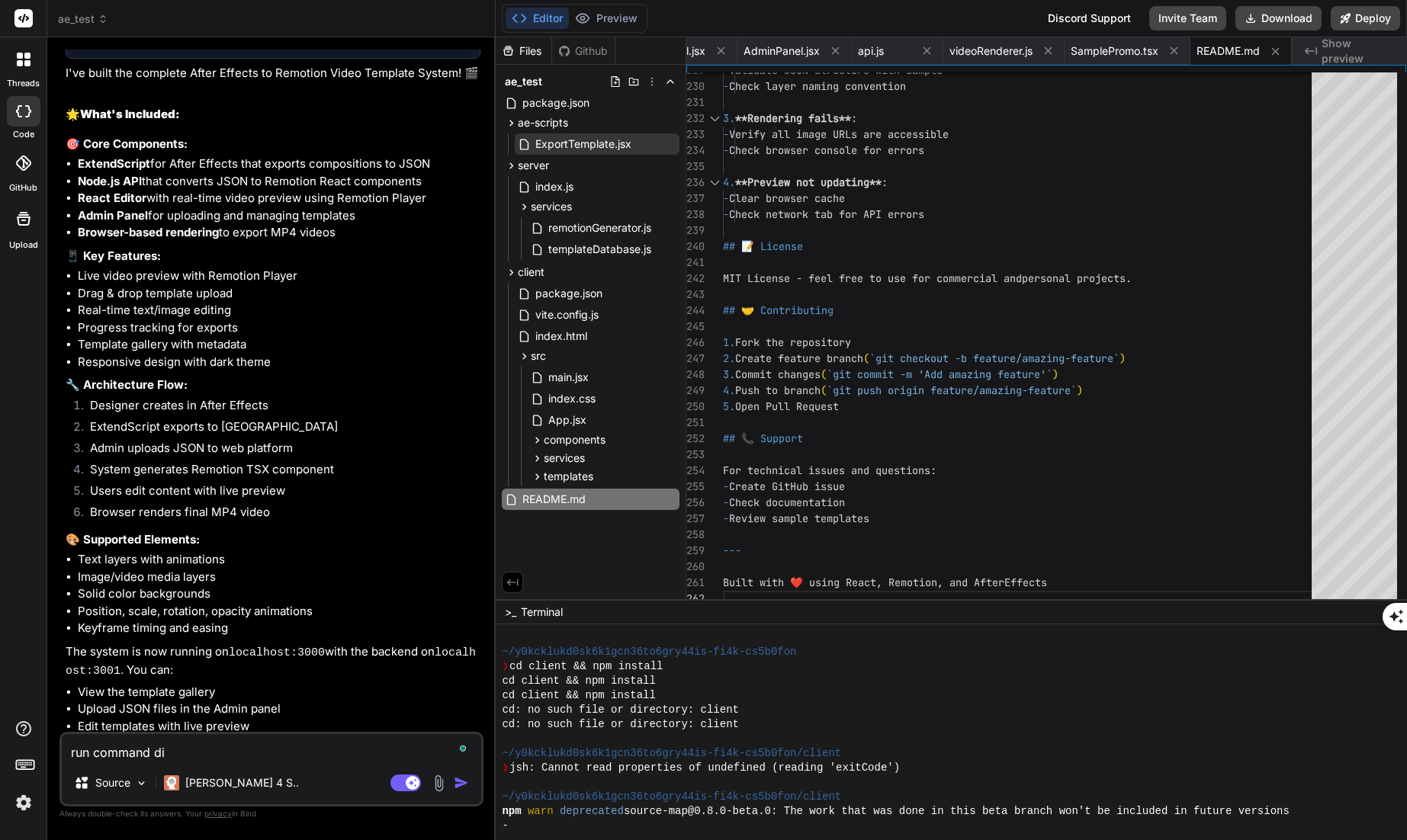
type textarea "run command did"
type textarea "x"
type textarea "run command didn"
type textarea "x"
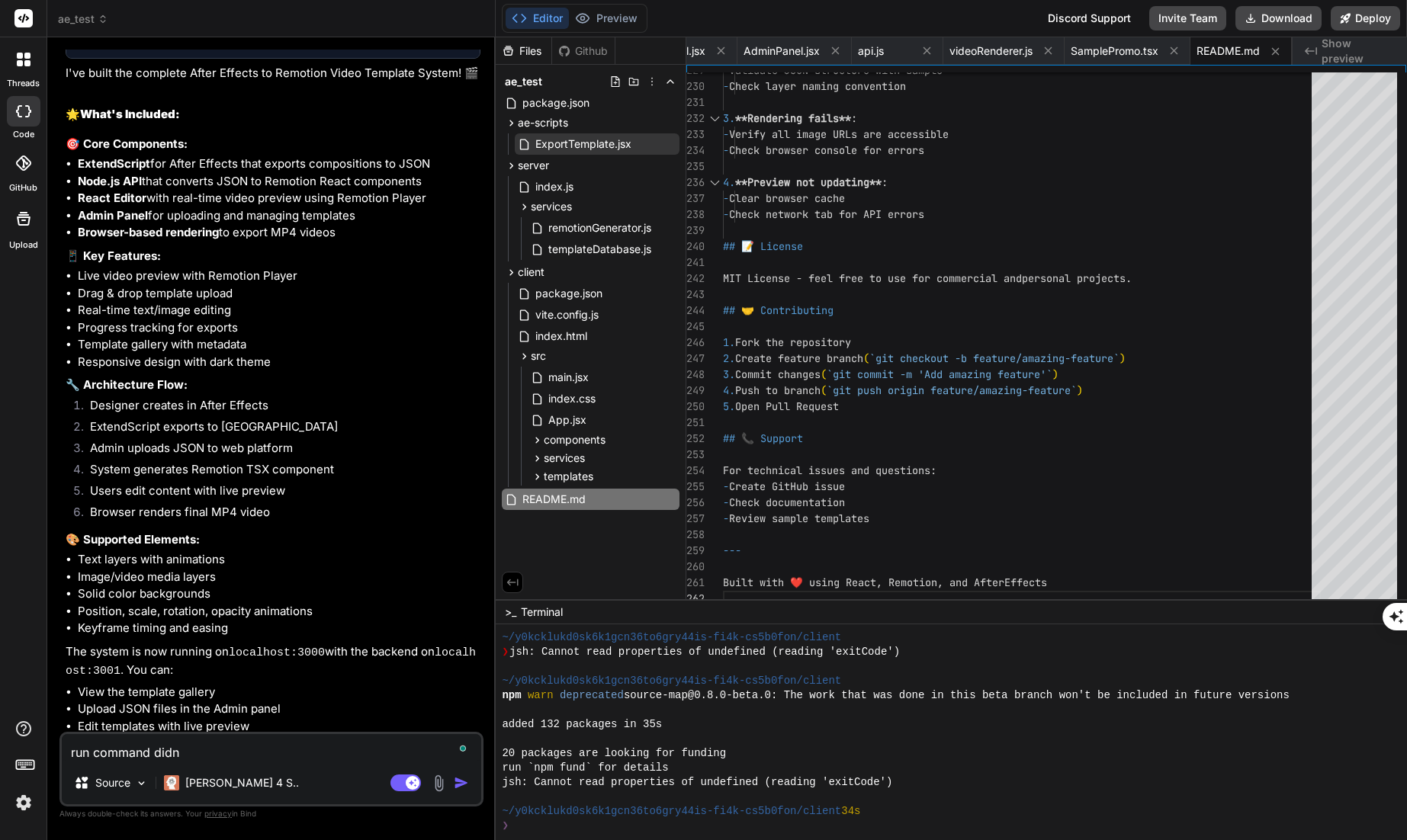
scroll to position [782, 0]
type textarea "run command didnt"
type textarea "x"
type textarea "run command didnt"
type textarea "x"
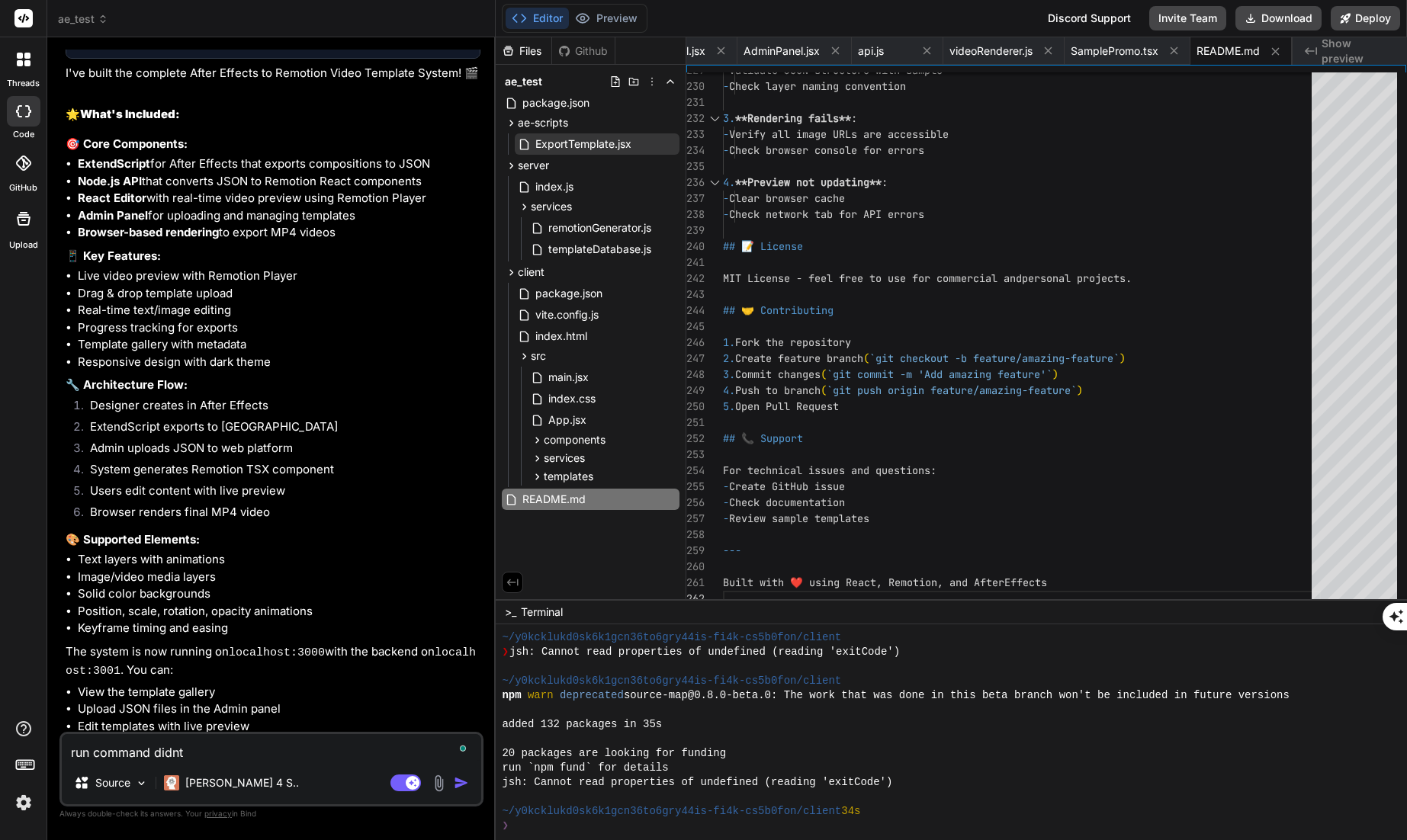
type textarea "run command didnt w"
type textarea "x"
type textarea "run command didnt wo"
type textarea "x"
type textarea "run command didnt wor"
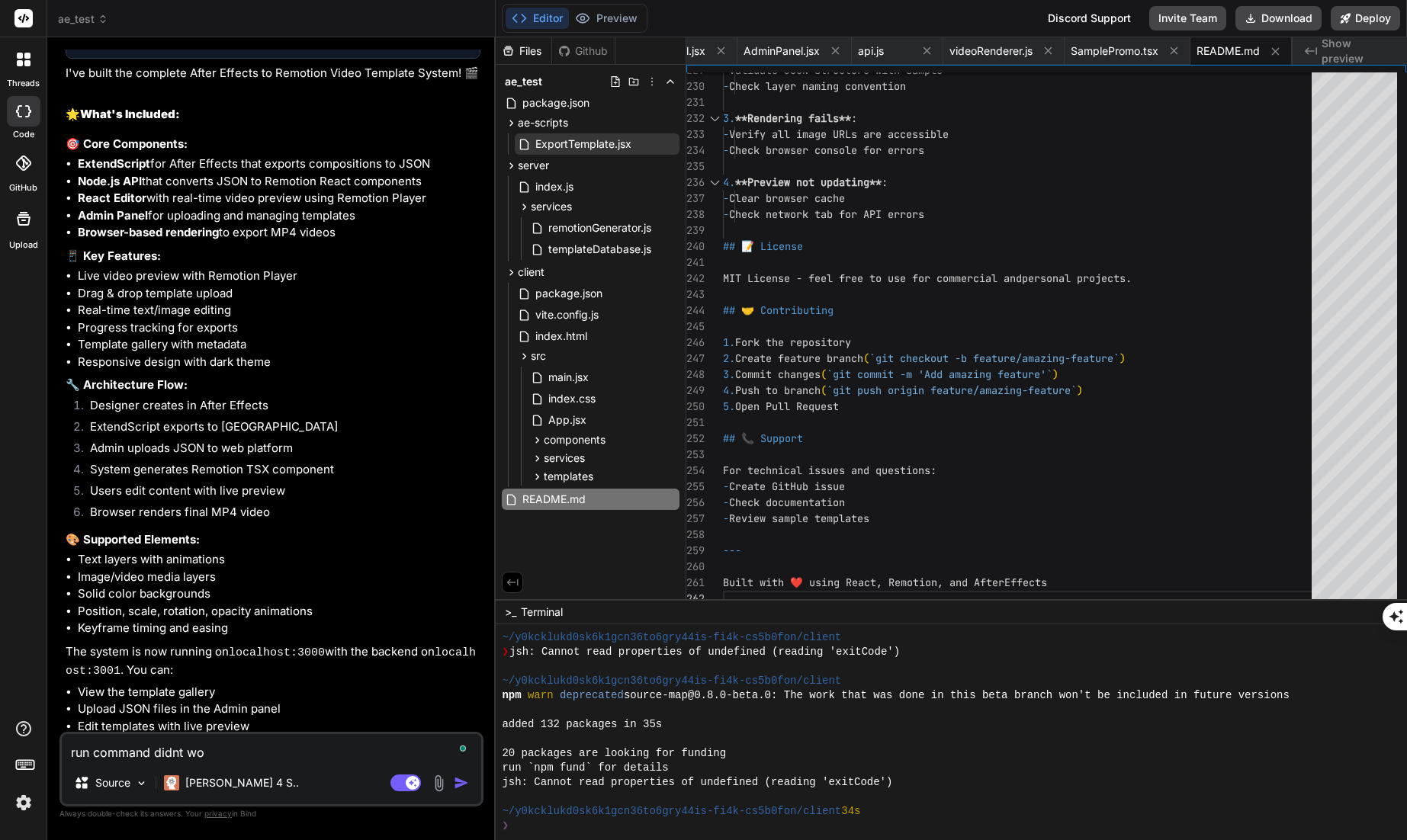
type textarea "x"
type textarea "run command didnt work"
type textarea "x"
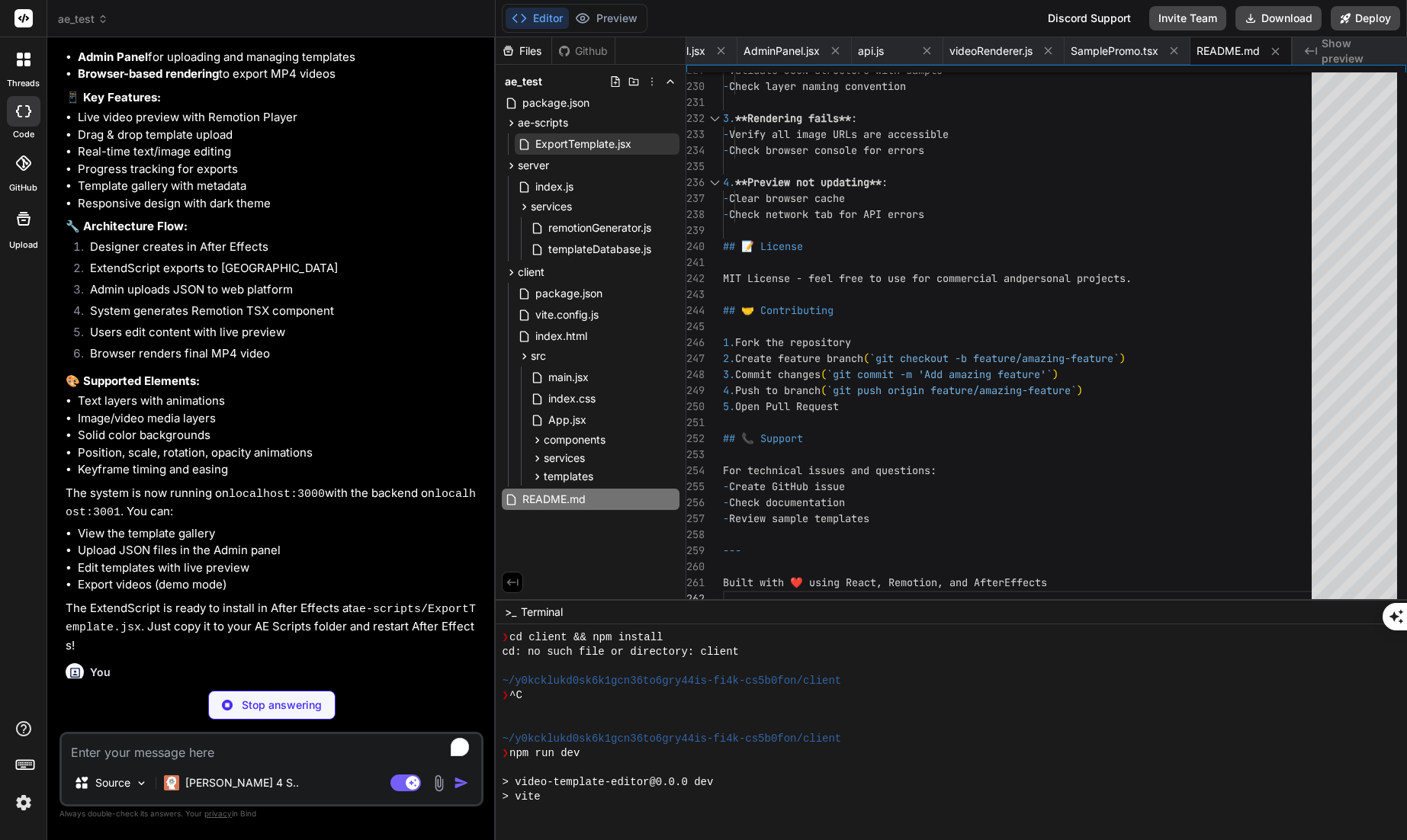
scroll to position [1332, 0]
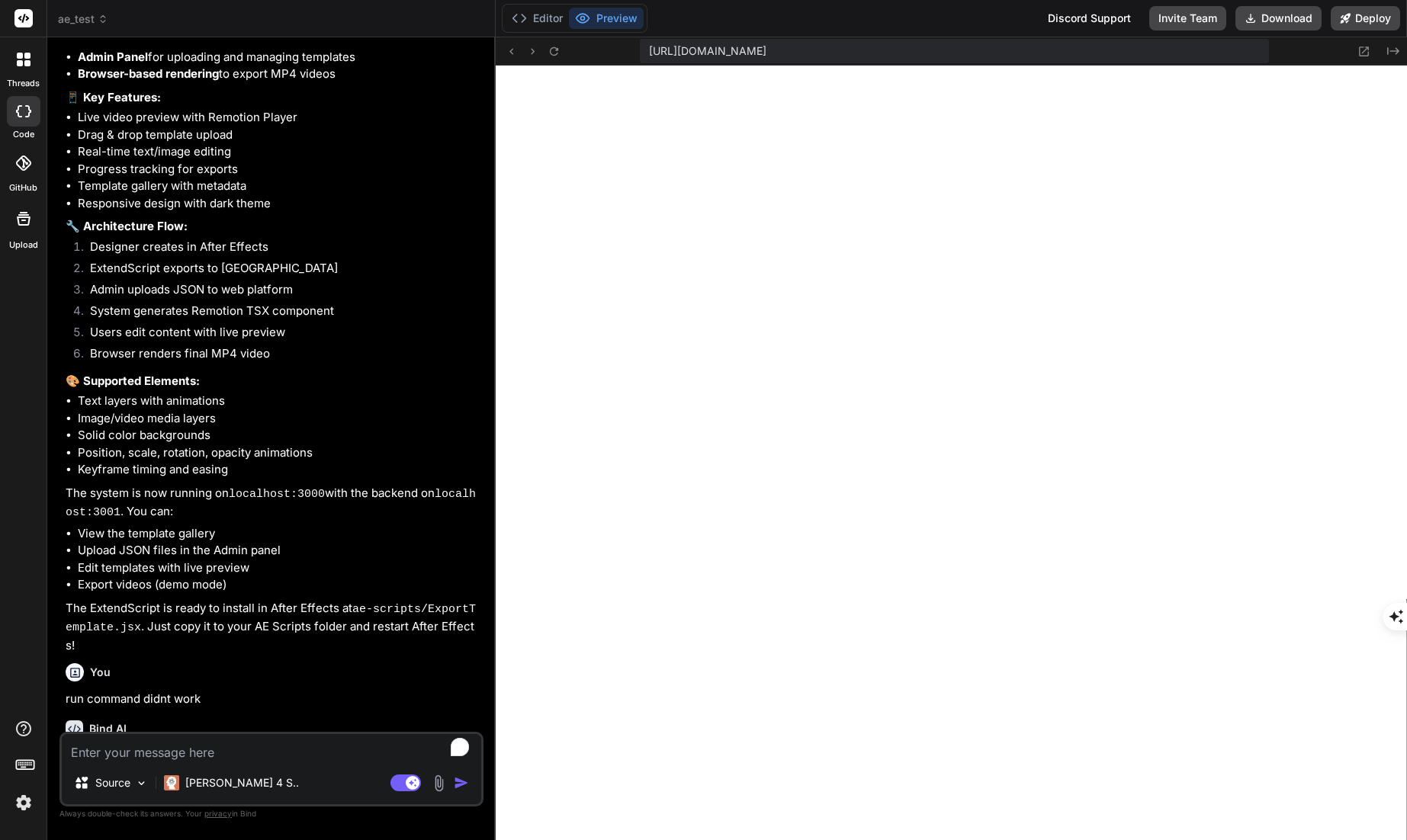
type textarea "x"
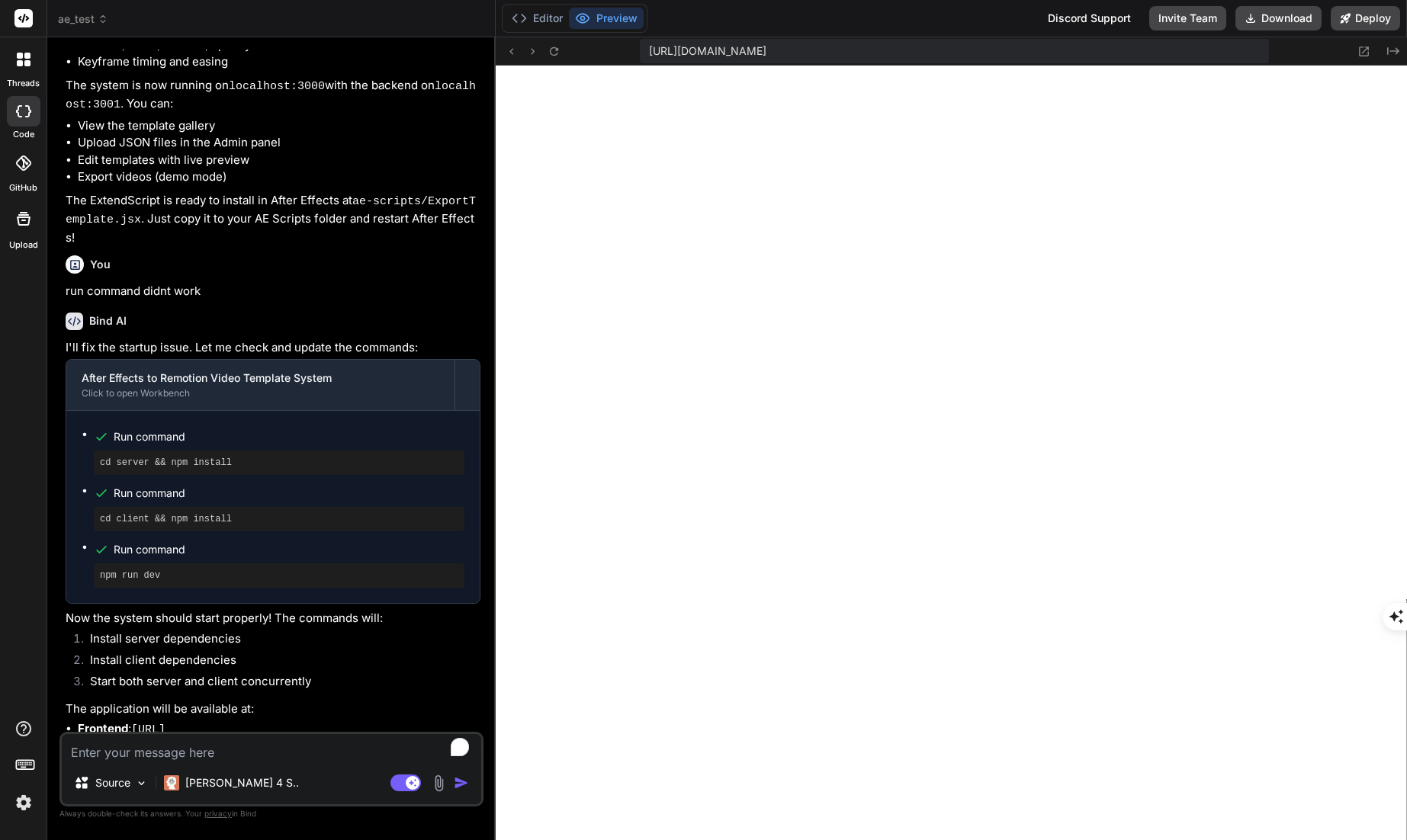
scroll to position [1984, 0]
click at [544, 18] on button "Editor" at bounding box center [537, 19] width 63 height 22
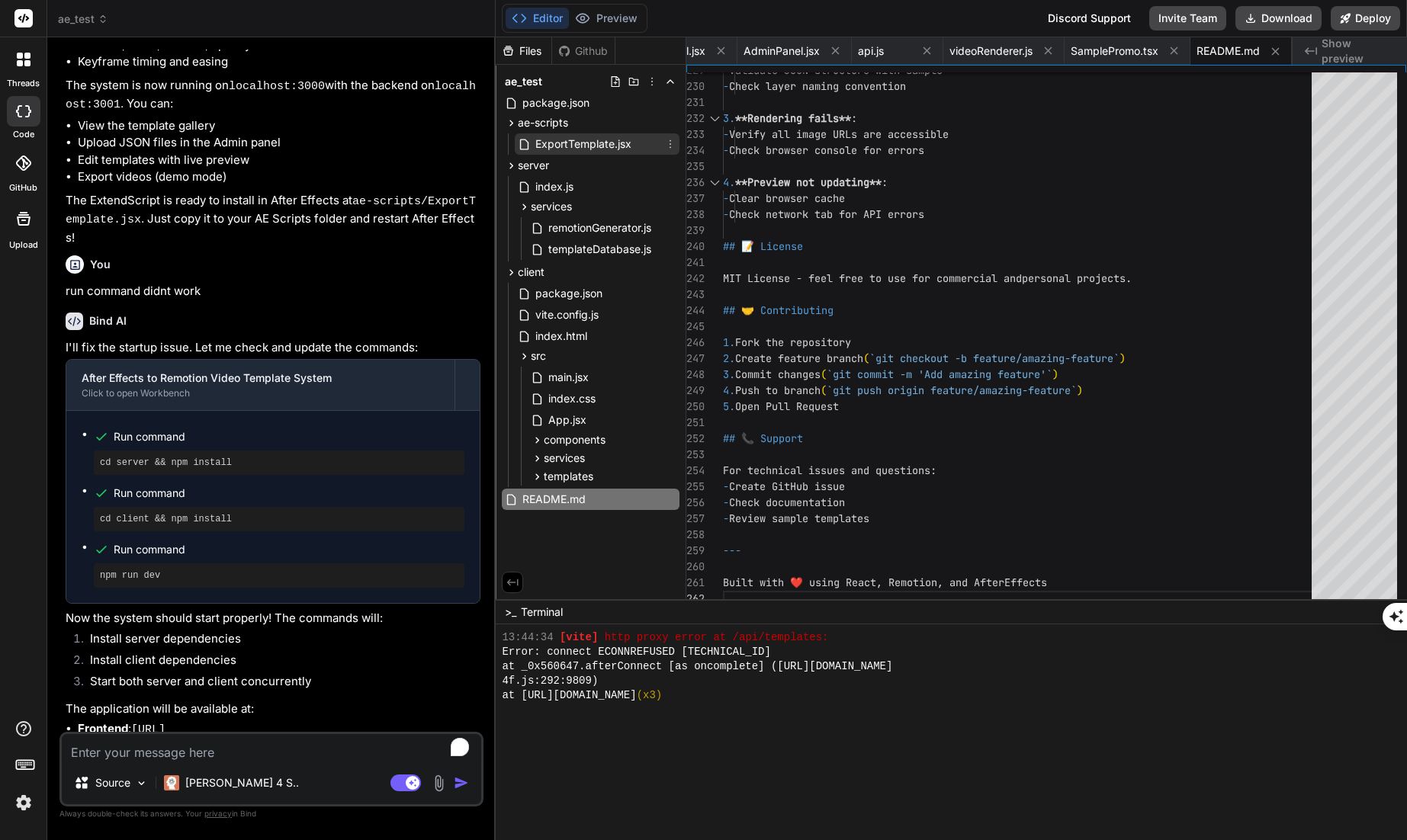
click at [581, 145] on span "ExportTemplate.jsx" at bounding box center [583, 145] width 99 height 19
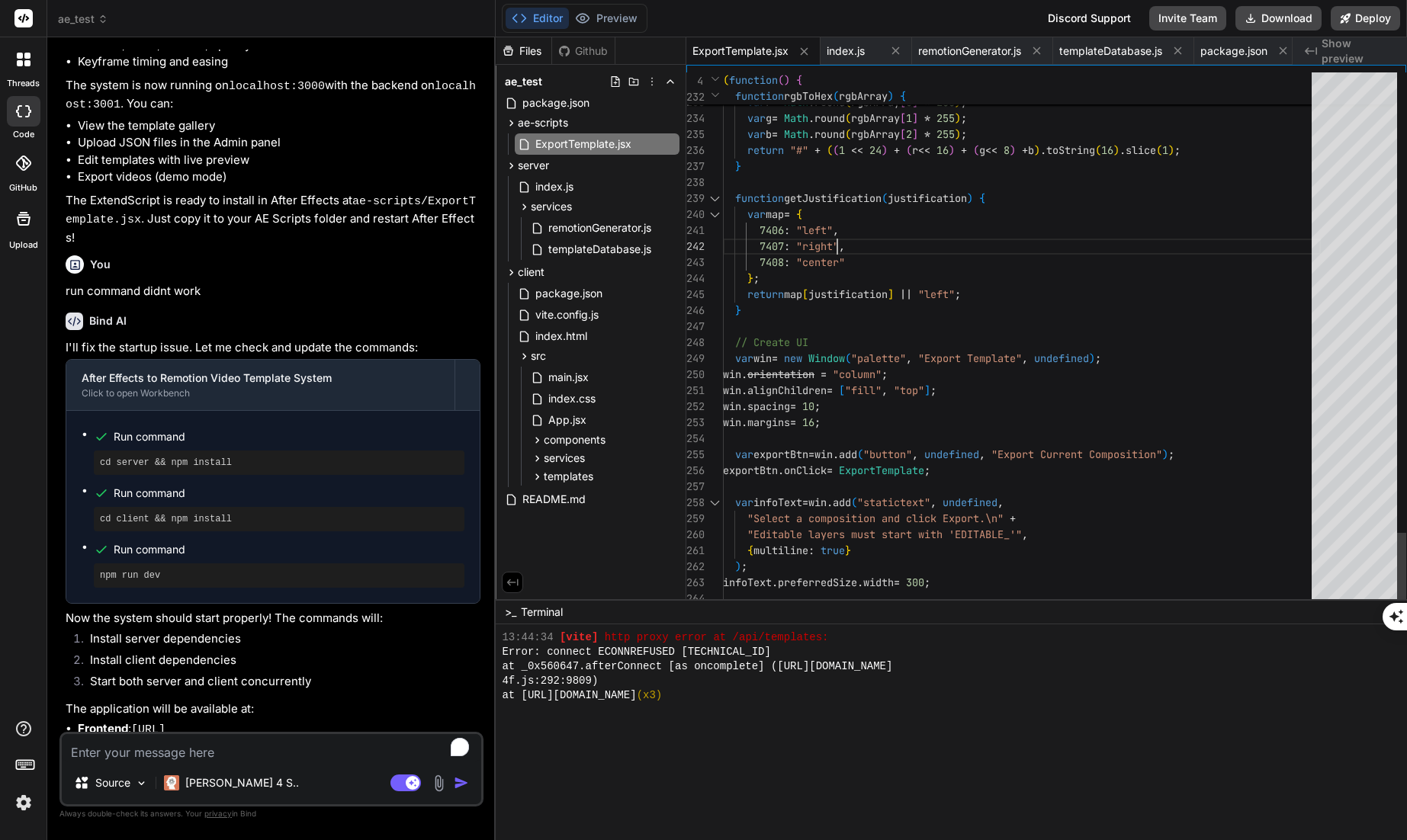
scroll to position [0, 0]
type textarea "// After Effects ExtendScript for Template Export // Version 1.0 (function() { …"
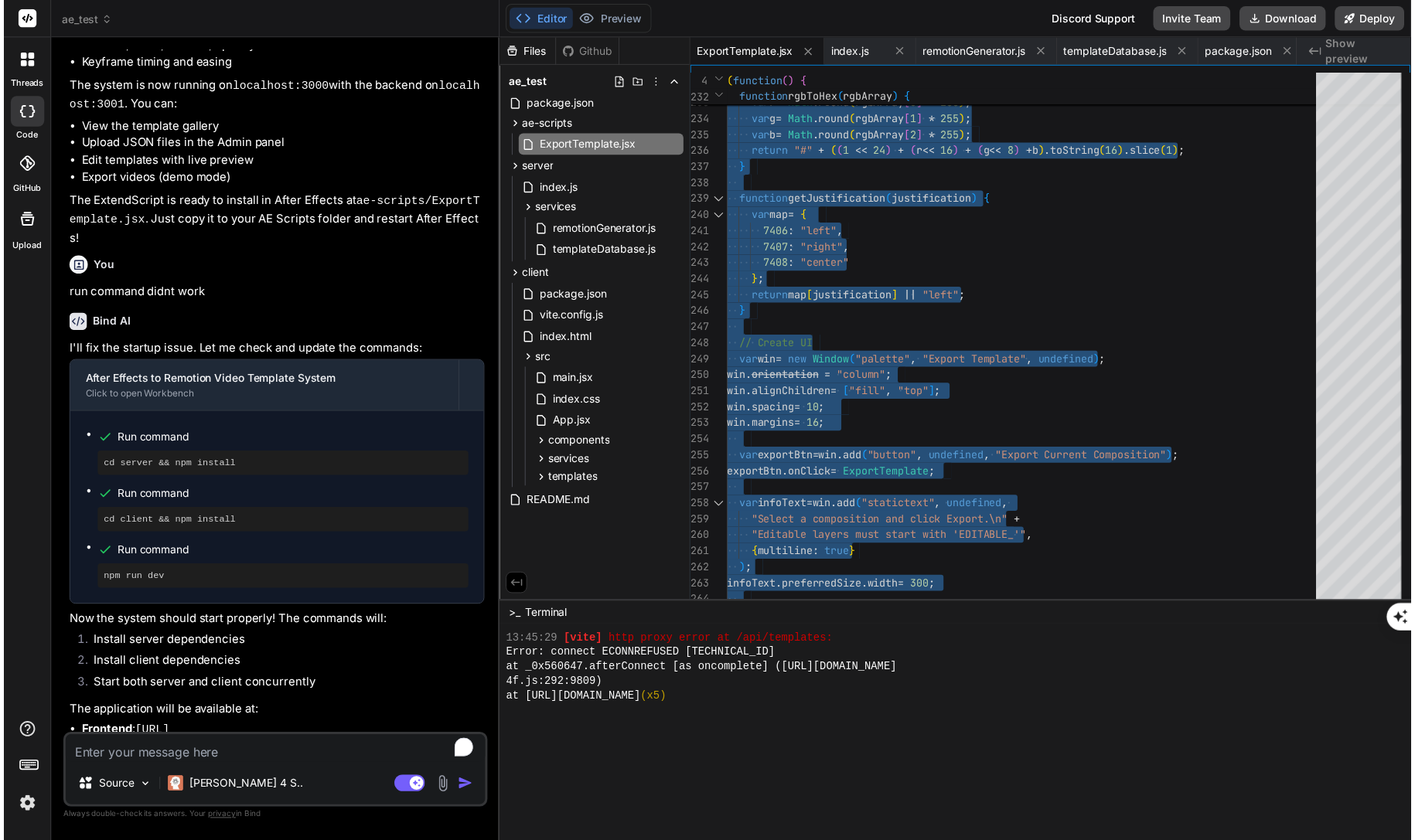
scroll to position [2159, 0]
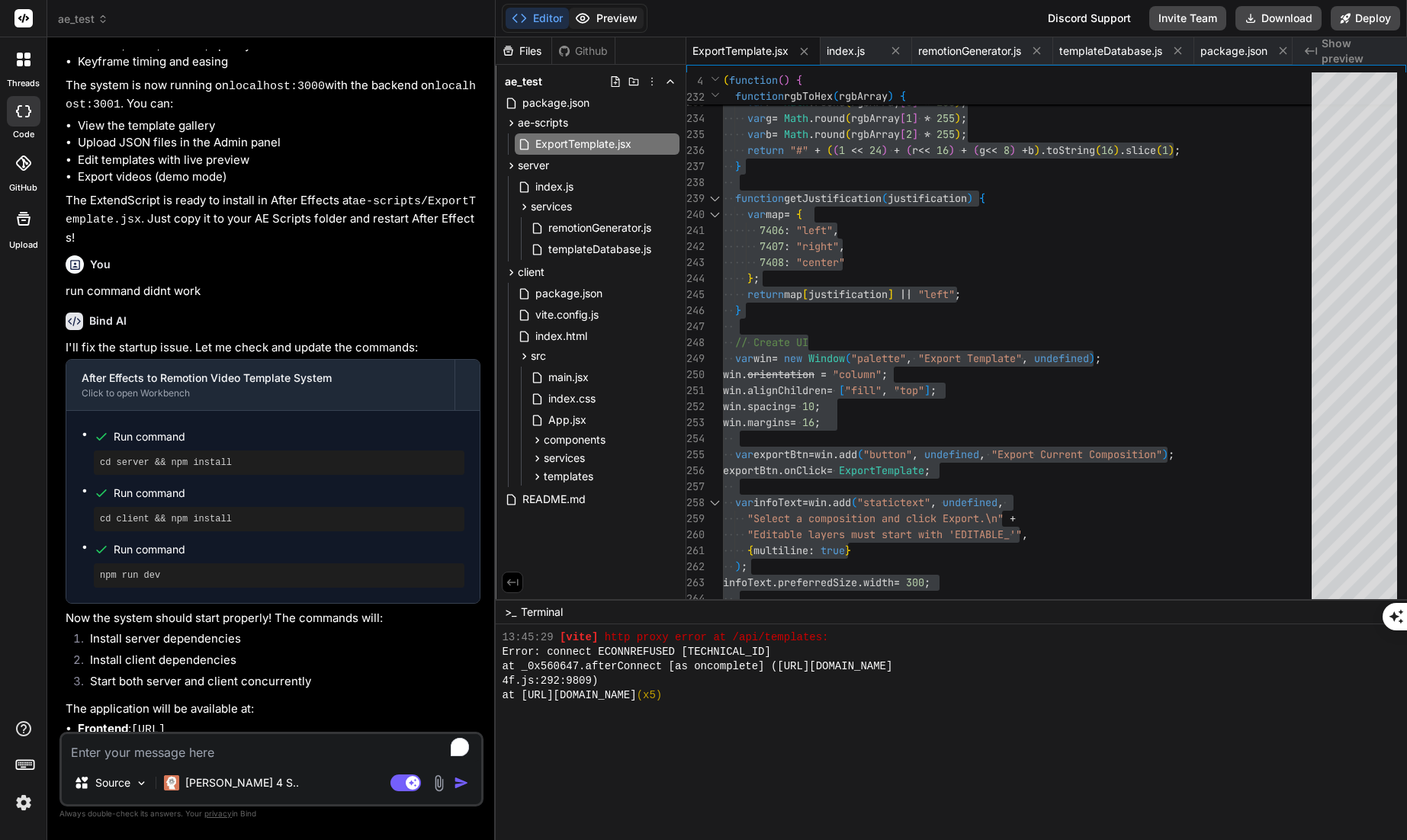
click at [601, 19] on button "Preview" at bounding box center [606, 19] width 75 height 22
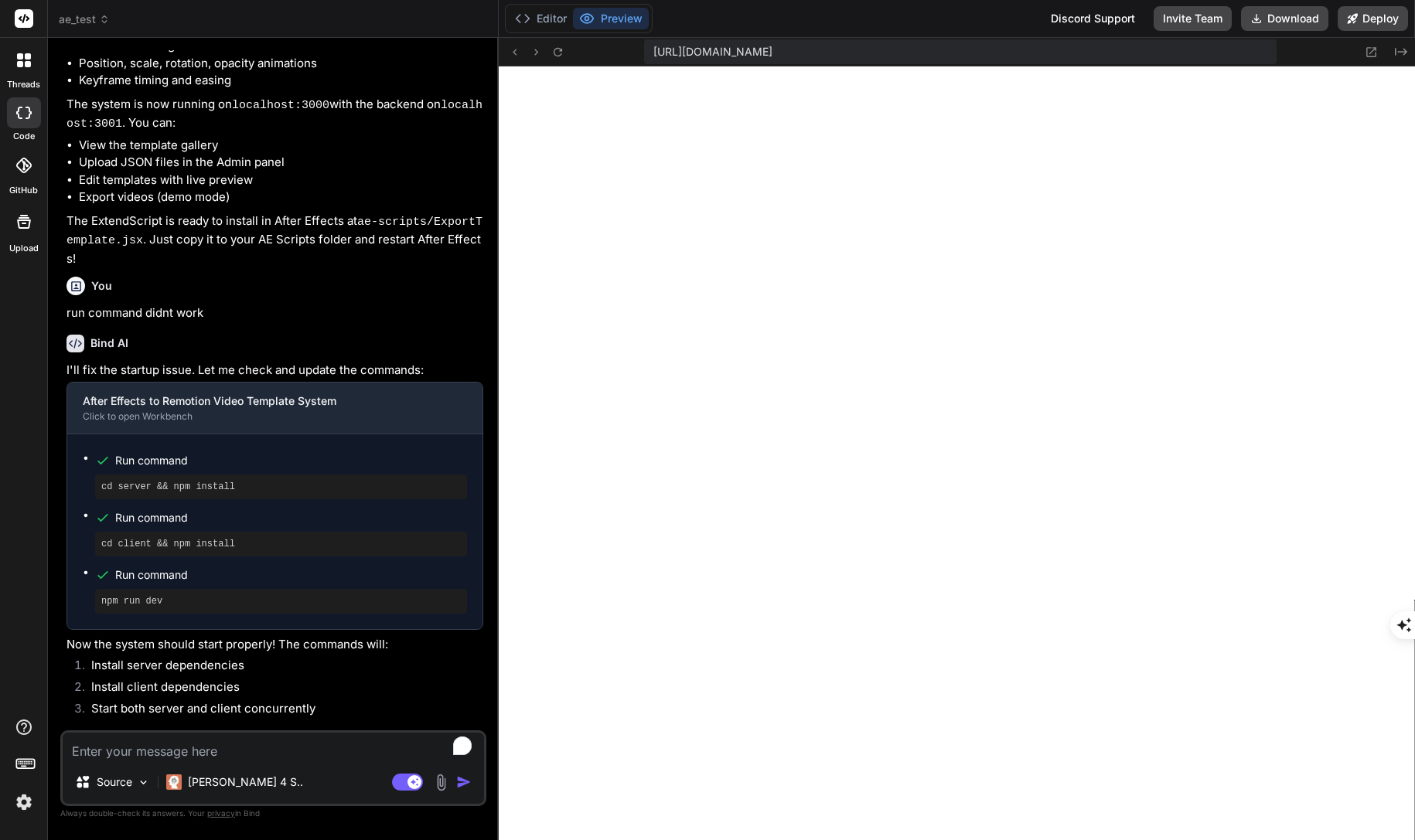
scroll to position [2261, 0]
click at [249, 761] on textarea "To enrich screen reader interactions, please activate Accessibility in Grammarl…" at bounding box center [274, 747] width 422 height 28
paste textarea "Upload failed: Request failed with status code 500"
type textarea "Upload failed: Request failed with status code 500"
type textarea "x"
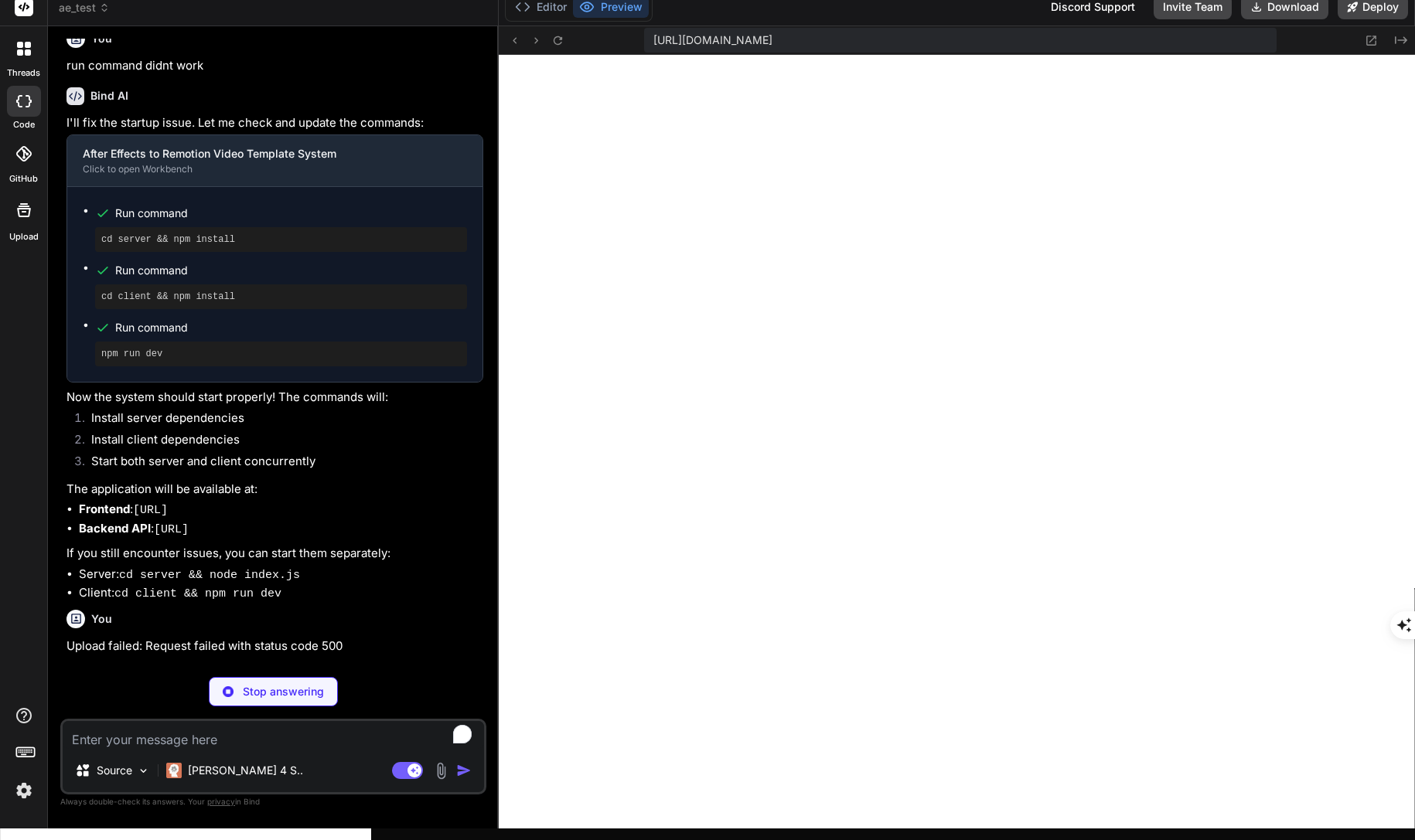
scroll to position [8900, 0]
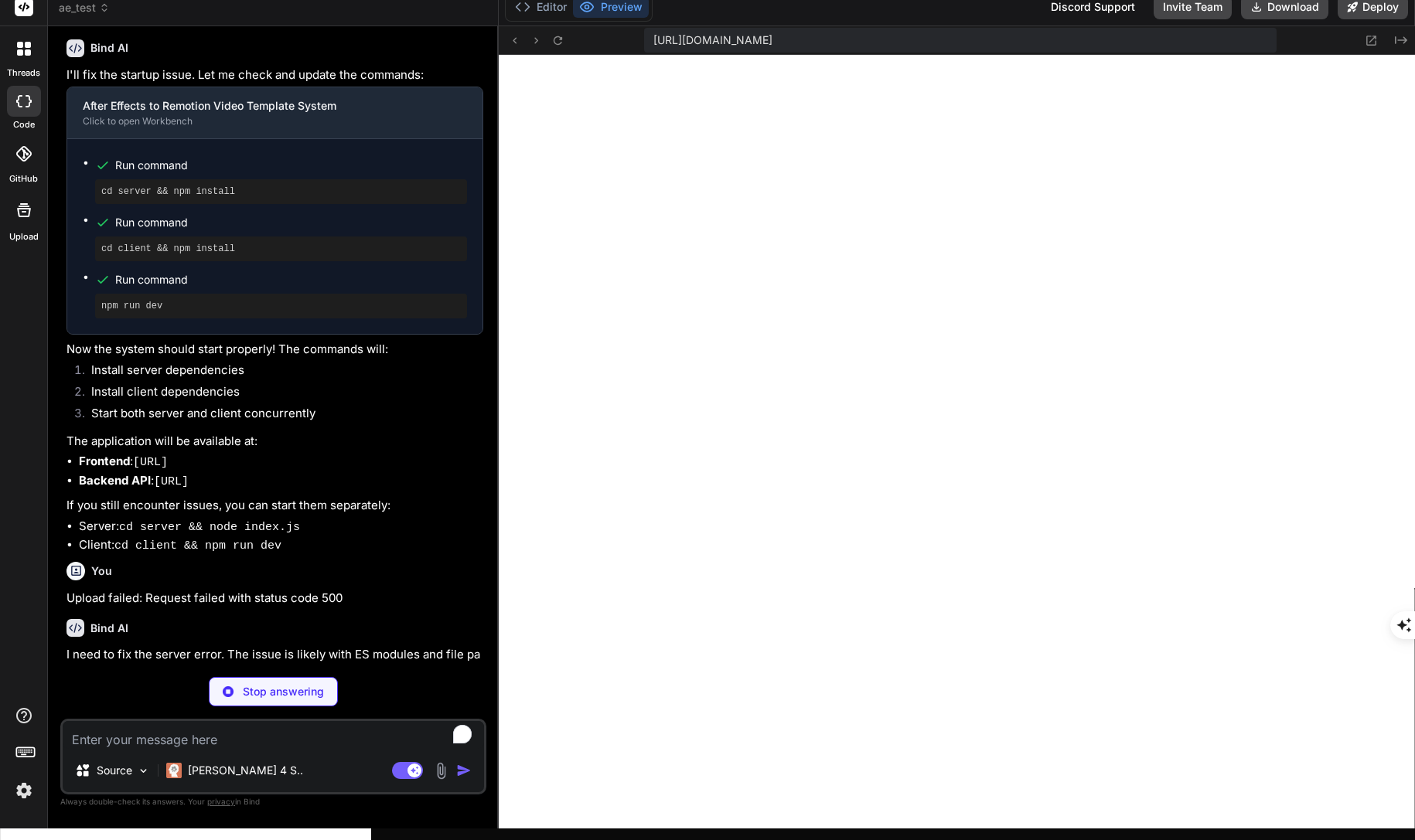
type textarea "x"
type textarea "}"
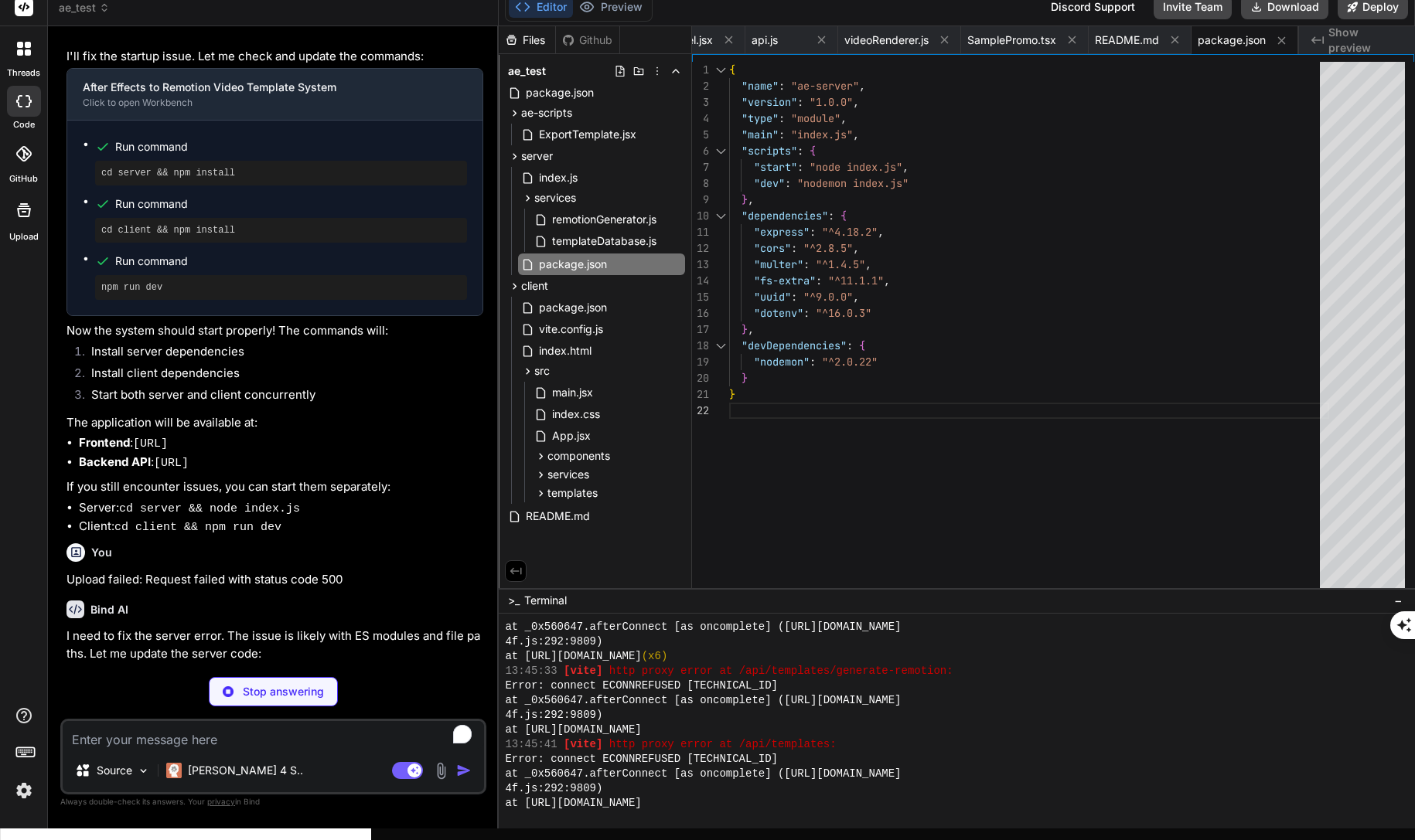
scroll to position [8924, 0]
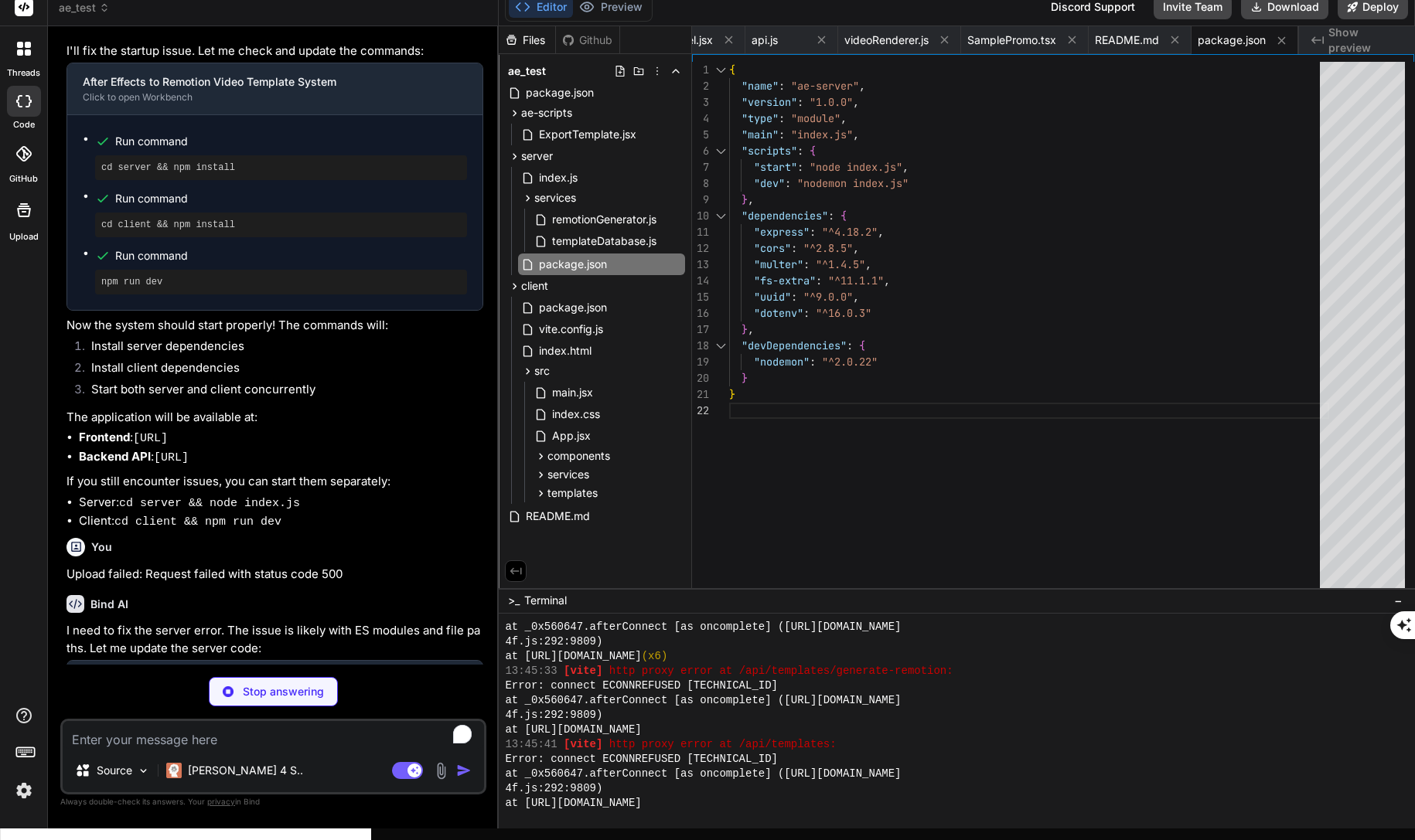
type textarea "x"
type textarea "startServer();"
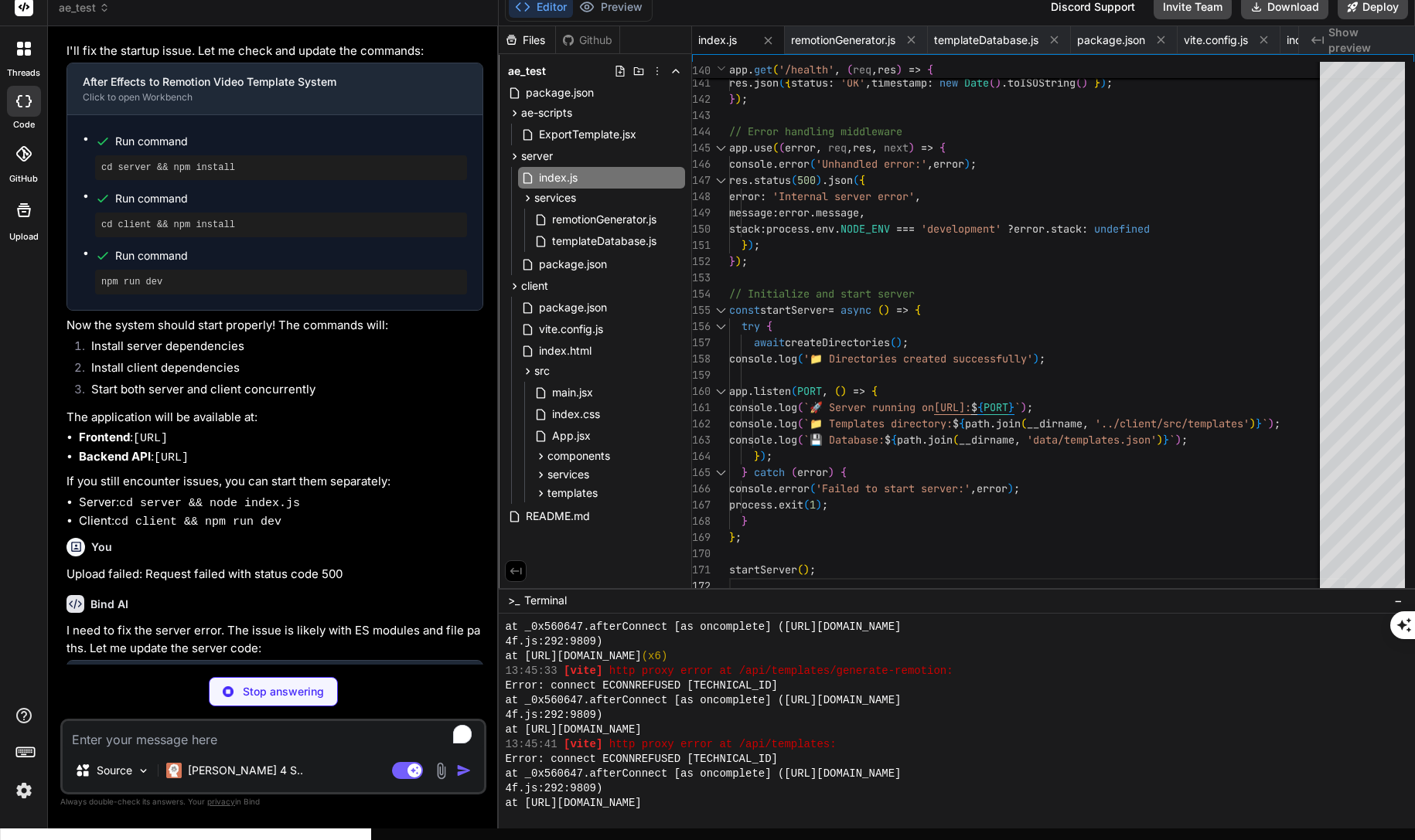
scroll to position [8949, 0]
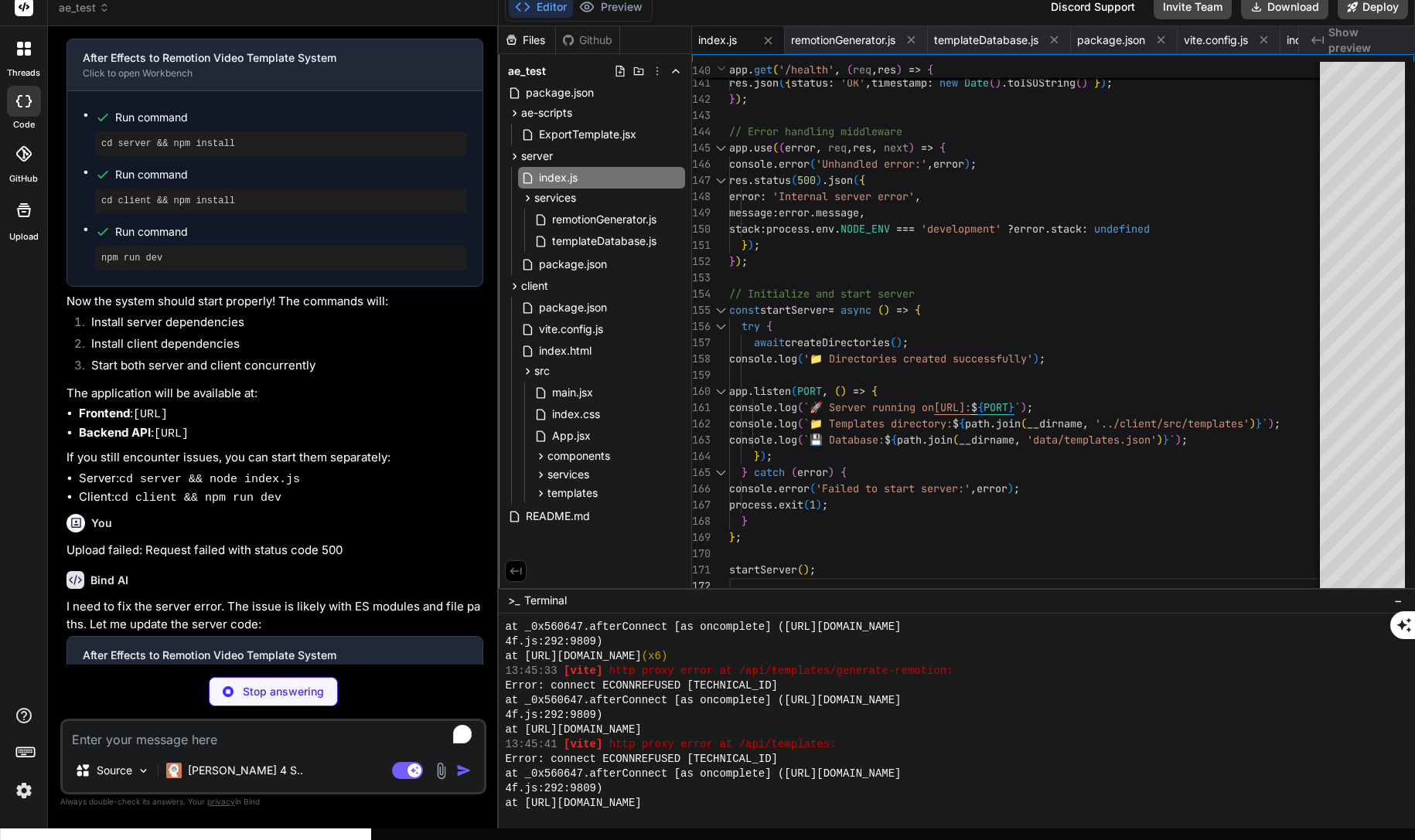
type textarea "x"
type textarea "} }"
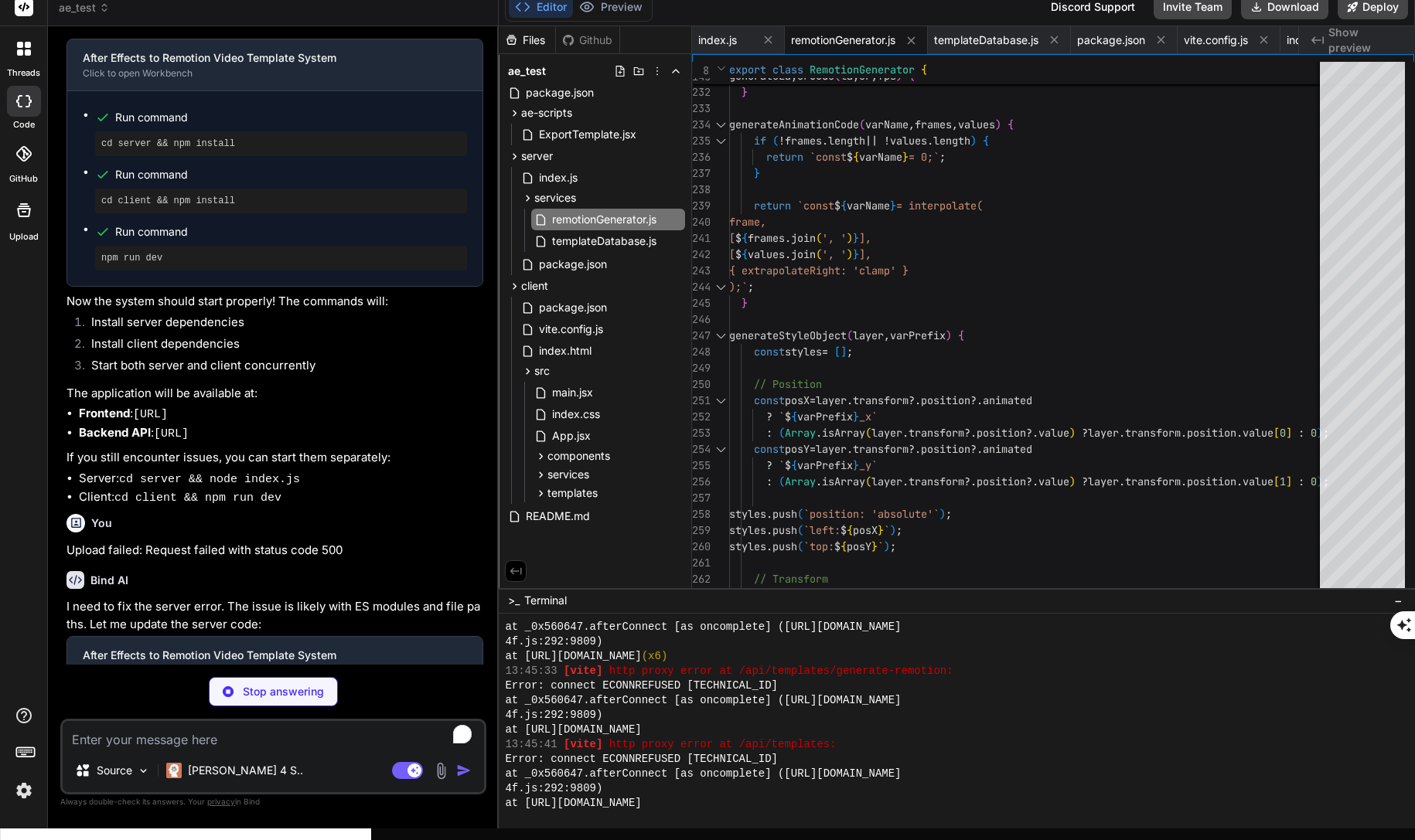
type textarea "x"
type textarea "} } }"
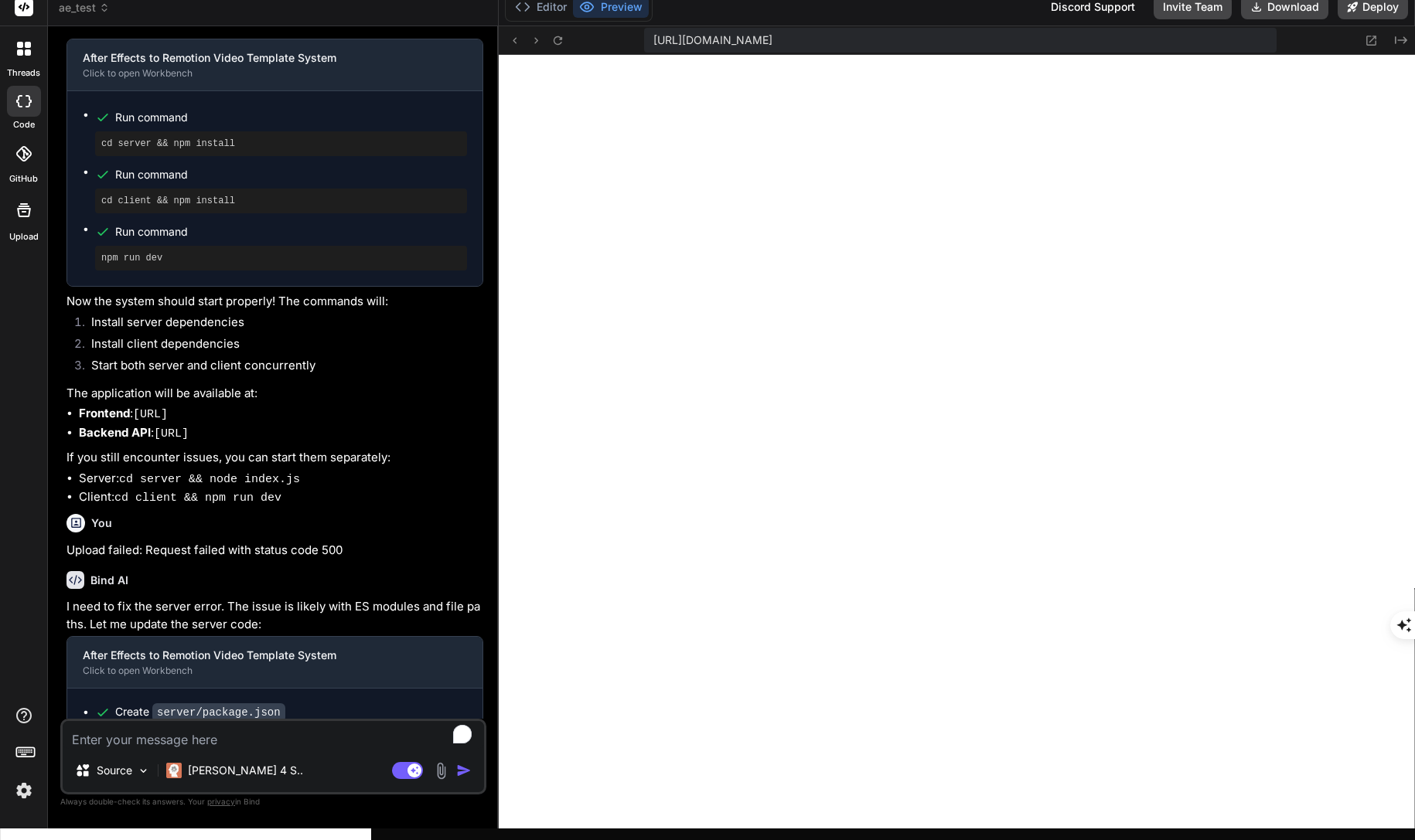
scroll to position [2687, 0]
type textarea "x"
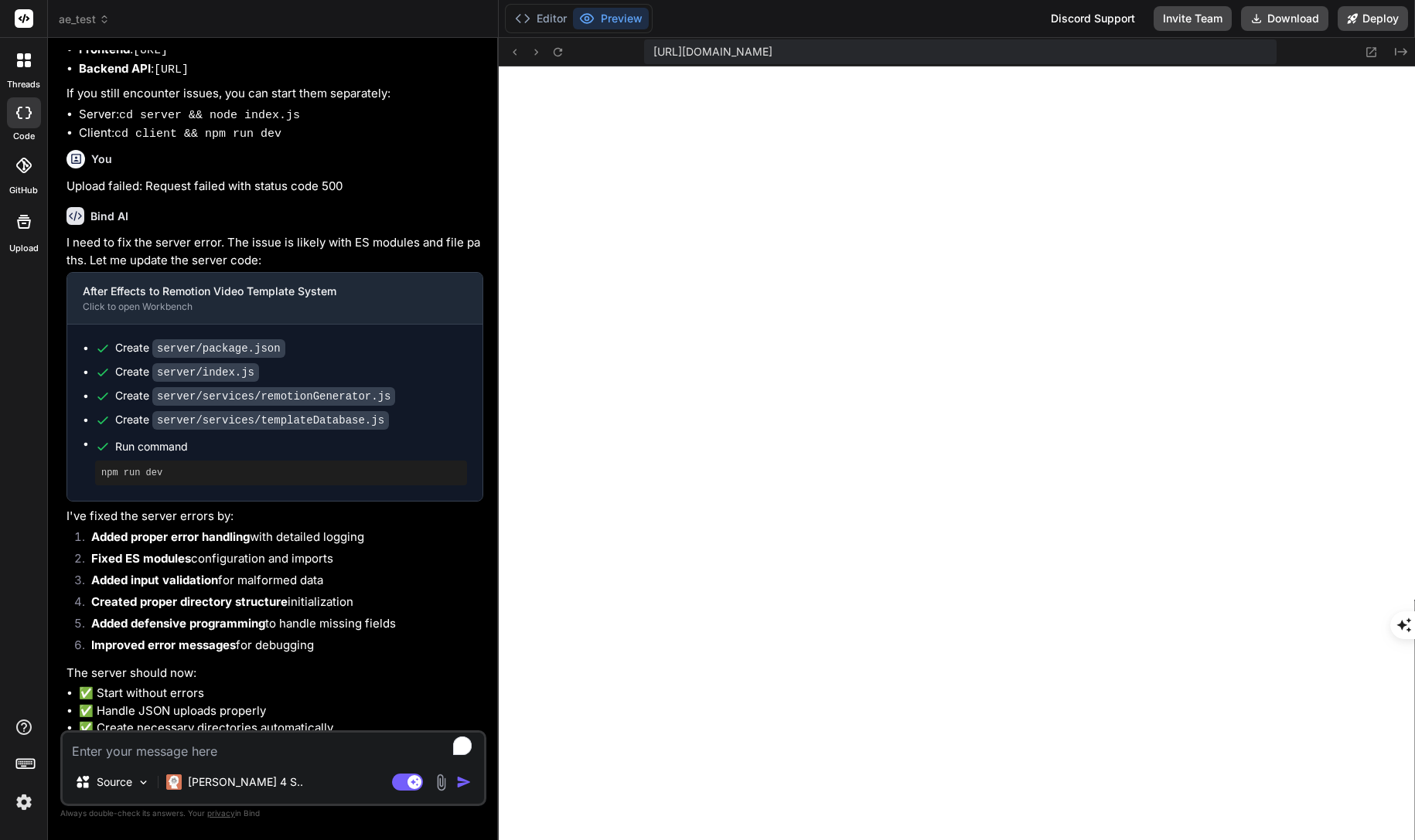
scroll to position [2908, 0]
click at [276, 761] on textarea "To enrich screen reader interactions, please activate Accessibility in Grammarl…" at bounding box center [274, 747] width 422 height 28
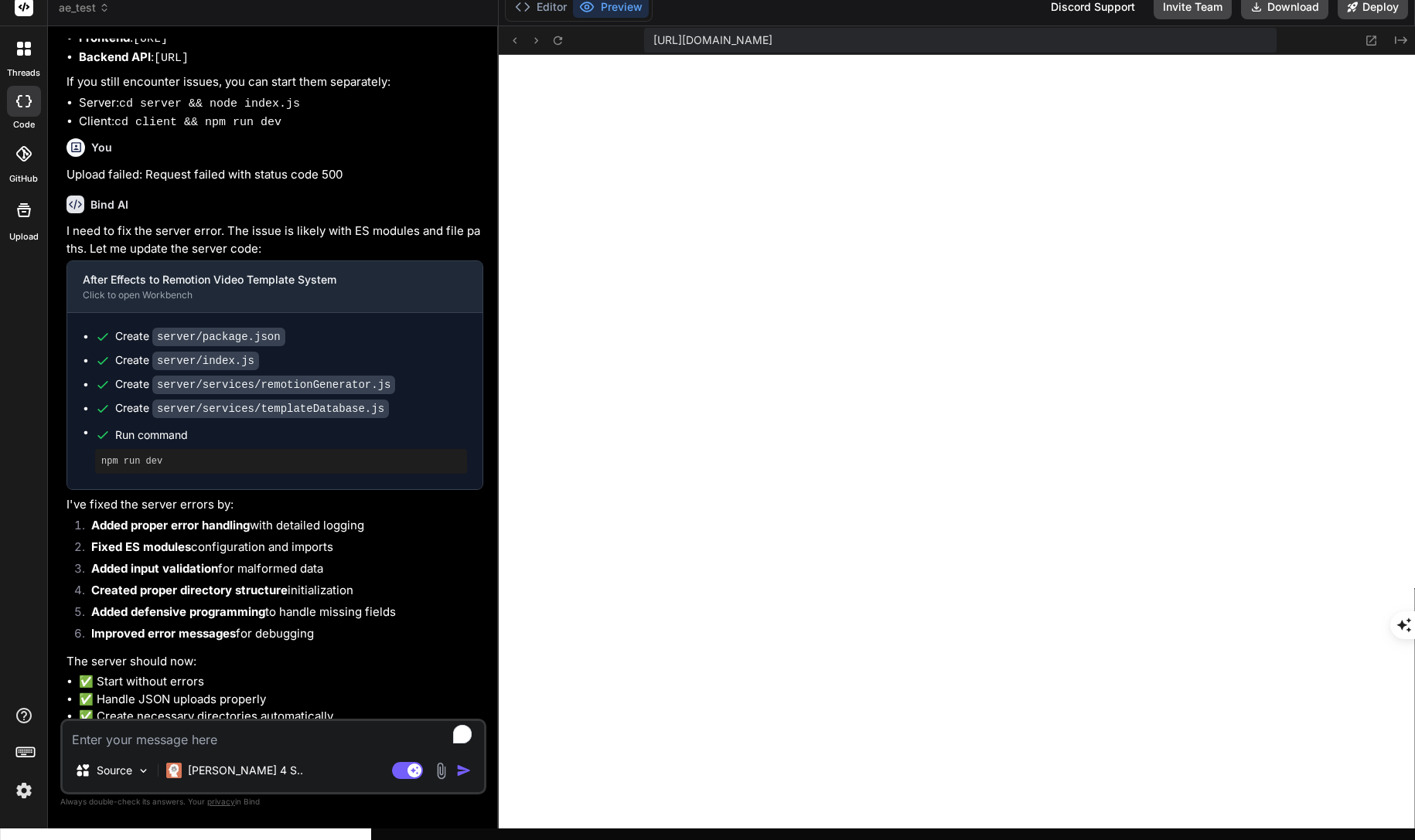
scroll to position [3231, 0]
click at [184, 749] on textarea "To enrich screen reader interactions, please activate Accessibility in Grammarl…" at bounding box center [274, 735] width 422 height 28
paste textarea "Upload failed: Request failed with status code 500"
type textarea "Upload failed: Request failed with status code 500"
type textarea "x"
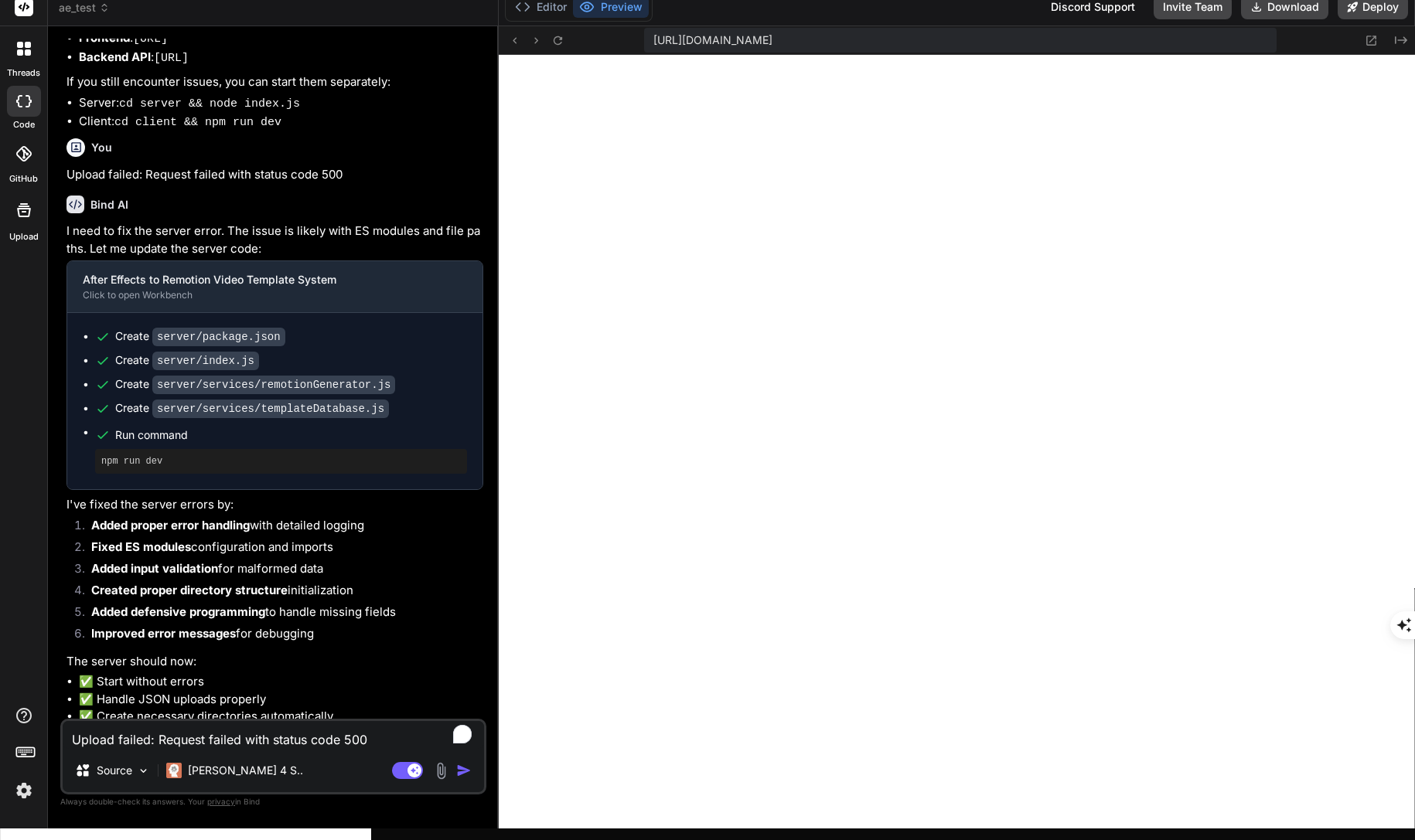
type textarea "Upload failed: Request failed with status code 500"
type textarea "x"
type textarea "Upload failed: Request failed with status code 500 a"
type textarea "x"
type textarea "Upload failed: Request failed with status code 500 ag"
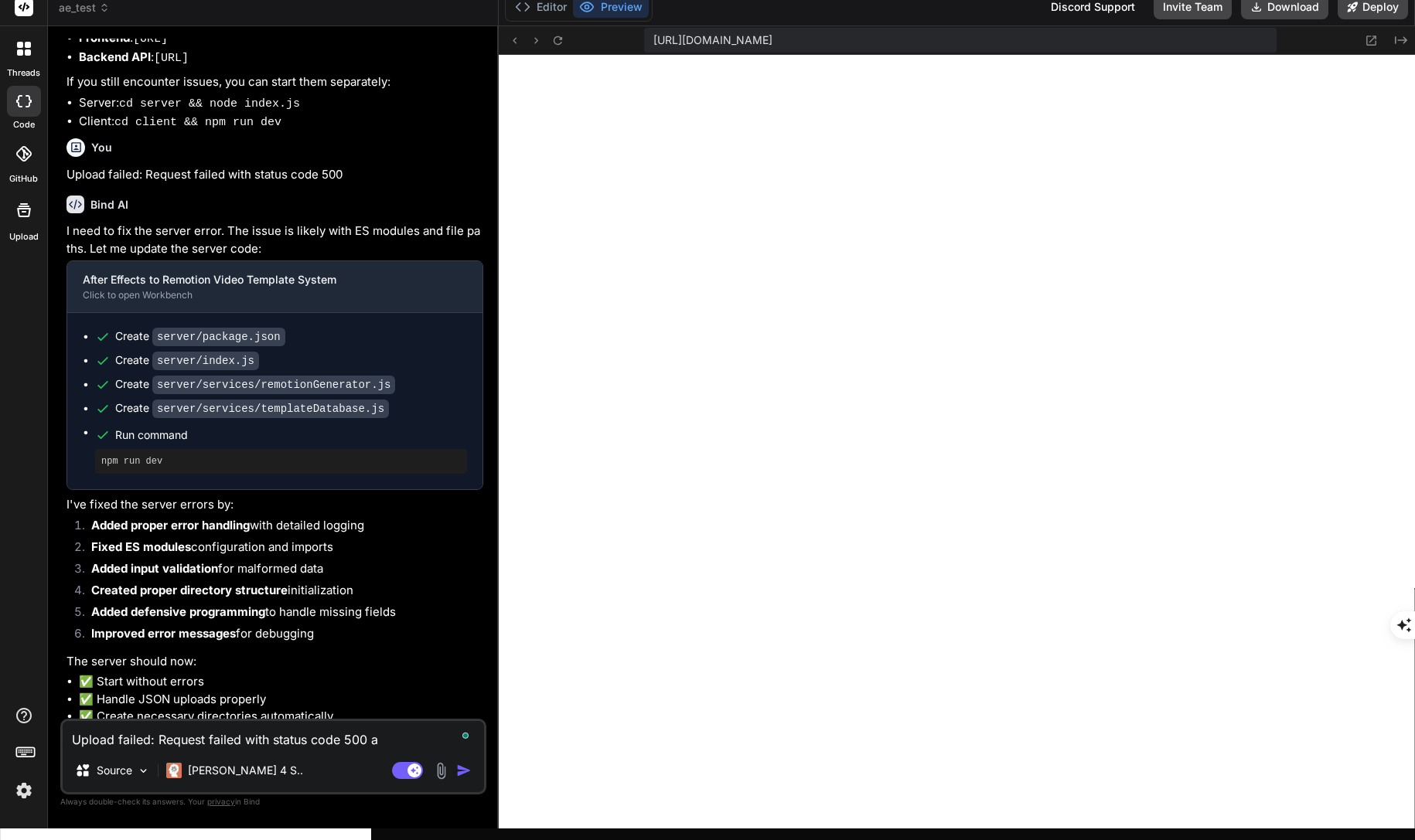
type textarea "x"
type textarea "Upload failed: Request failed with status code 500 aga"
type textarea "x"
type textarea "Upload failed: Request failed with status code 500 agai"
type textarea "x"
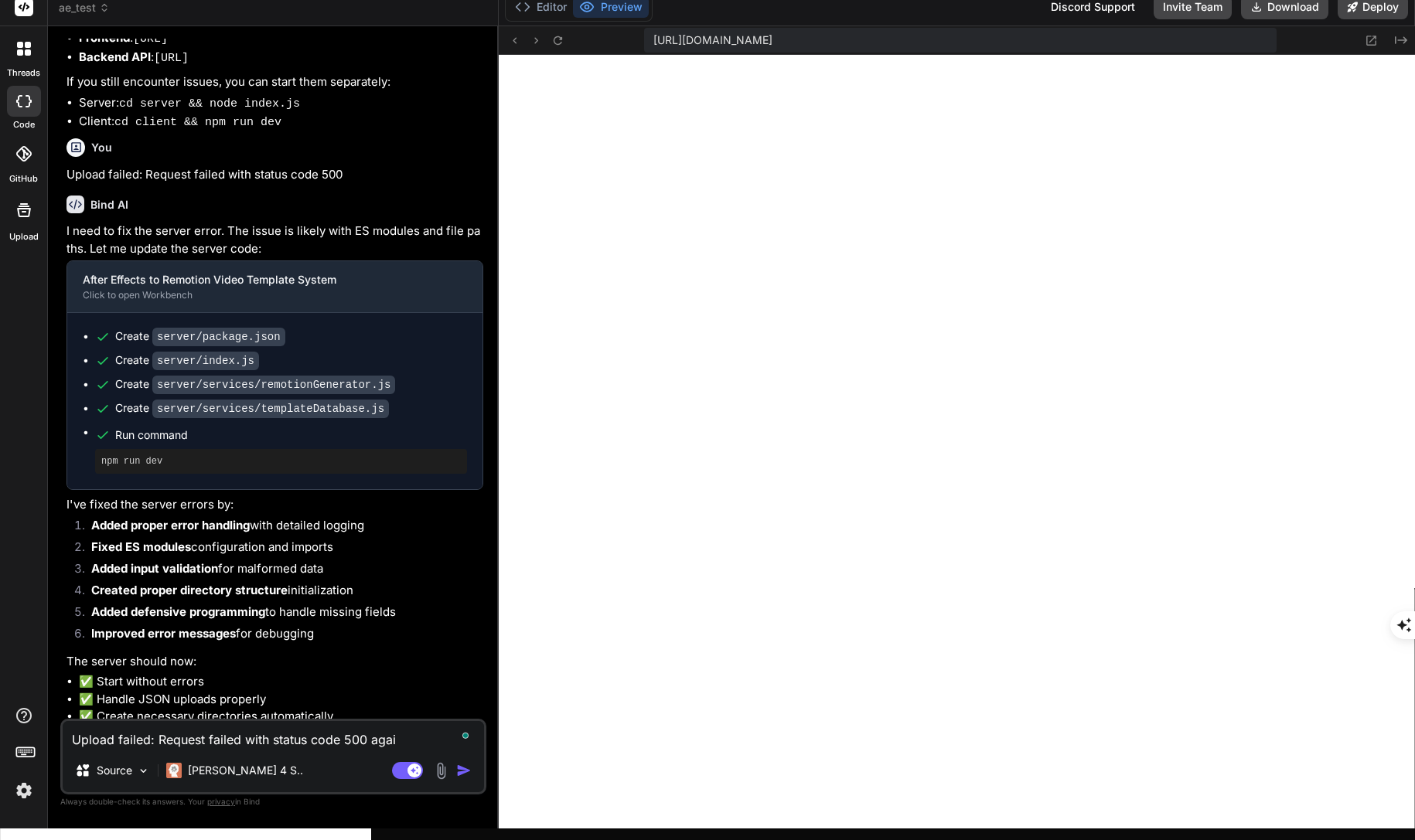
type textarea "Upload failed: Request failed with status code 500 again"
type textarea "x"
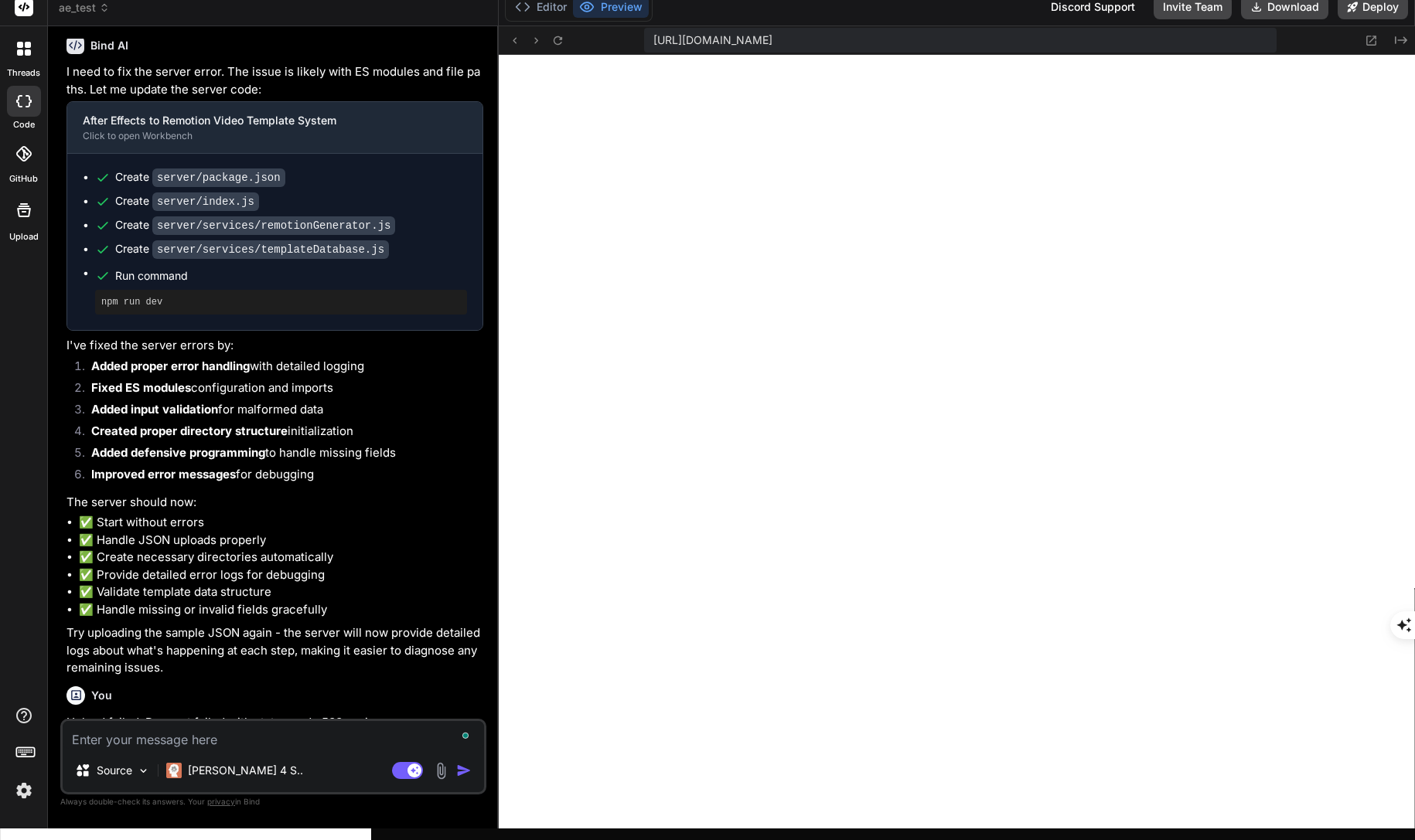
scroll to position [9484, 0]
type textarea "x"
type textarea "}); }); app.listen(PORT, () => { console.log(`🚀 Server running on http://localh…"
type textarea "x"
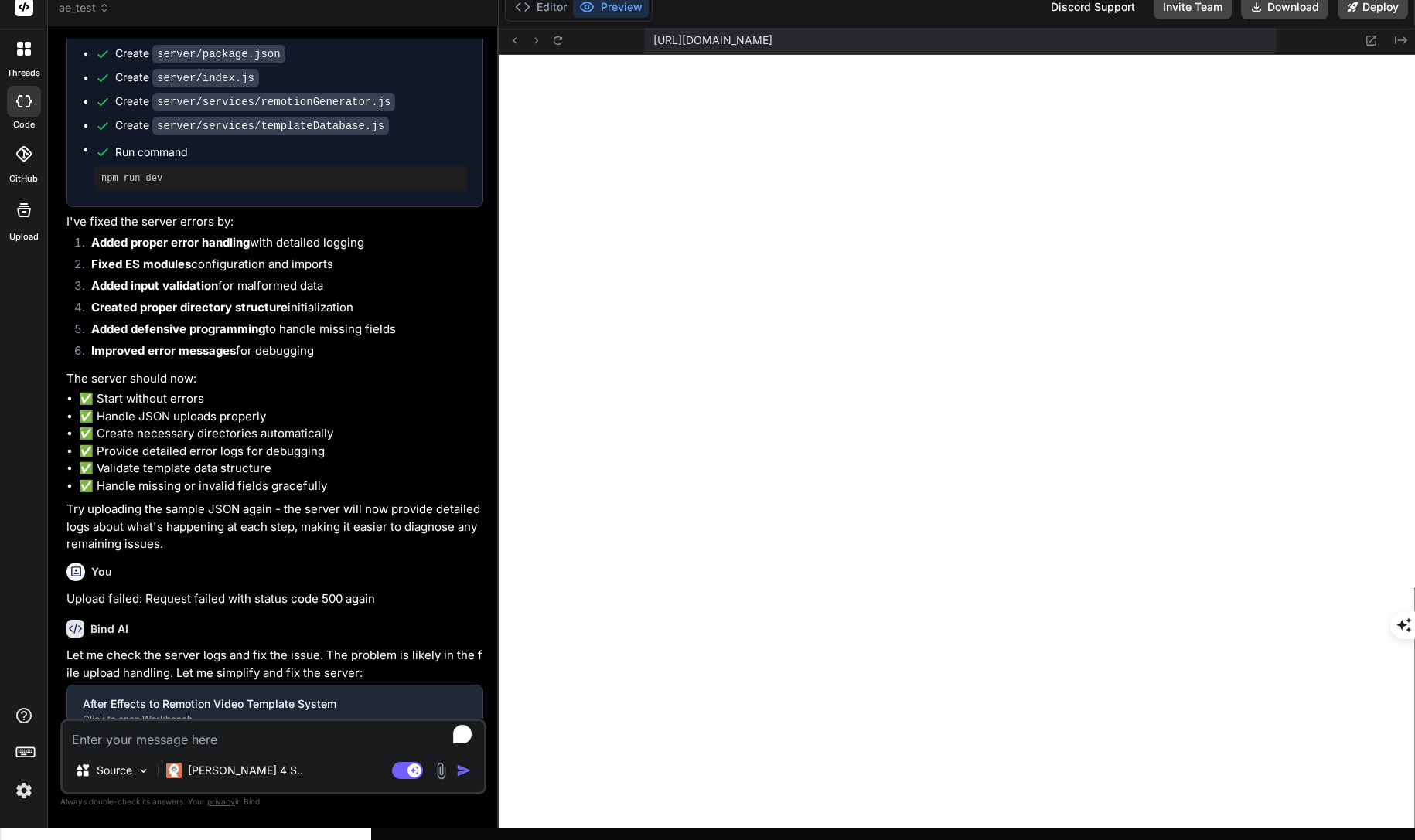
scroll to position [9980, 0]
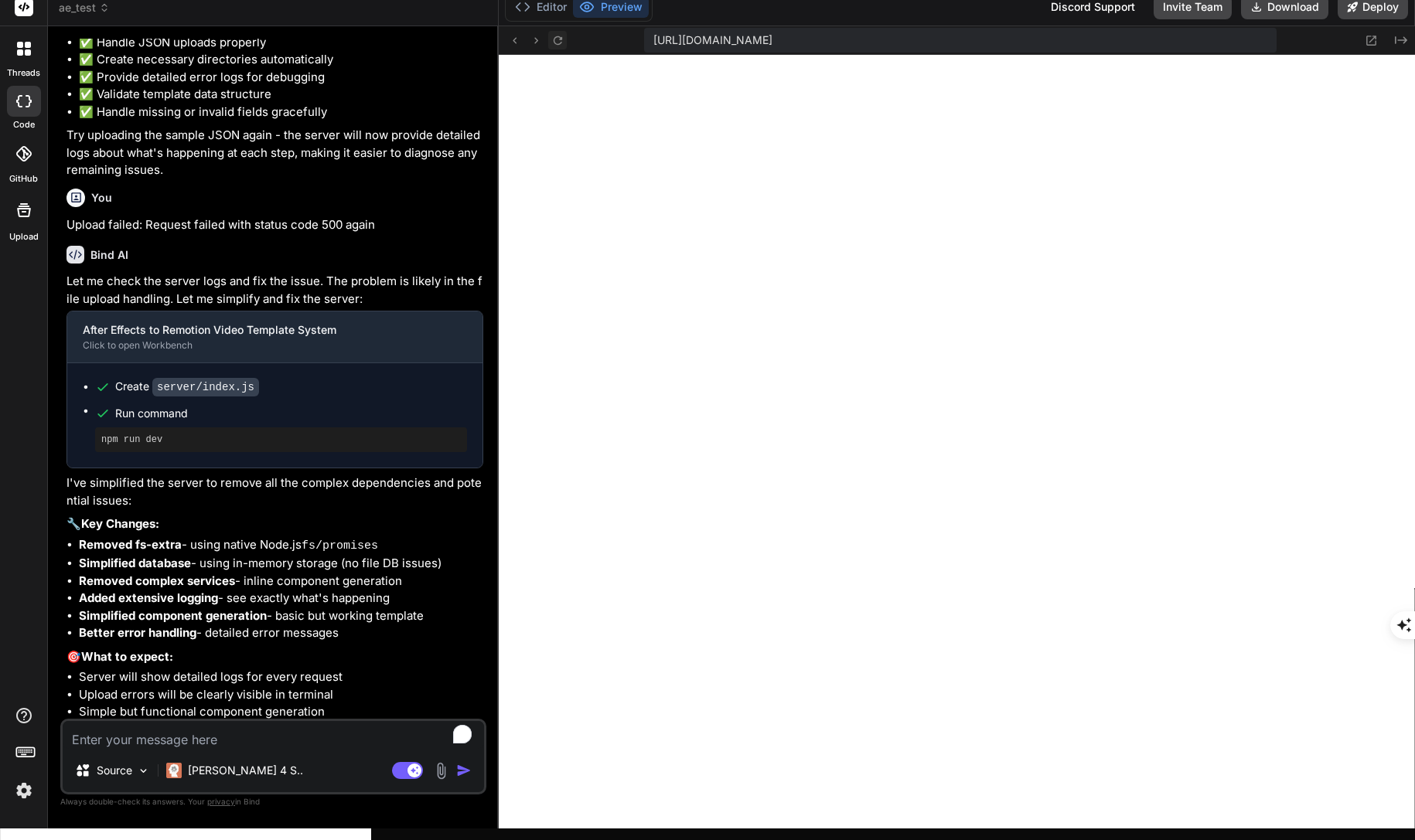
click at [551, 34] on icon at bounding box center [557, 40] width 13 height 13
click at [243, 748] on textarea "To enrich screen reader interactions, please activate Accessibility in Grammarl…" at bounding box center [274, 735] width 422 height 28
paste textarea "Upload failed: Request failed with status code 500"
type textarea "Upload failed: Request failed with status code 500"
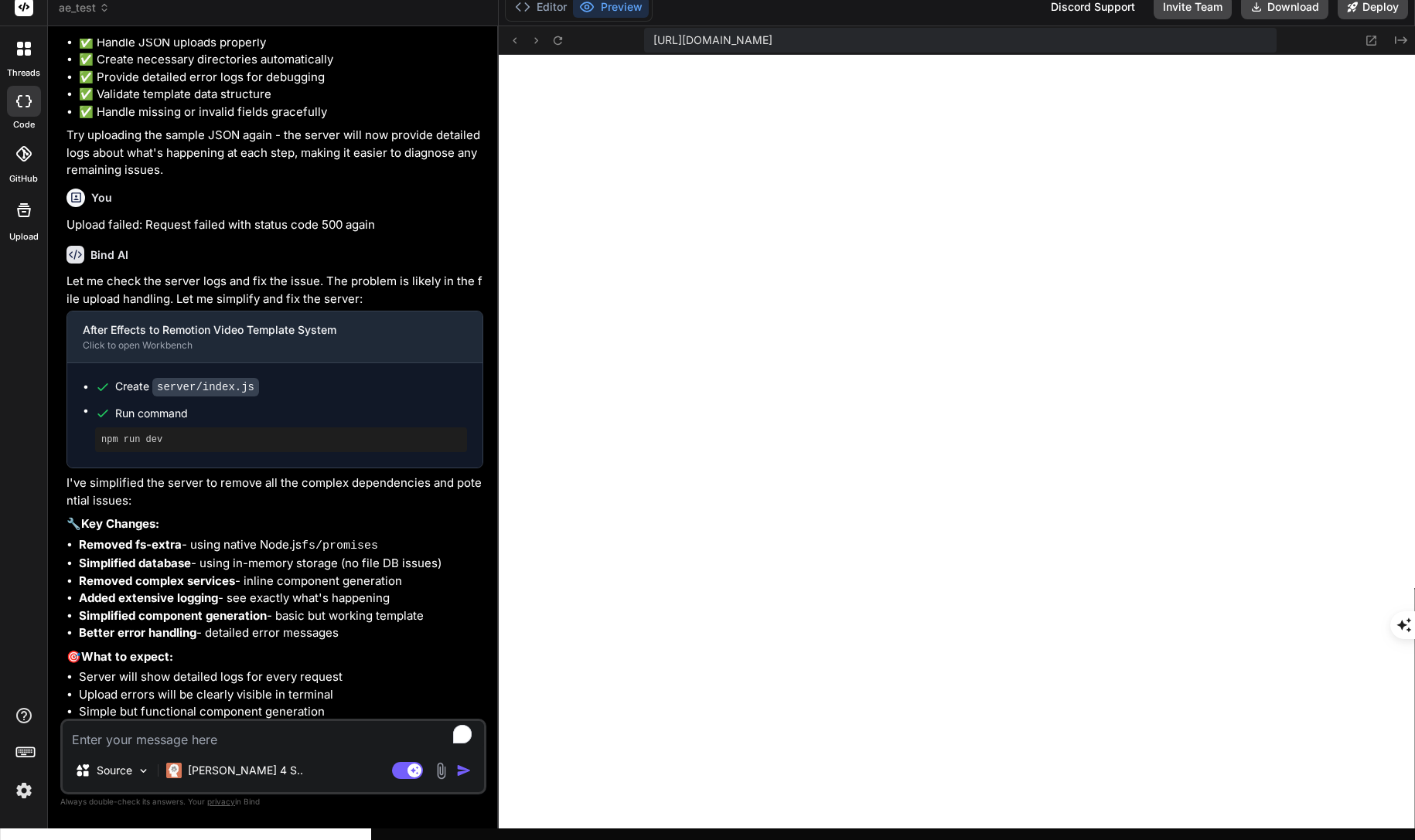
type textarea "x"
type textarea "Upload failed: Request failed with status code 500"
click at [465, 778] on img "button" at bounding box center [464, 770] width 16 height 16
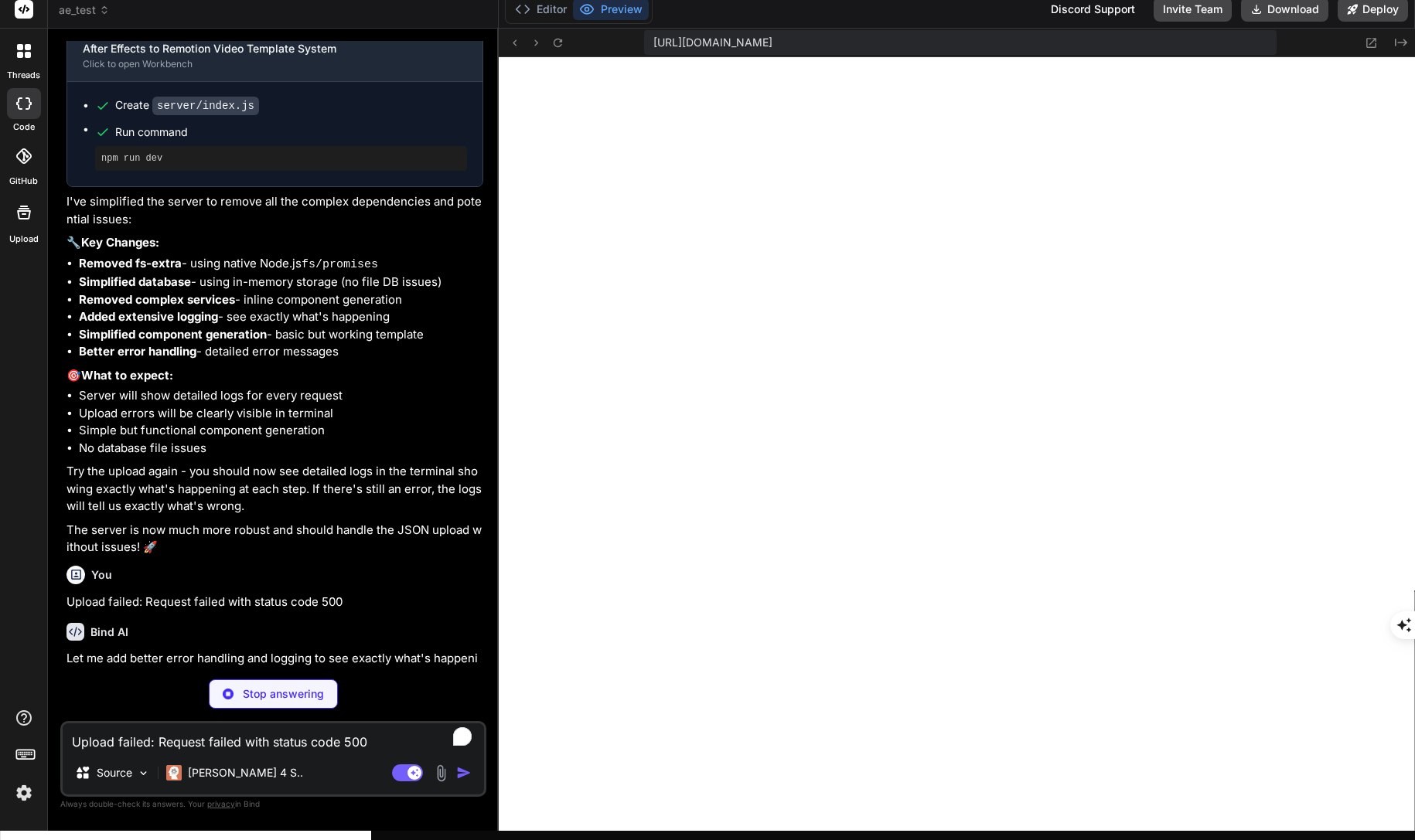
scroll to position [12, 0]
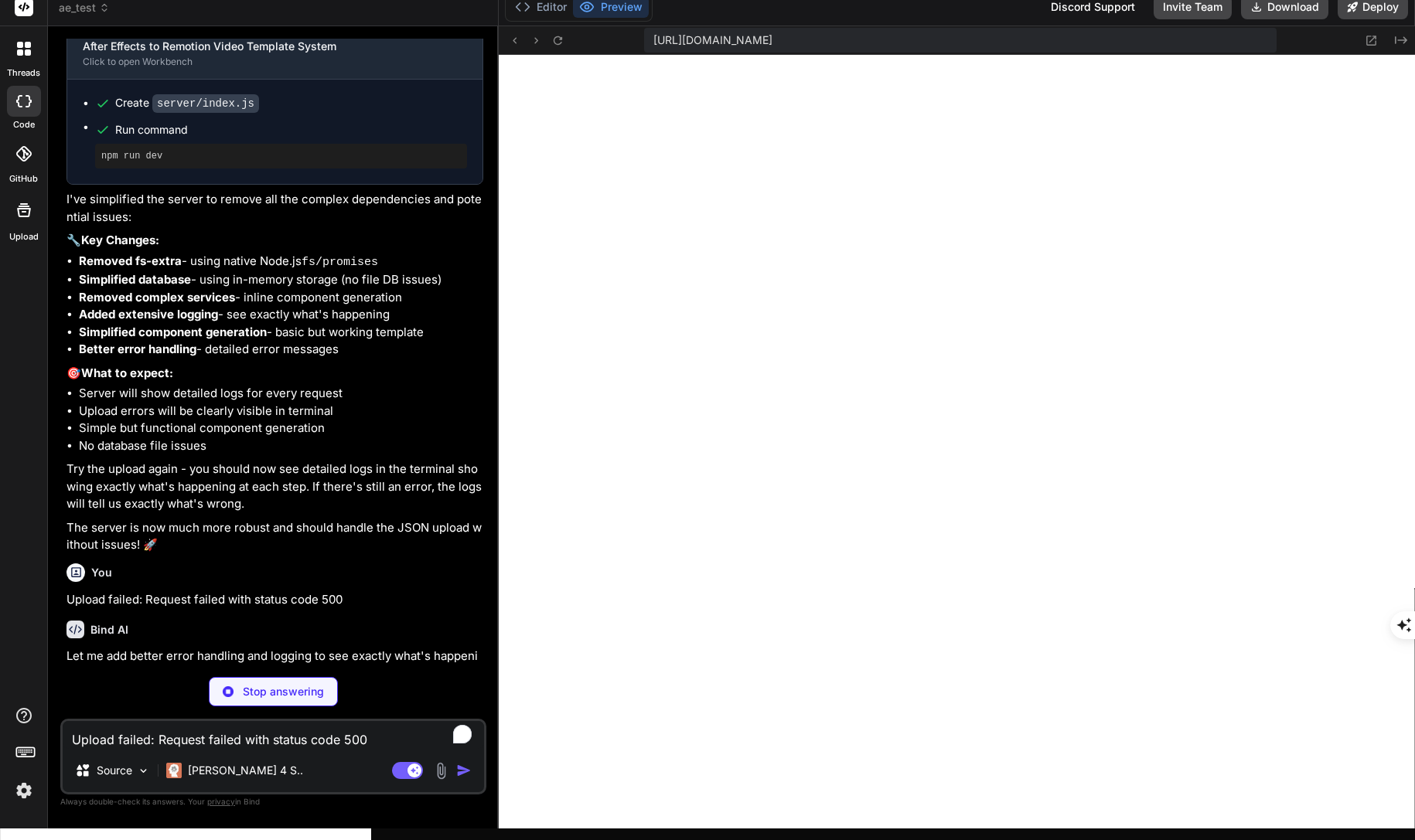
type textarea "x"
type textarea "console.log('\n🚀 SERVER STARTED SUCCESSFULLY 🚀'); console.log(`📍 URL: http://lo…"
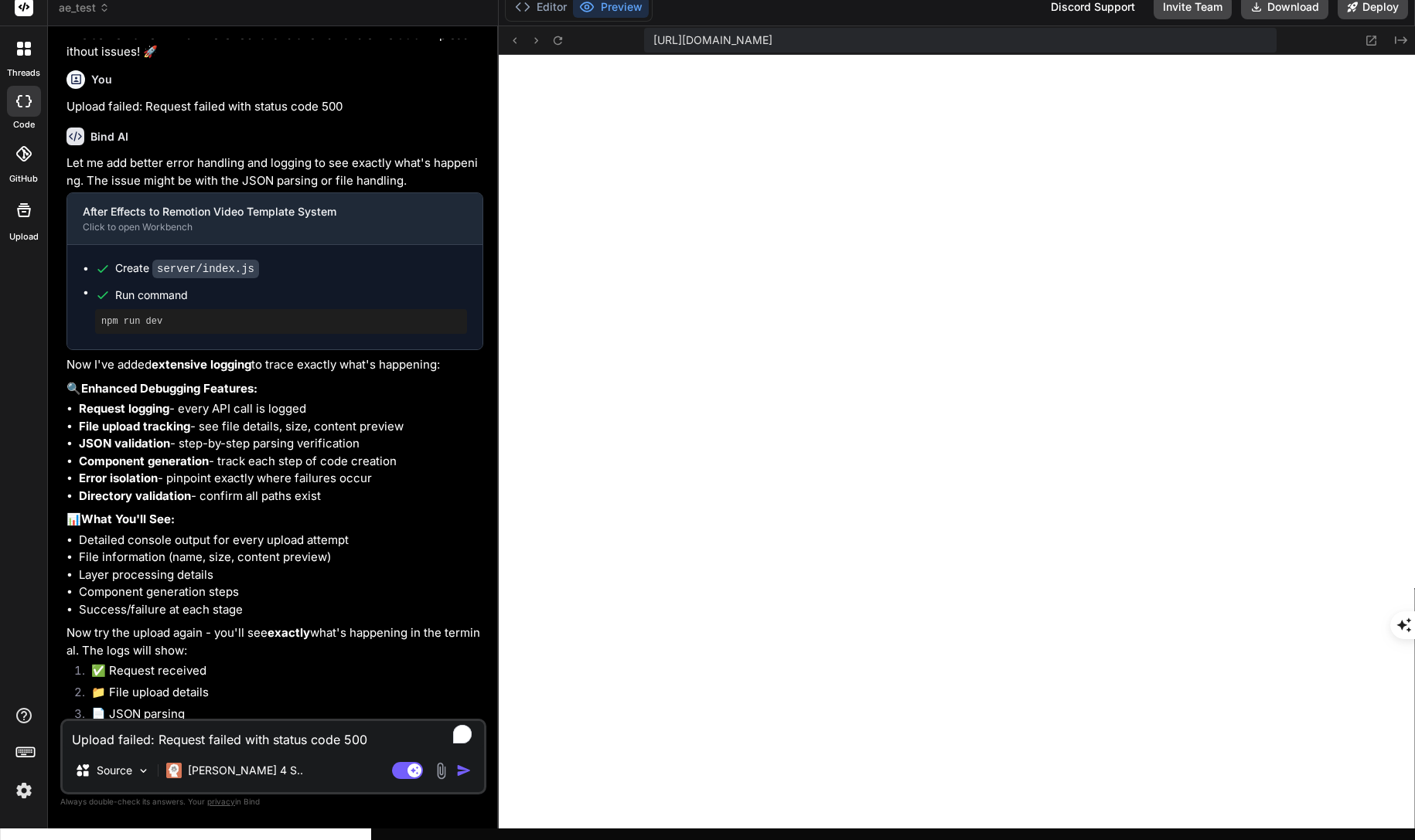
scroll to position [3891, 0]
type textarea "x"
click at [234, 740] on textarea "Upload failed: Request failed with status code 500" at bounding box center [274, 735] width 422 height 28
type textarea "n"
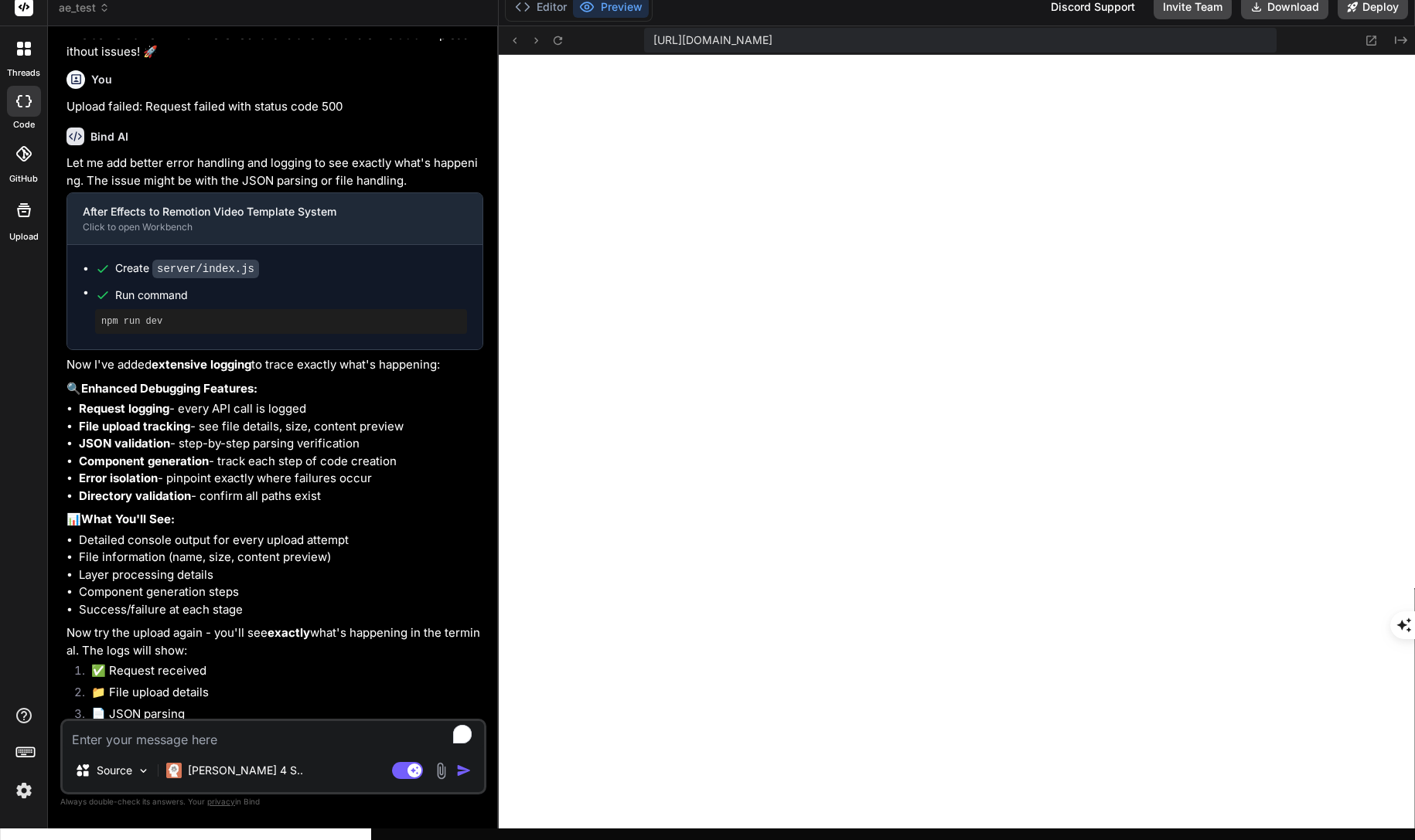
type textarea "x"
type textarea "no"
type textarea "x"
type textarea "not"
type textarea "x"
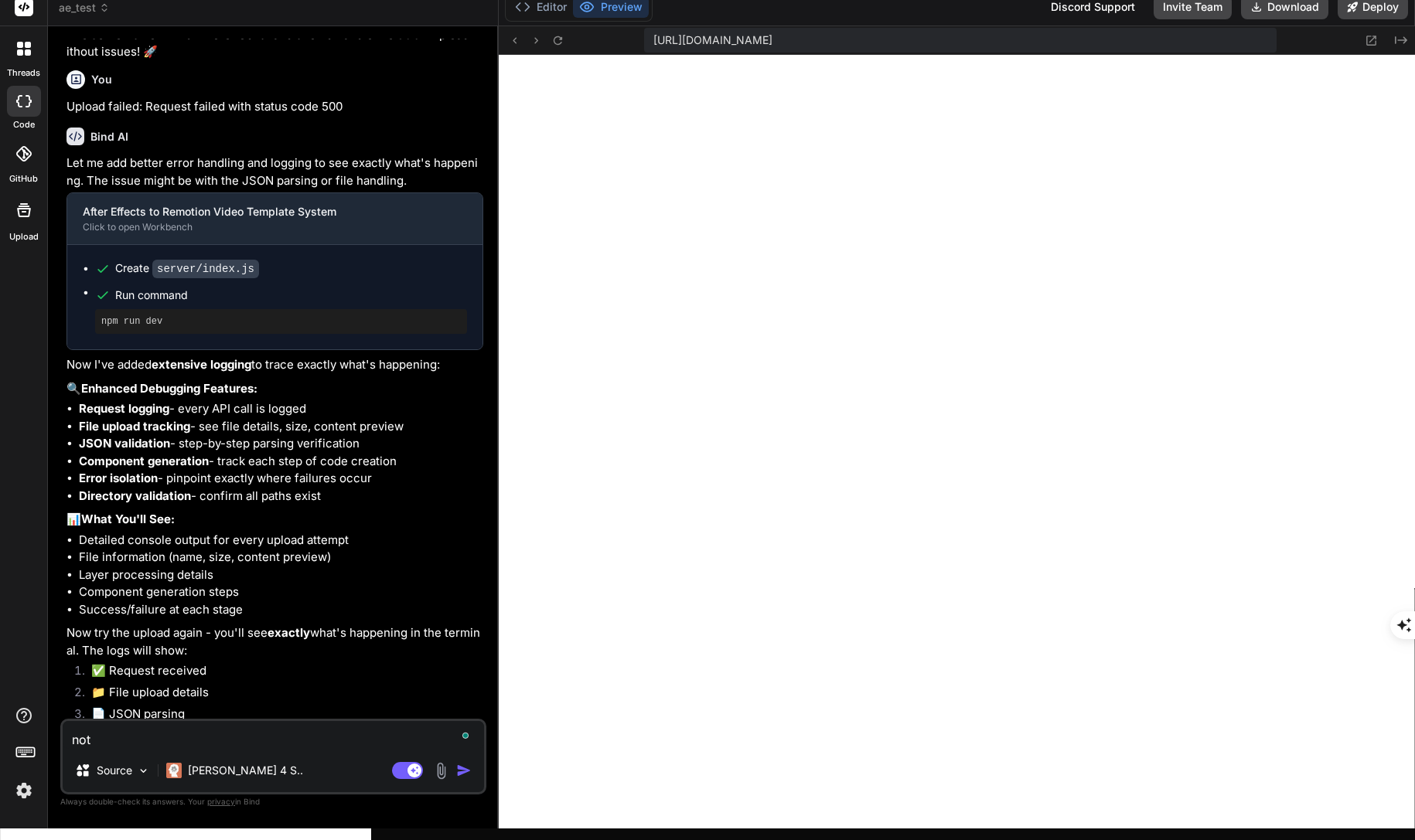
type textarea "noth"
type textarea "x"
type textarea "nothi"
type textarea "x"
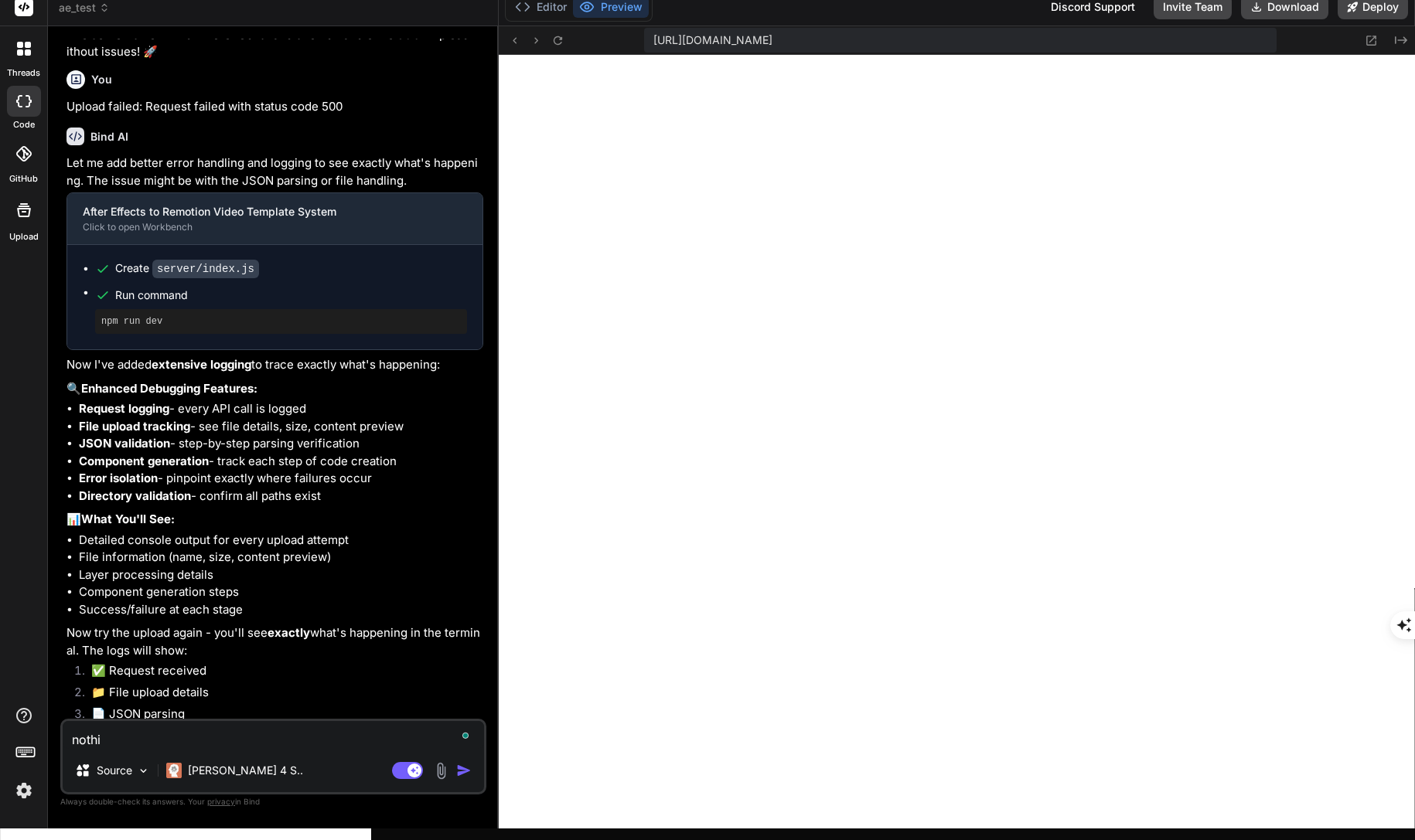
type textarea "nothin"
type textarea "x"
type textarea "nothing"
type textarea "x"
type textarea "nothingh"
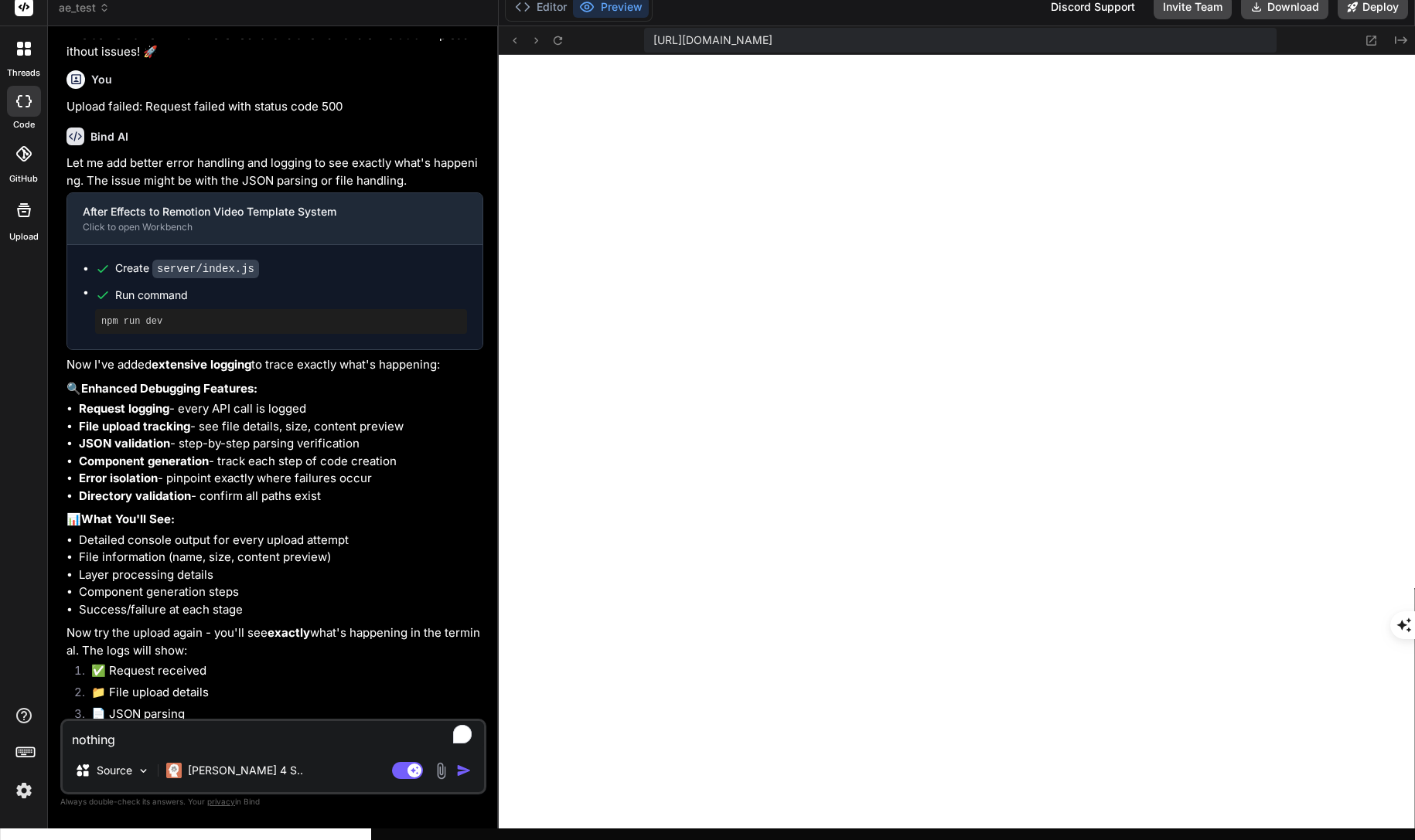
type textarea "x"
type textarea "nothingha"
type textarea "x"
type textarea "nothinghap"
type textarea "x"
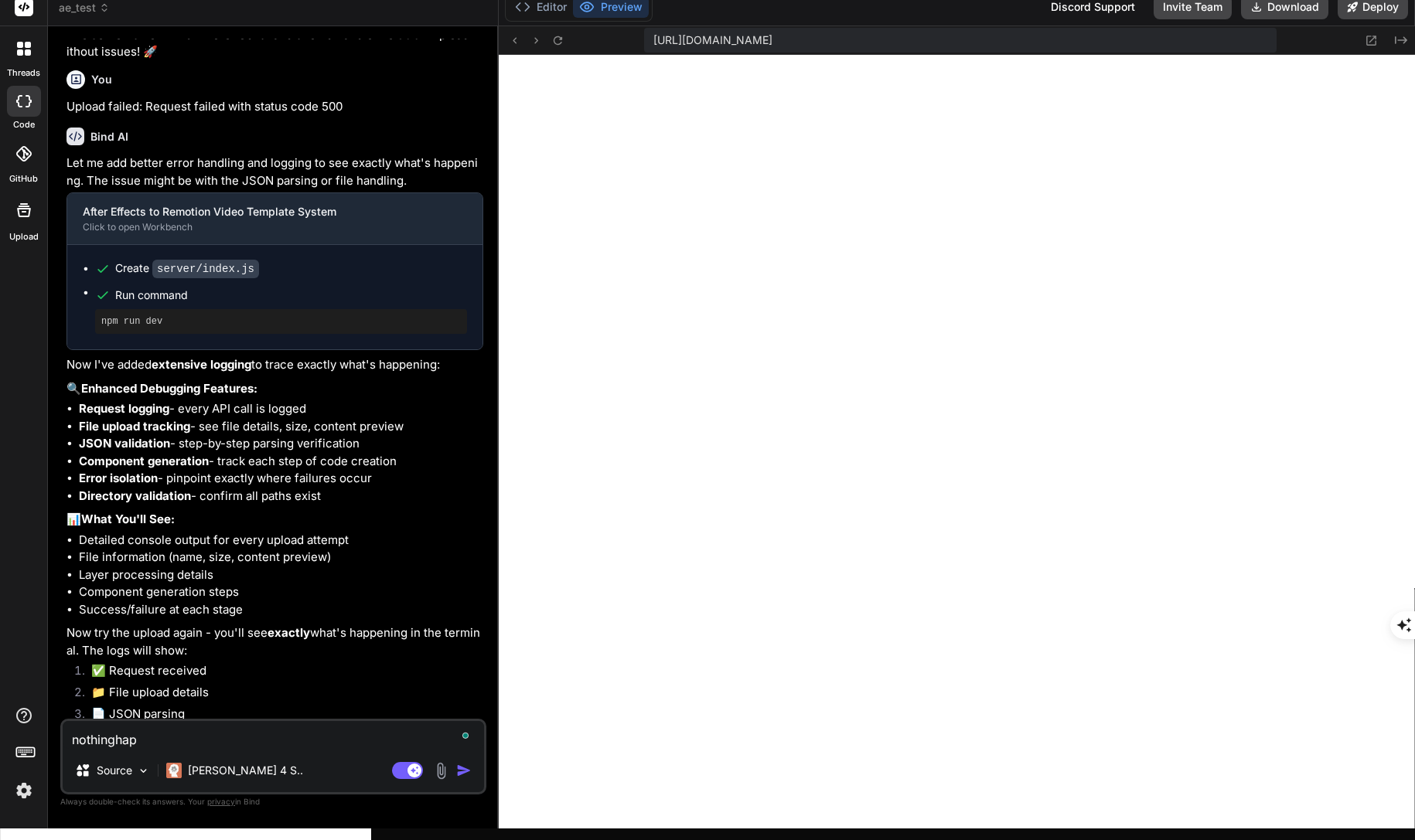
type textarea "nothinghapp"
type textarea "x"
type textarea "nothinghappe"
type textarea "x"
type textarea "nothinghappen"
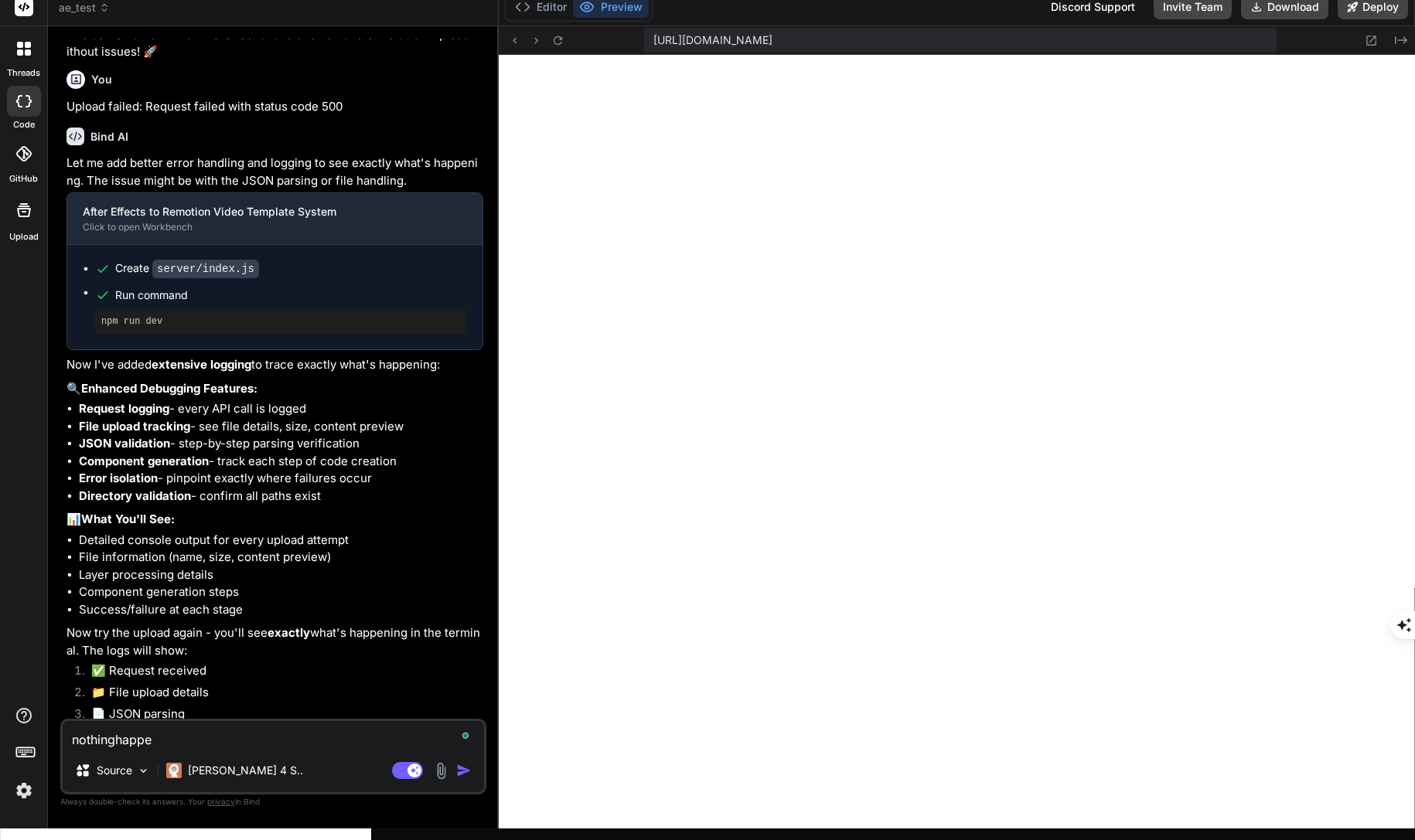
type textarea "x"
type textarea "nothinghappens"
type textarea "x"
type textarea "nothinghappens"
type textarea "x"
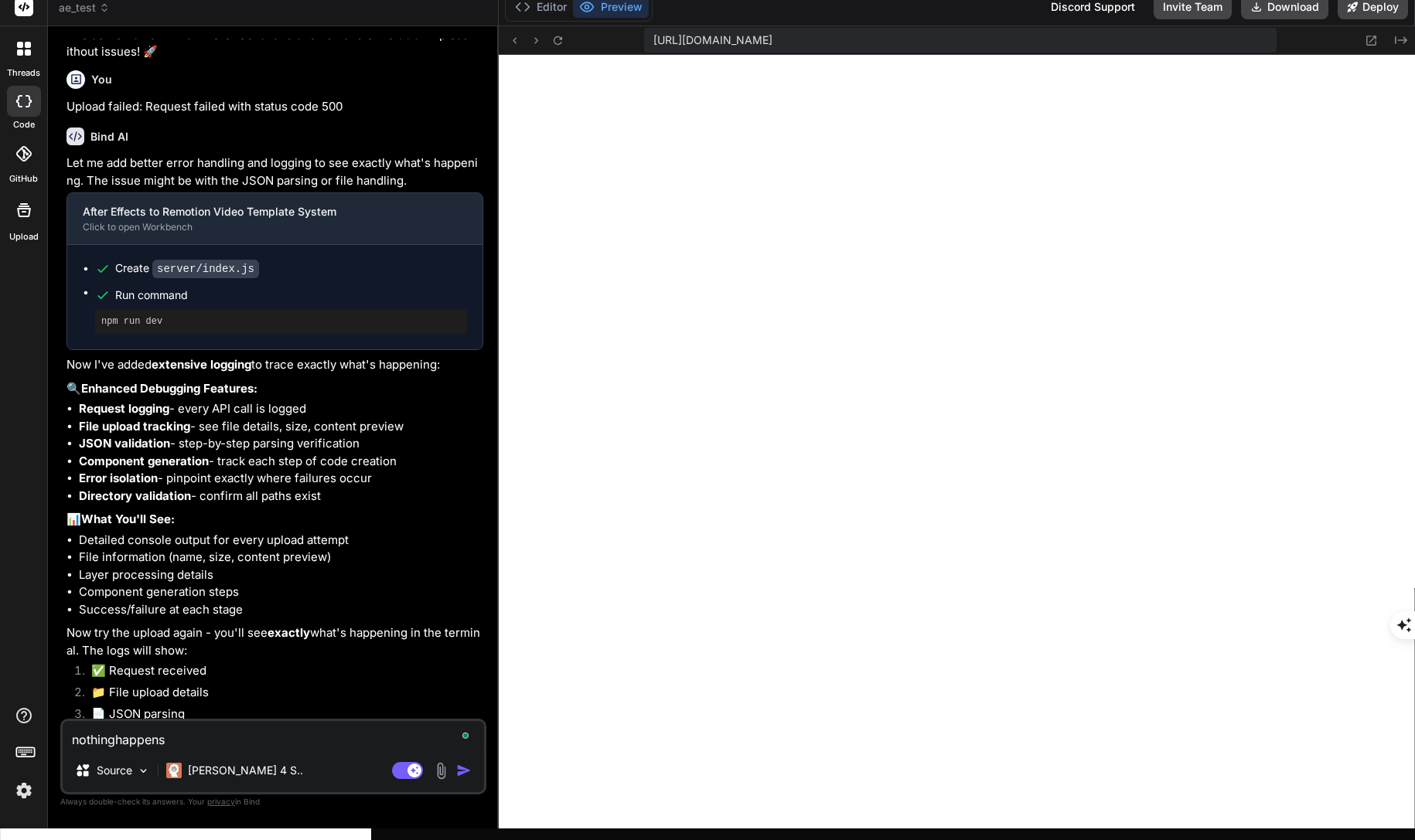
type textarea "nothinghappens a"
type textarea "x"
type textarea "nothinghappens af"
type textarea "x"
type textarea "nothinghappens aft"
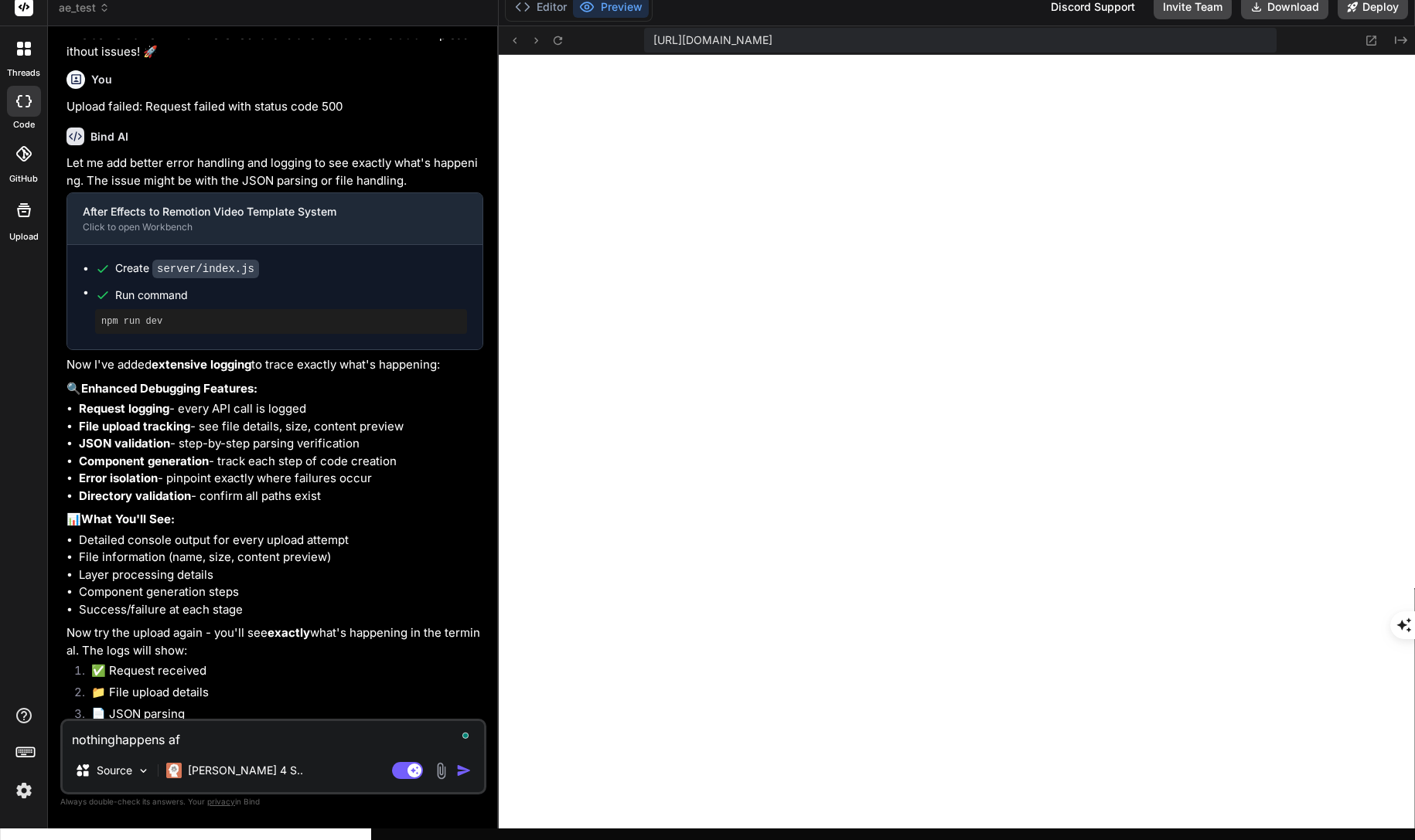
type textarea "x"
type textarea "nothinghappens afte"
type textarea "x"
type textarea "nothinghappens after"
type textarea "x"
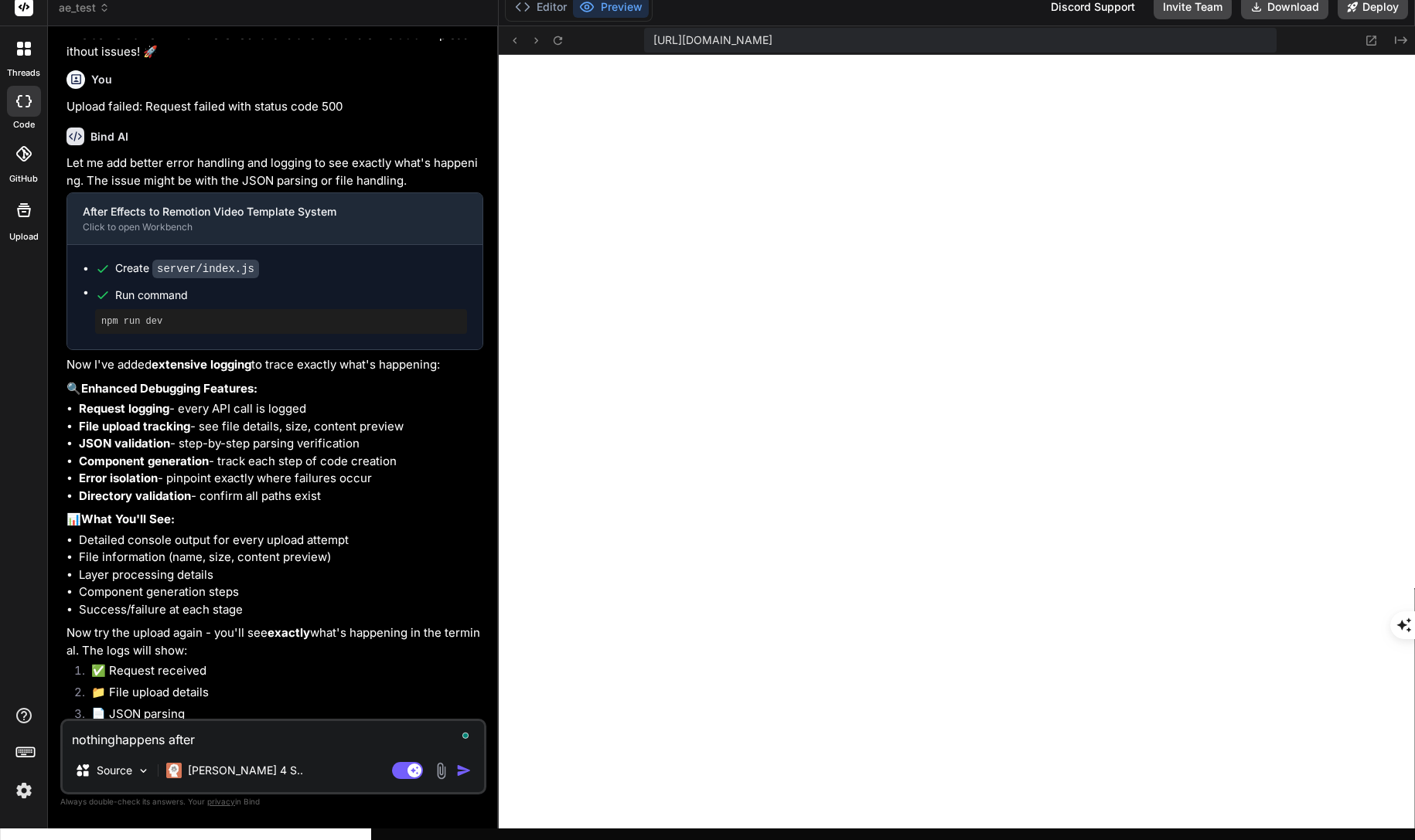
type textarea "nothinghappens after"
type textarea "x"
type textarea "nothinghappens after t"
type textarea "x"
type textarea "nothinghappens after th"
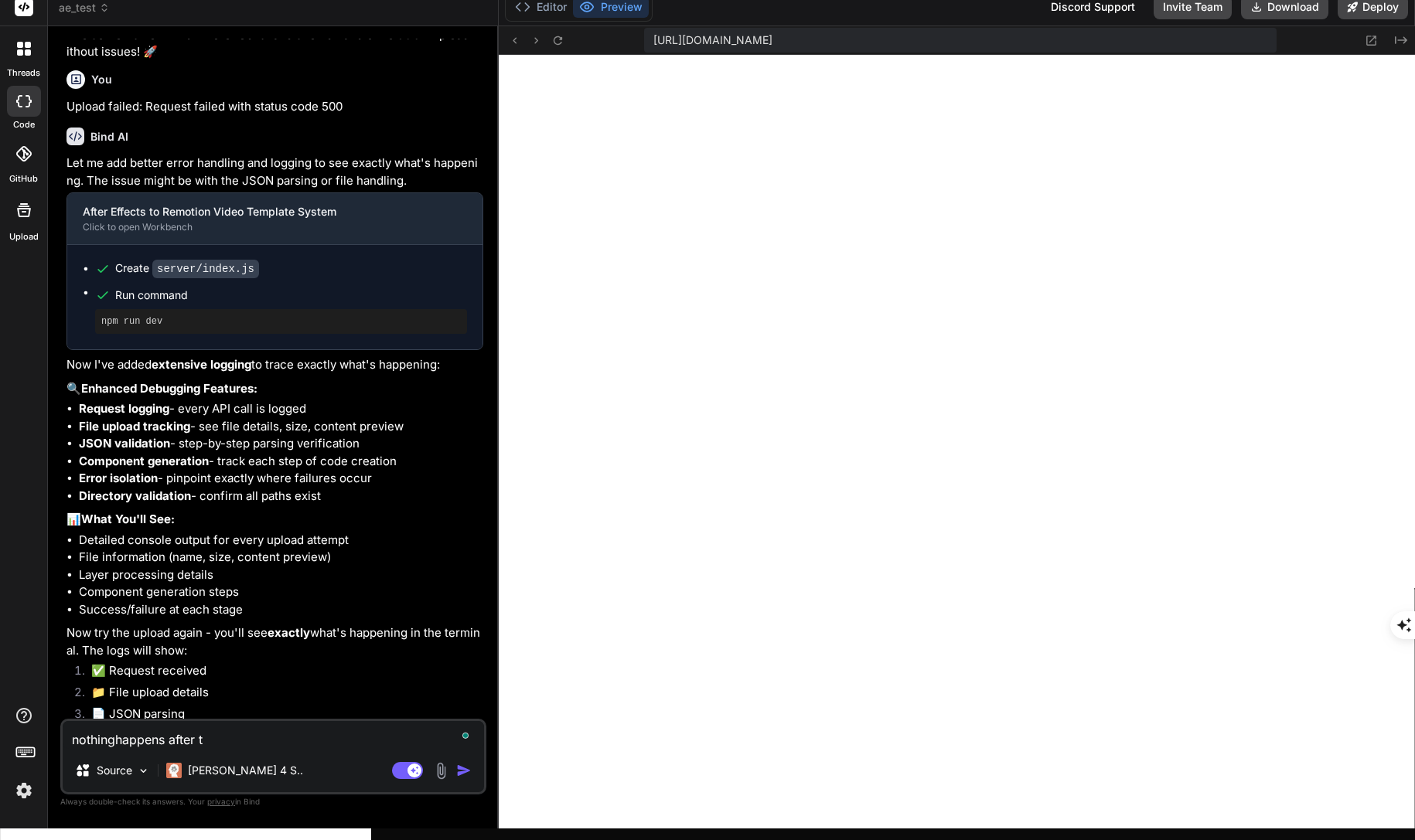
type textarea "x"
type textarea "nothinghappens after the"
type textarea "x"
type textarea "nothinghappens after the"
type textarea "x"
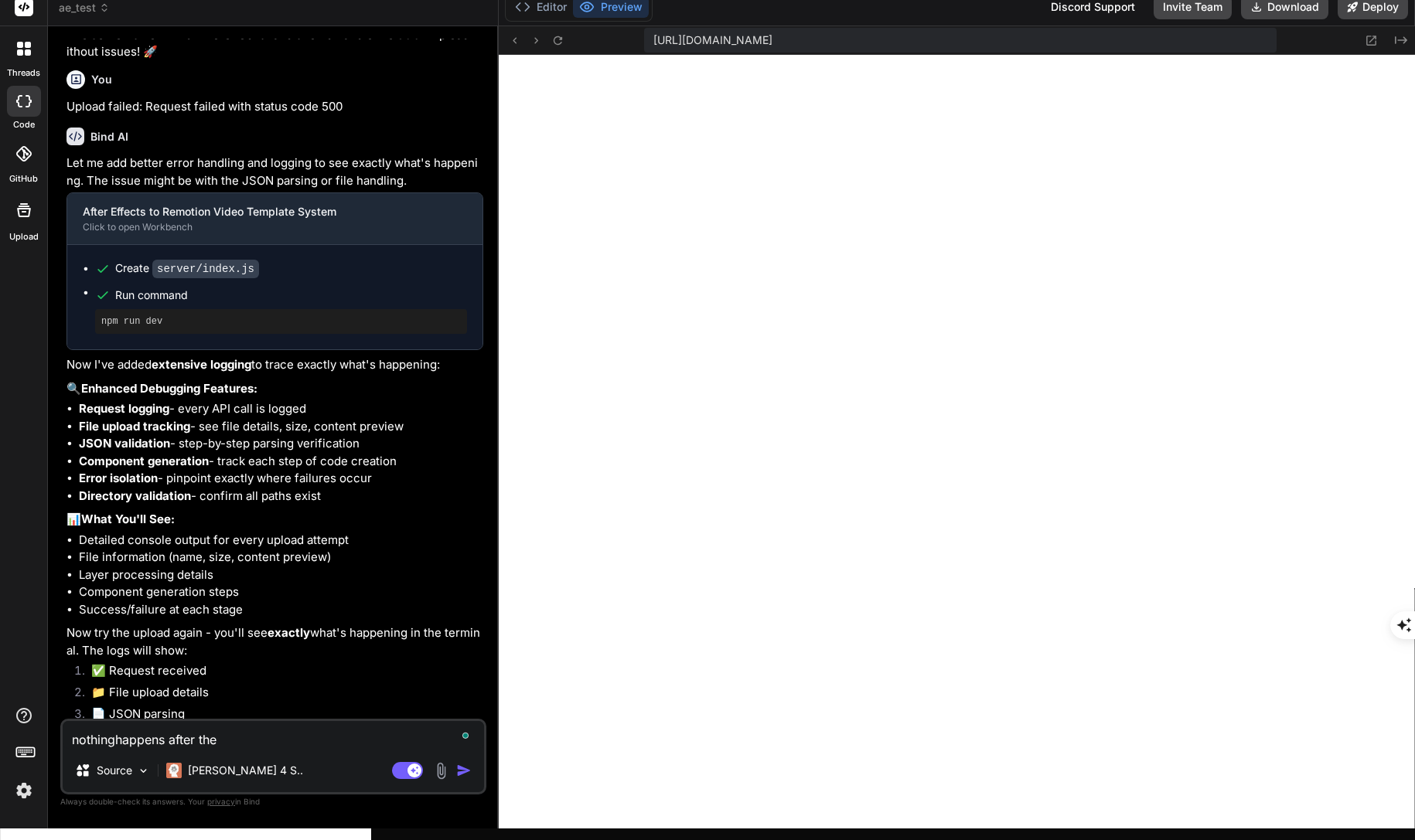
type textarea "nothinghappens after the u"
type textarea "x"
type textarea "nothinghappens after the up"
type textarea "x"
type textarea "nothinghappens after the upl"
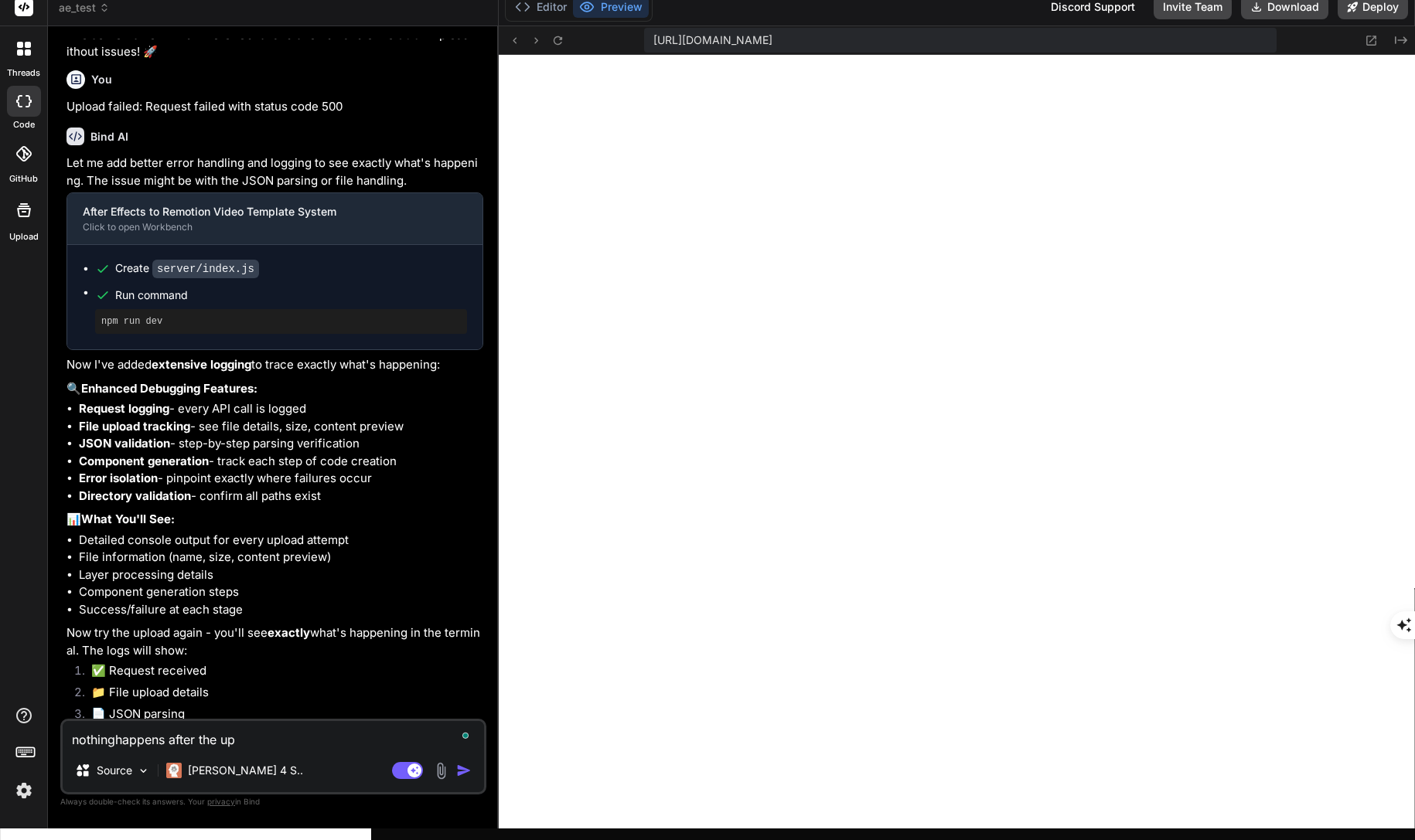
type textarea "x"
type textarea "nothinghappens after the uplo"
type textarea "x"
type textarea "nothinghappens after the uploa"
type textarea "x"
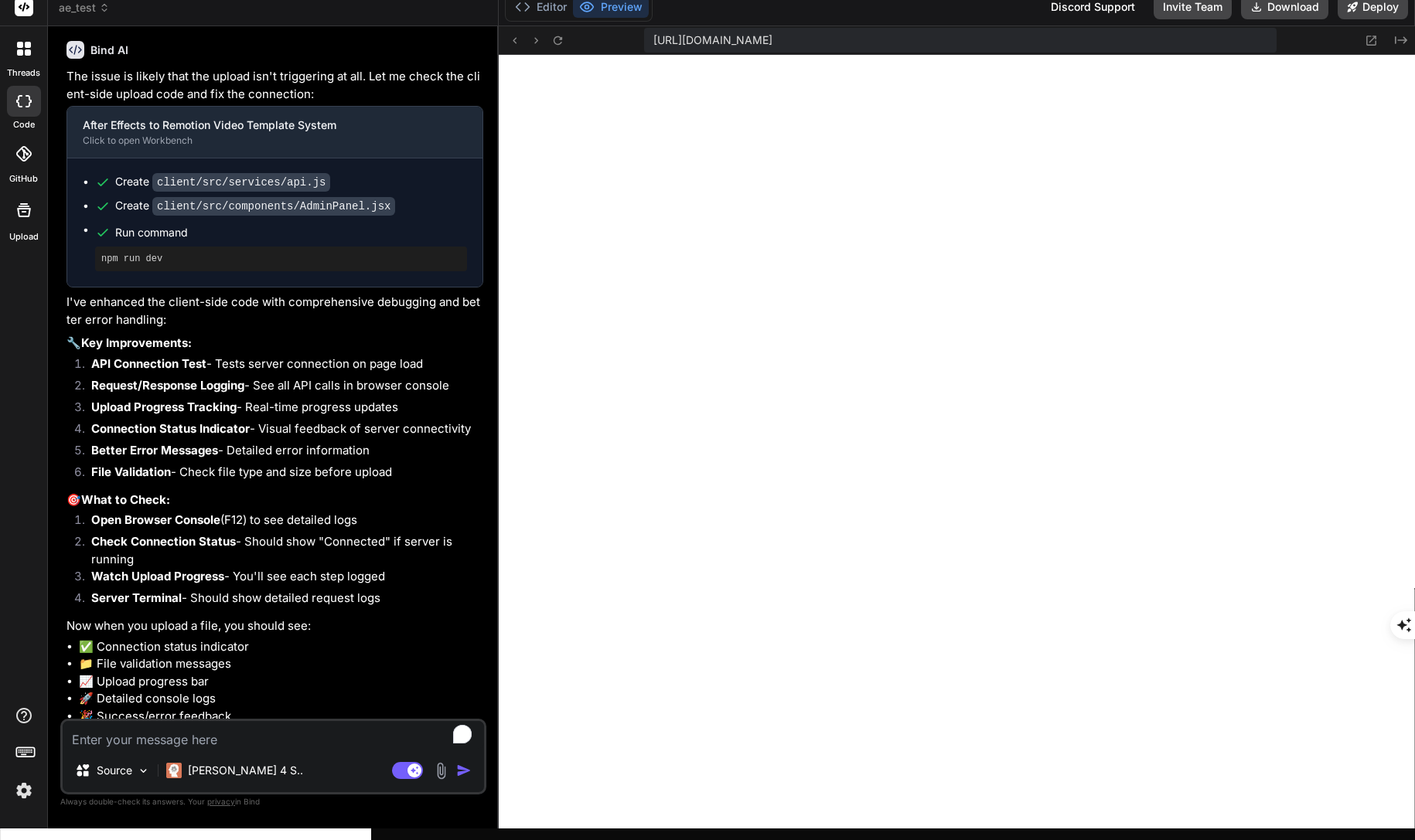
scroll to position [11641, 0]
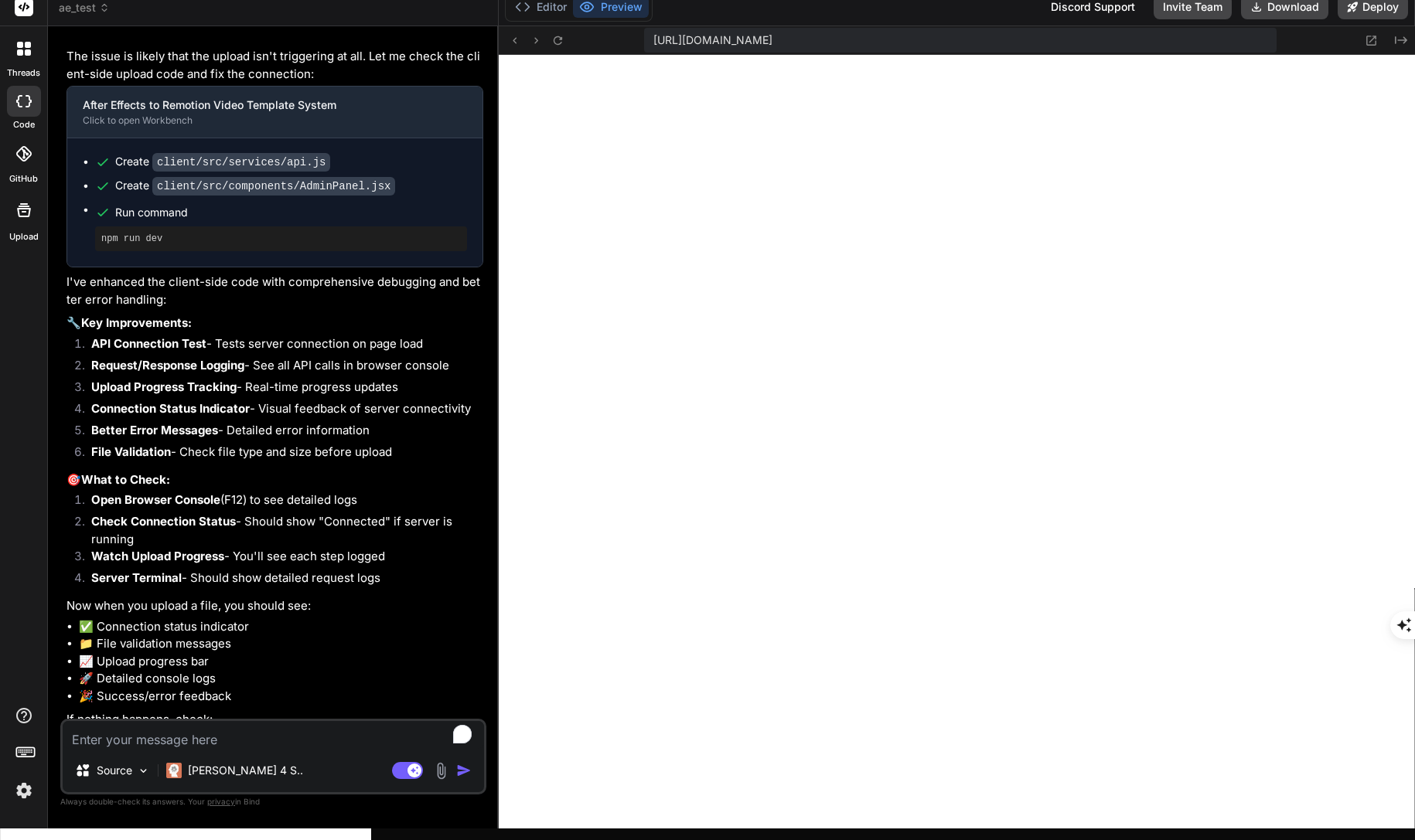
click at [196, 749] on textarea "To enrich screen reader interactions, please activate Accessibility in Grammarl…" at bounding box center [274, 735] width 422 height 28
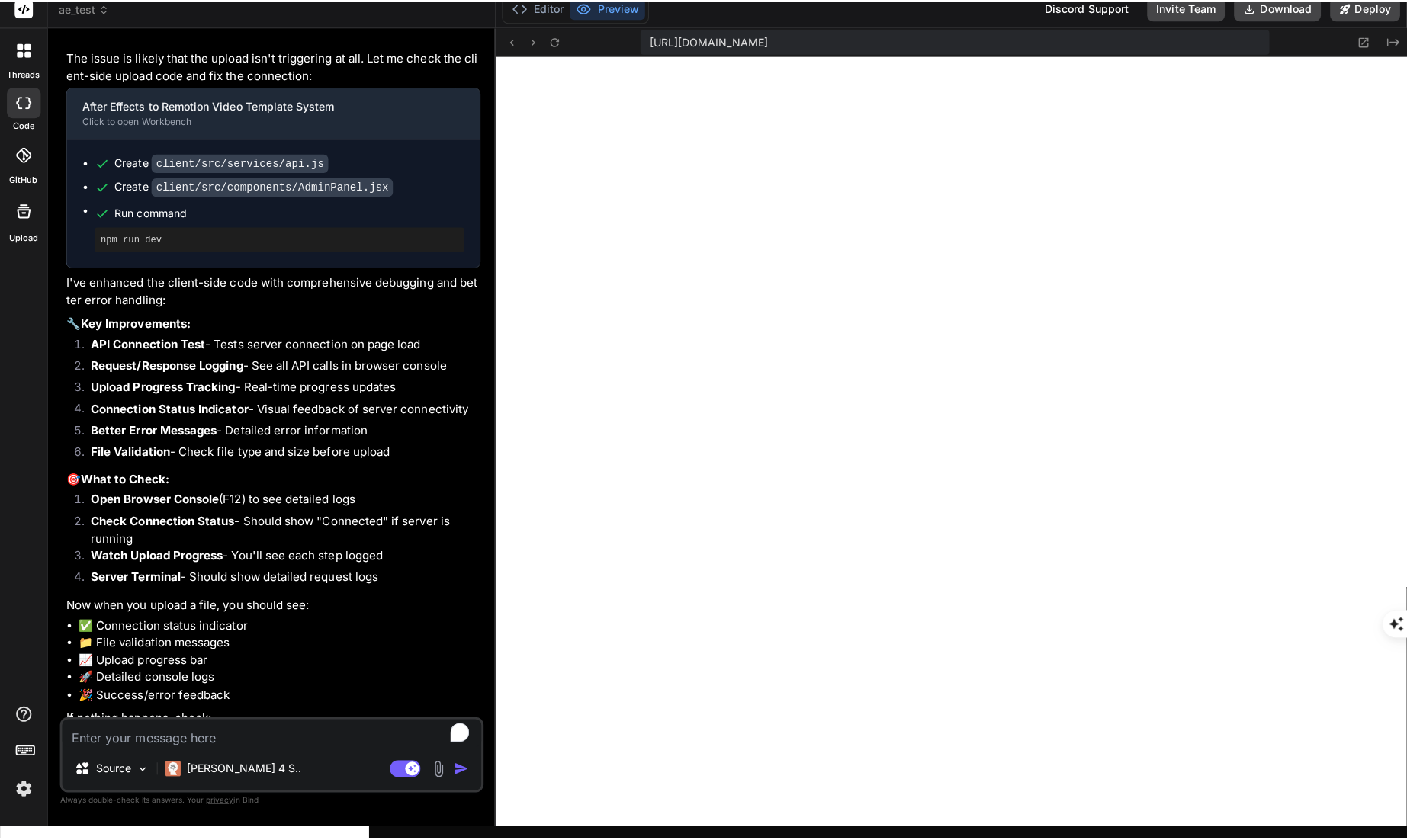
scroll to position [11428, 0]
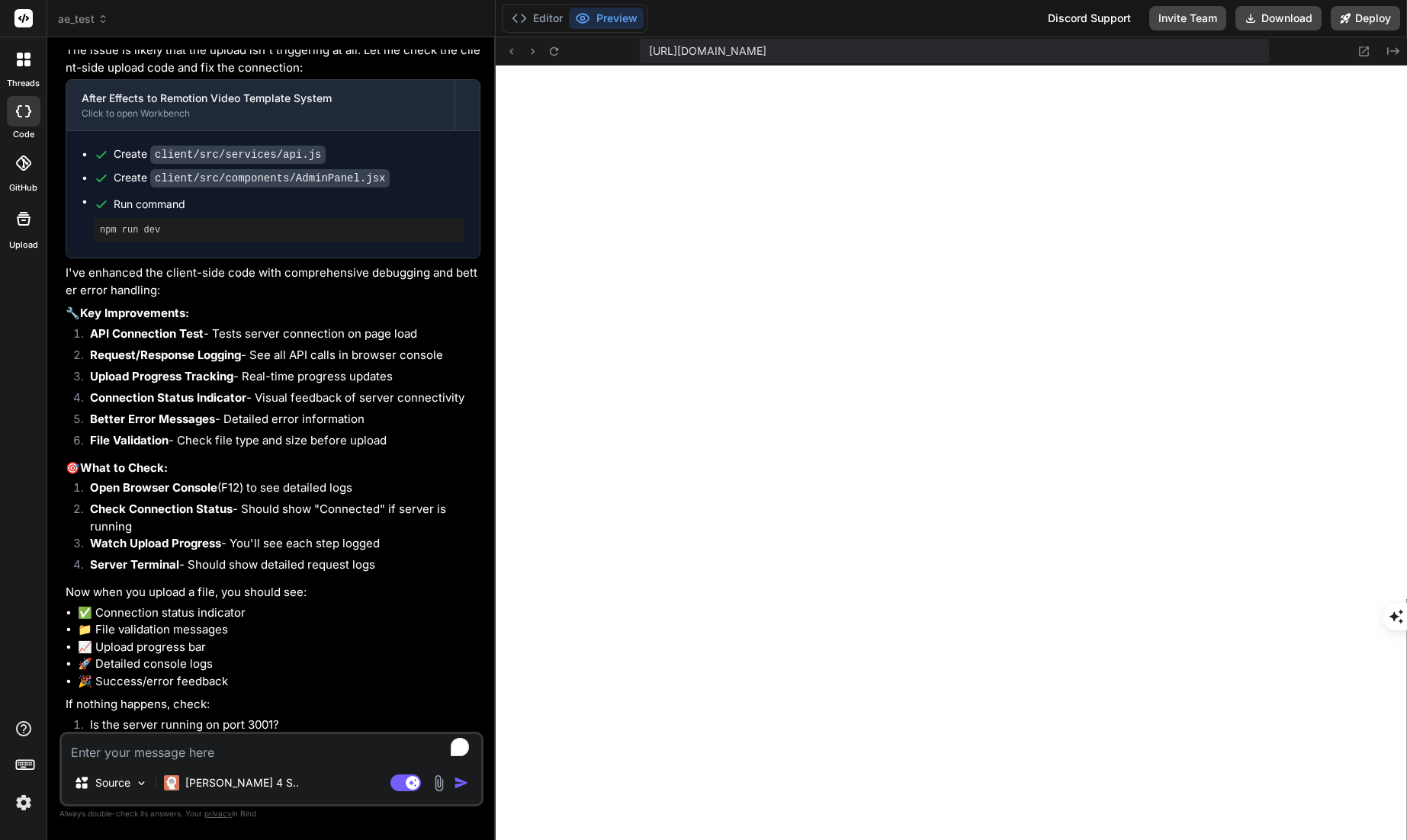
click at [237, 740] on textarea "To enrich screen reader interactions, please activate Accessibility in Grammarl…" at bounding box center [271, 748] width 419 height 28
paste textarea "API Status: Connection Error"
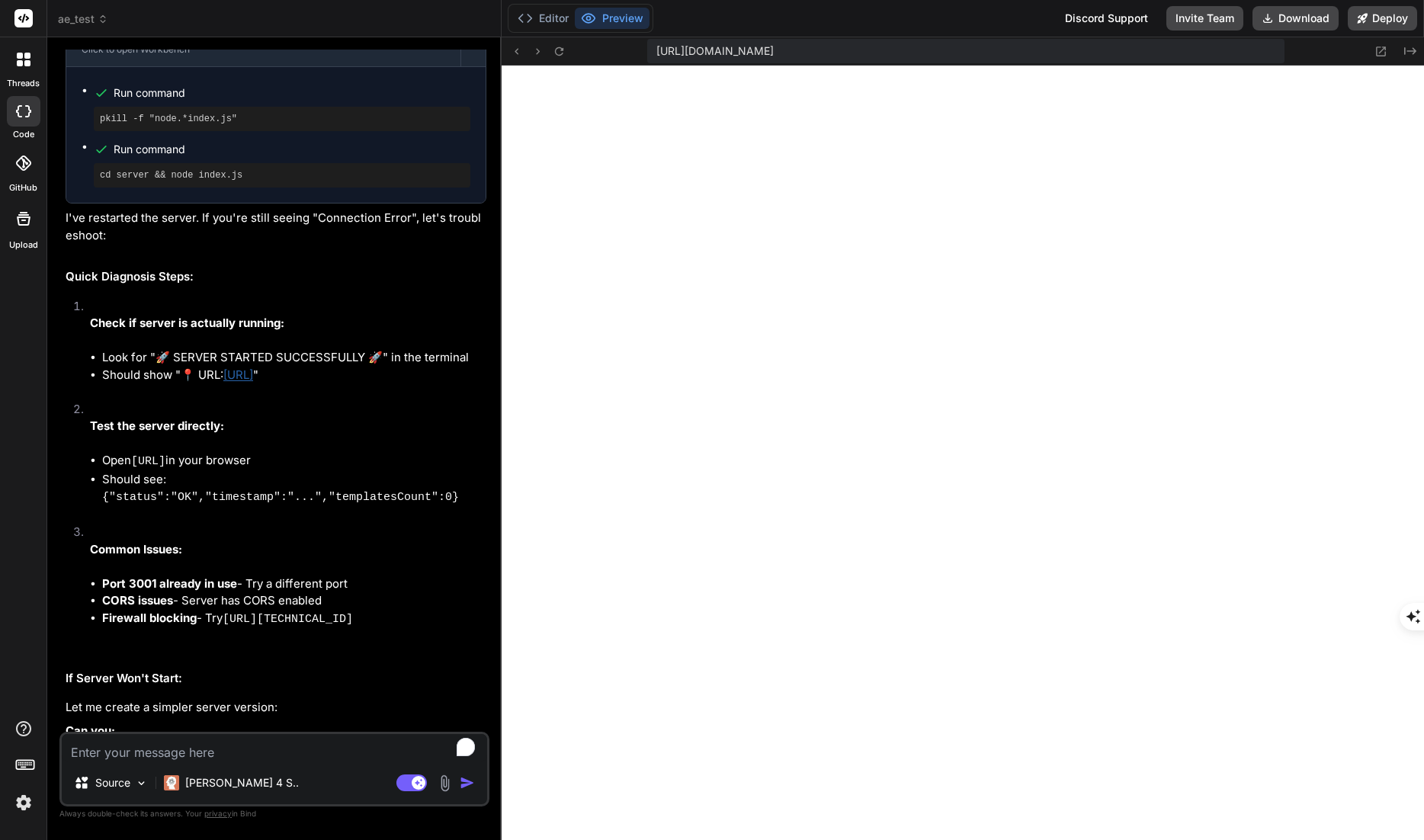
scroll to position [12275, 0]
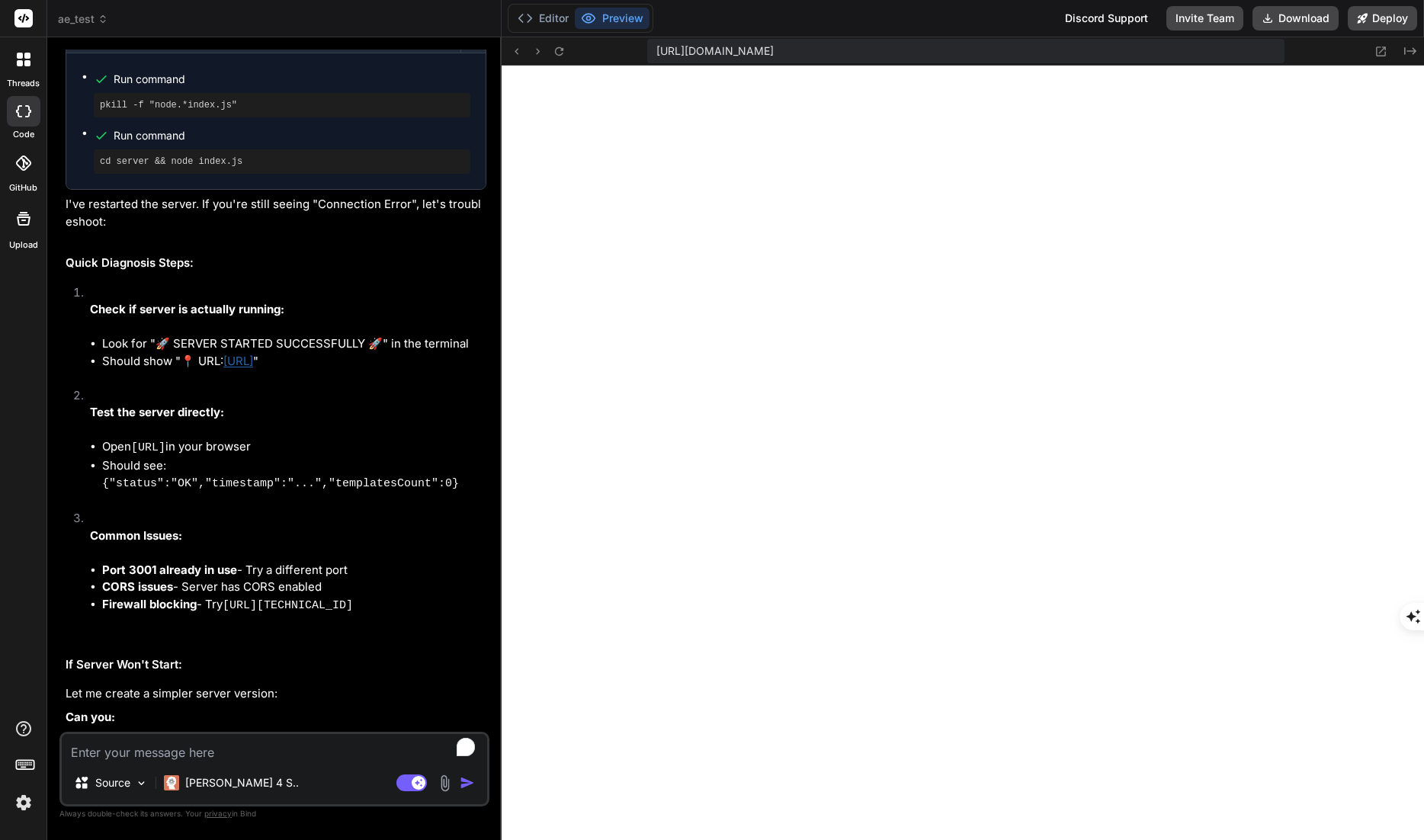
click at [292, 753] on textarea "To enrich screen reader interactions, please activate Accessibility in Grammarl…" at bounding box center [274, 748] width 425 height 28
paste textarea "lor.ip?d=1998835752233:27 SIT amet://consectet:7774/adi/elitseddo eiu::TEM_INCI…"
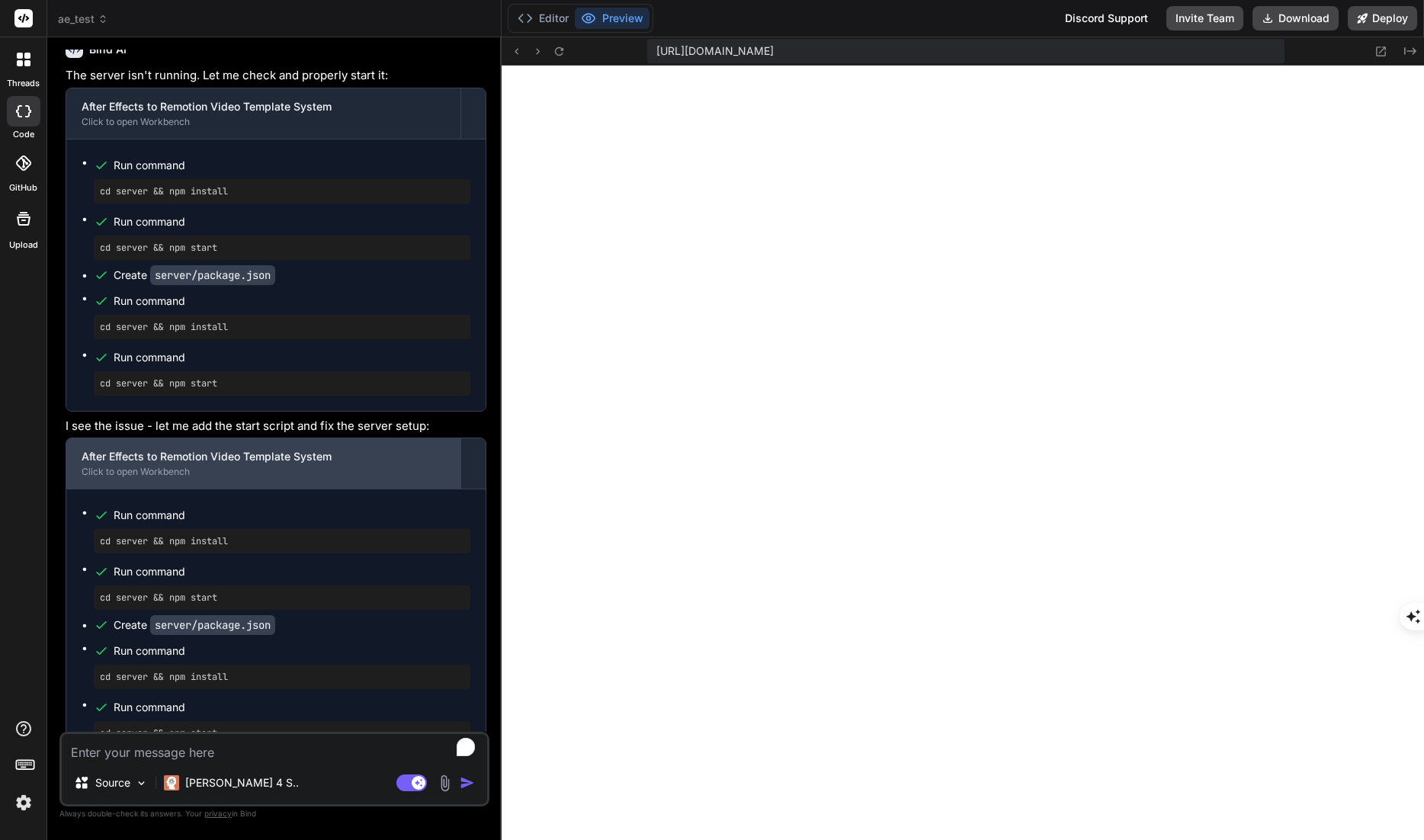
scroll to position [13656, 0]
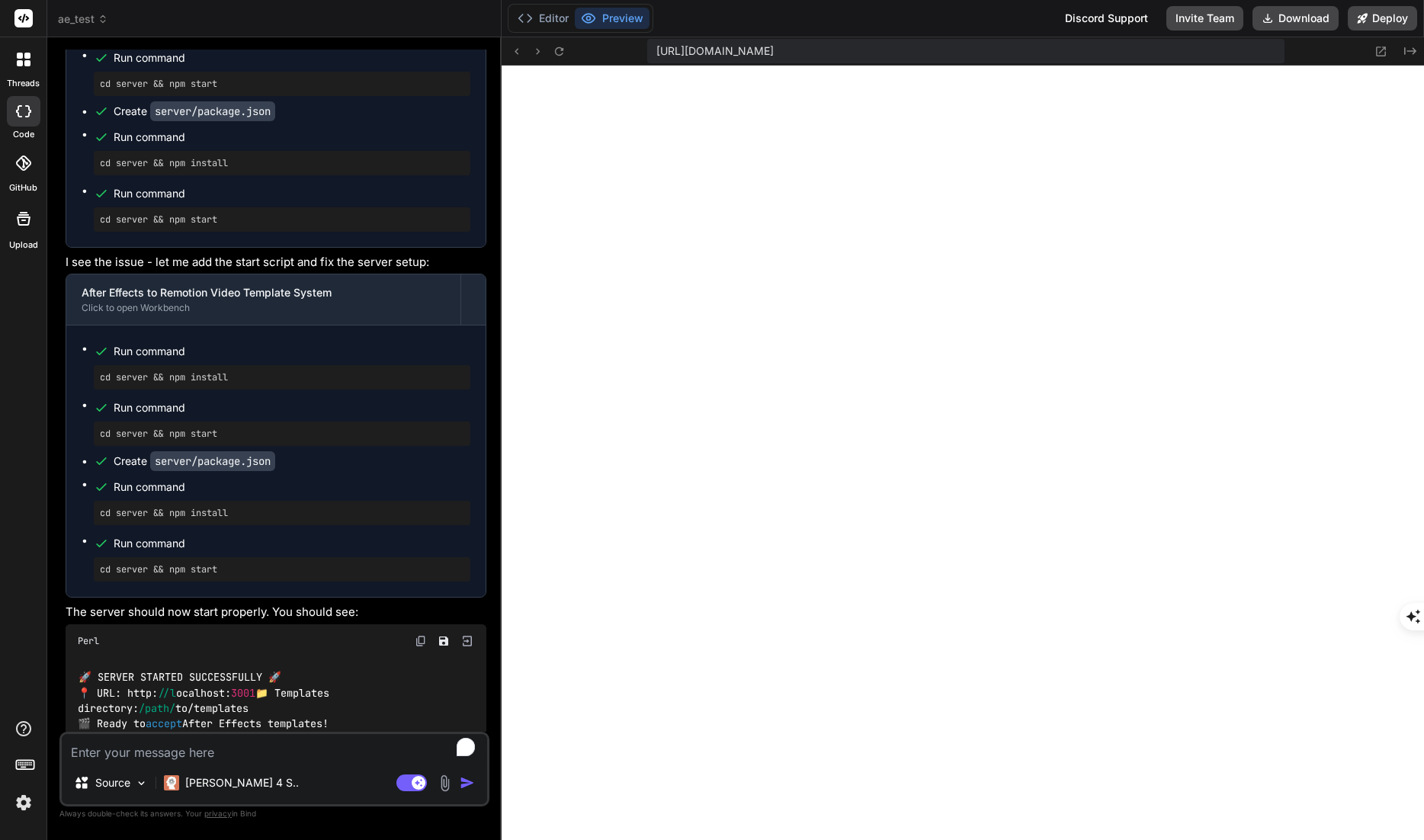
click at [285, 751] on textarea "To enrich screen reader interactions, please activate Accessibility in Grammarl…" at bounding box center [274, 748] width 425 height 28
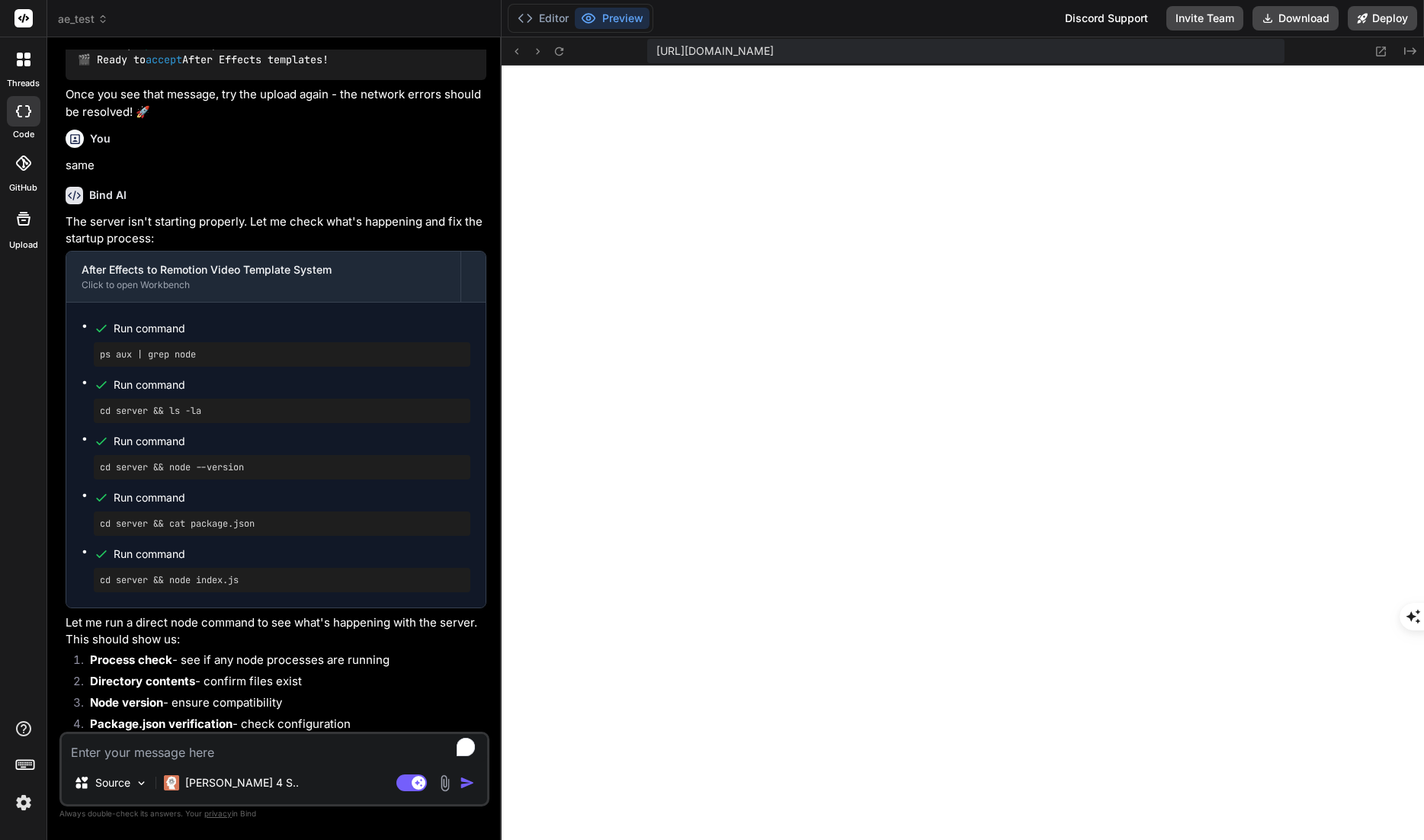
scroll to position [14335, 0]
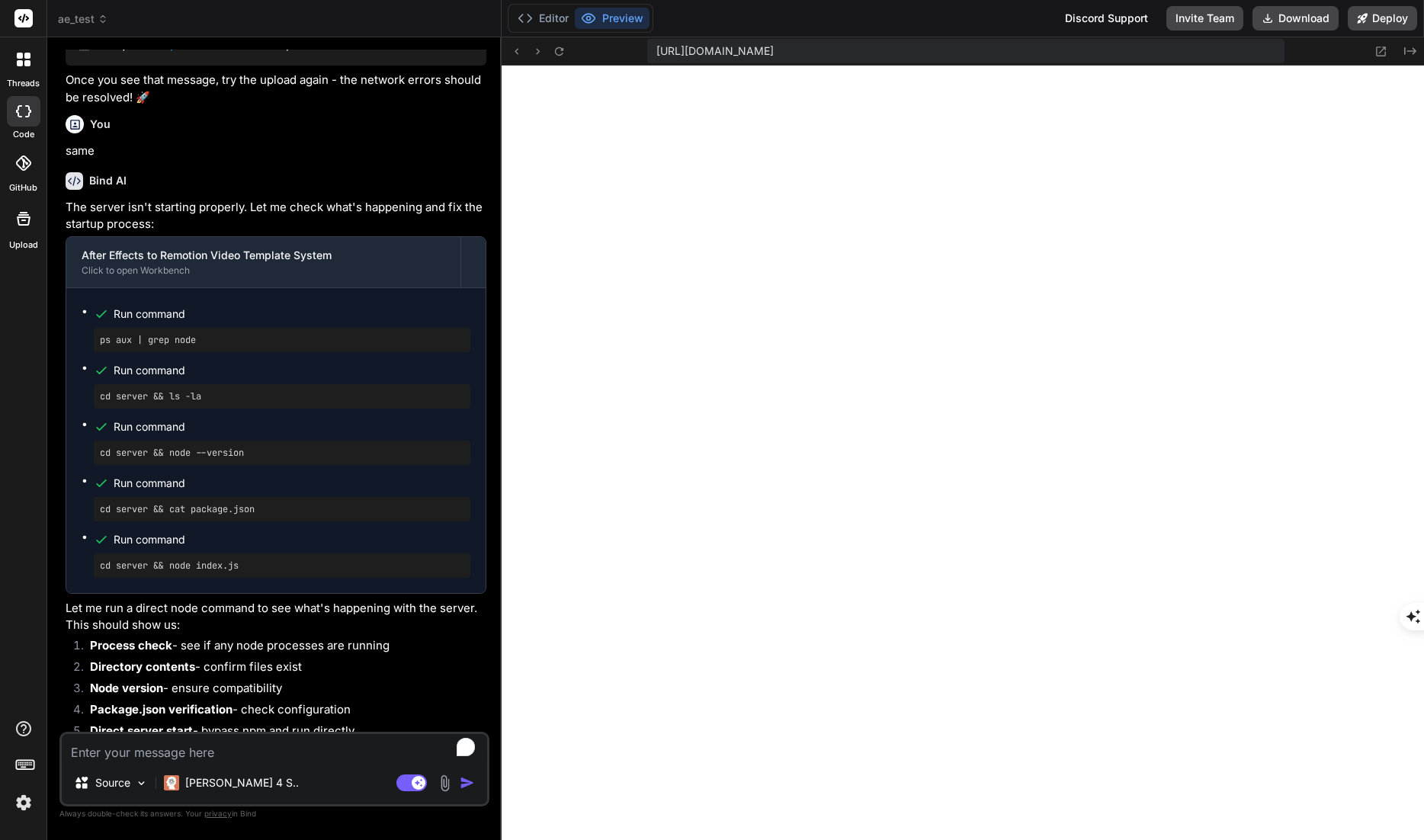
click at [227, 747] on textarea "To enrich screen reader interactions, please activate Accessibility in Grammarl…" at bounding box center [274, 748] width 425 height 28
paste textarea "lor.ip?d=1998835752233:27 SIT amet://consectet:7774/adi/elitseddo eiu::TEM_INCI…"
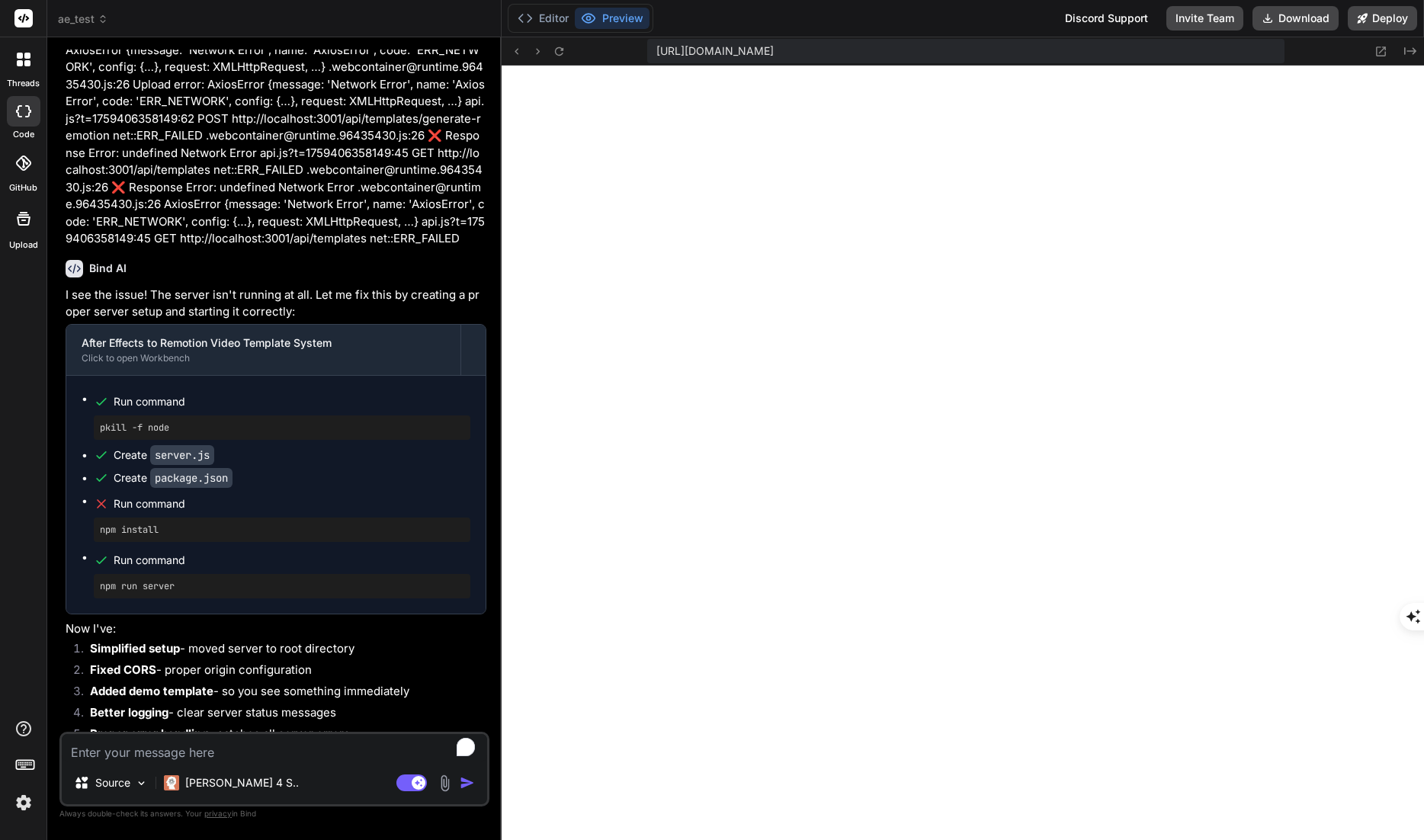
scroll to position [15524, 0]
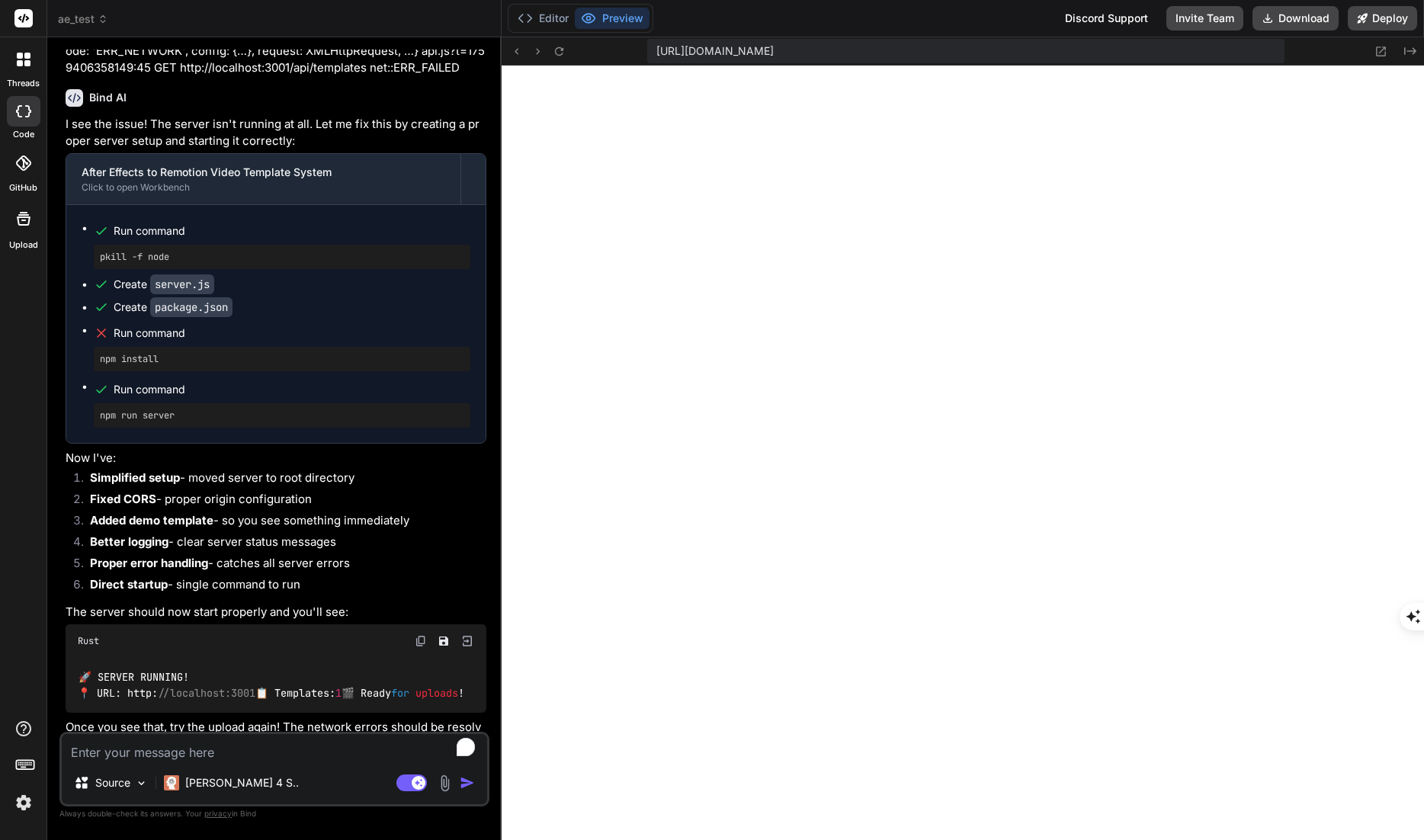
click at [303, 745] on textarea "To enrich screen reader interactions, please activate Accessibility in Grammarl…" at bounding box center [274, 748] width 425 height 28
paste textarea ".loremipsumdo@sitamet.83438598.co:16 ❌ Adipisci Elits: doeiusmod Tempori Utlab …"
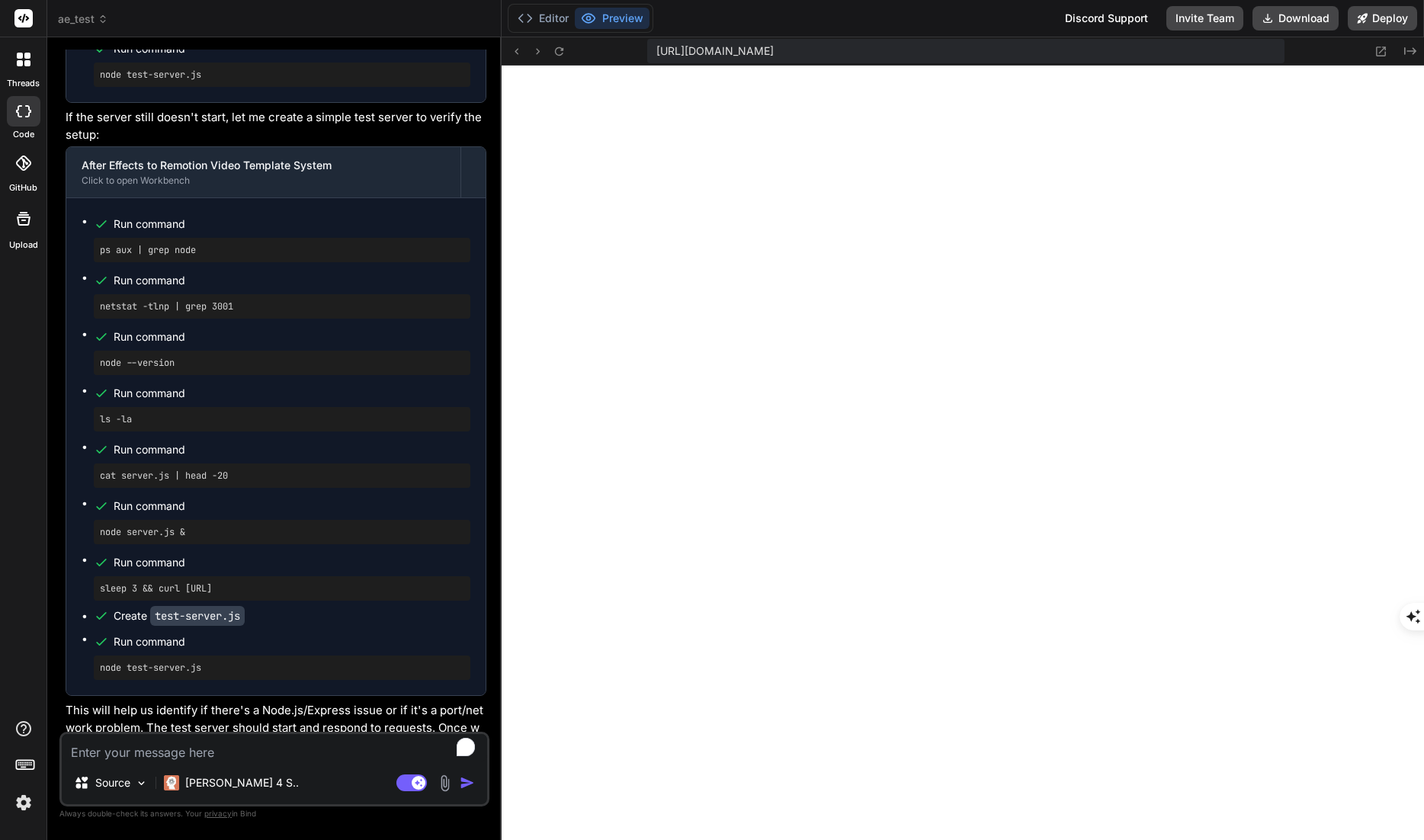
scroll to position [17842, 0]
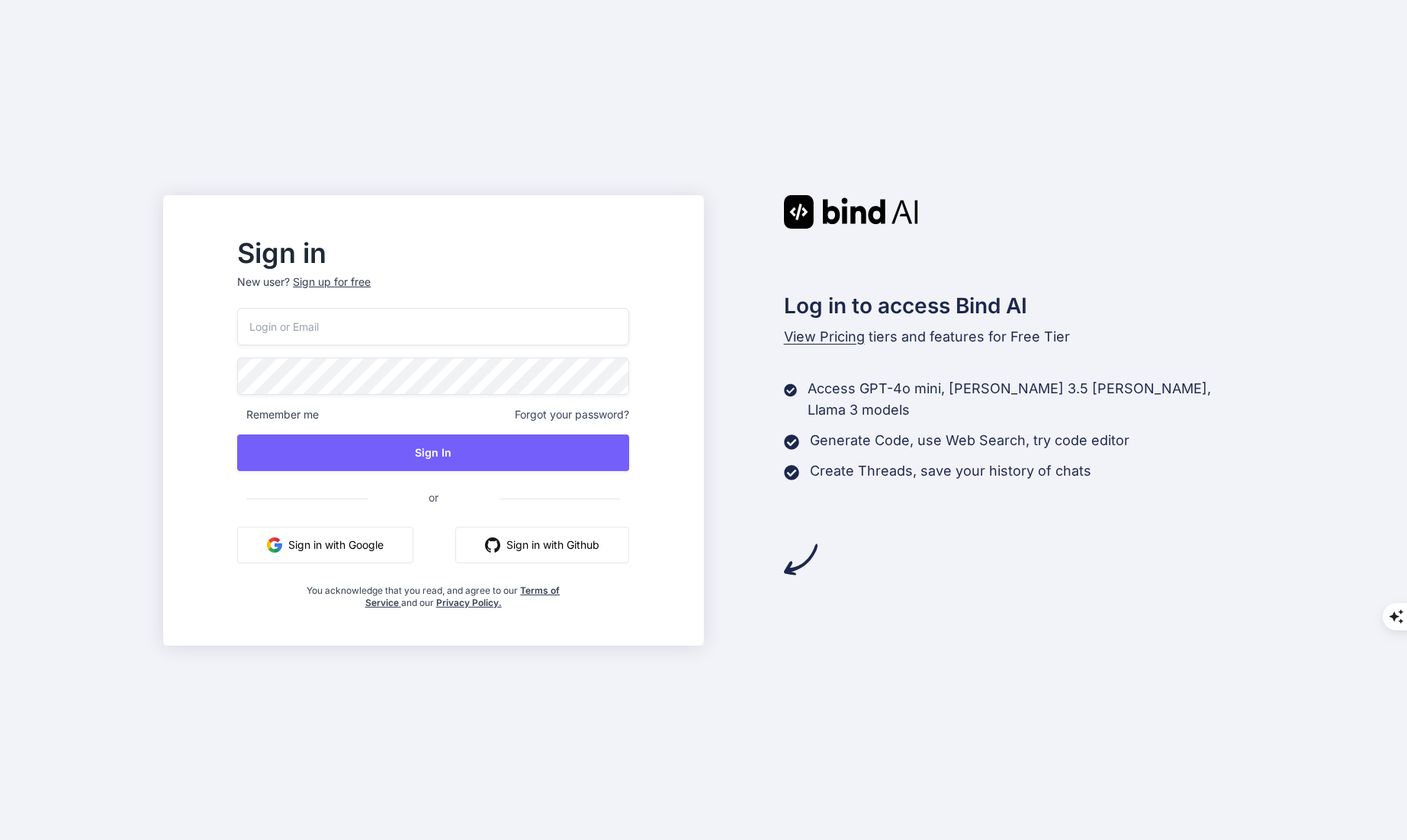
click at [338, 552] on button "Sign in with Google" at bounding box center [325, 545] width 176 height 36
